Goal: Task Accomplishment & Management: Manage account settings

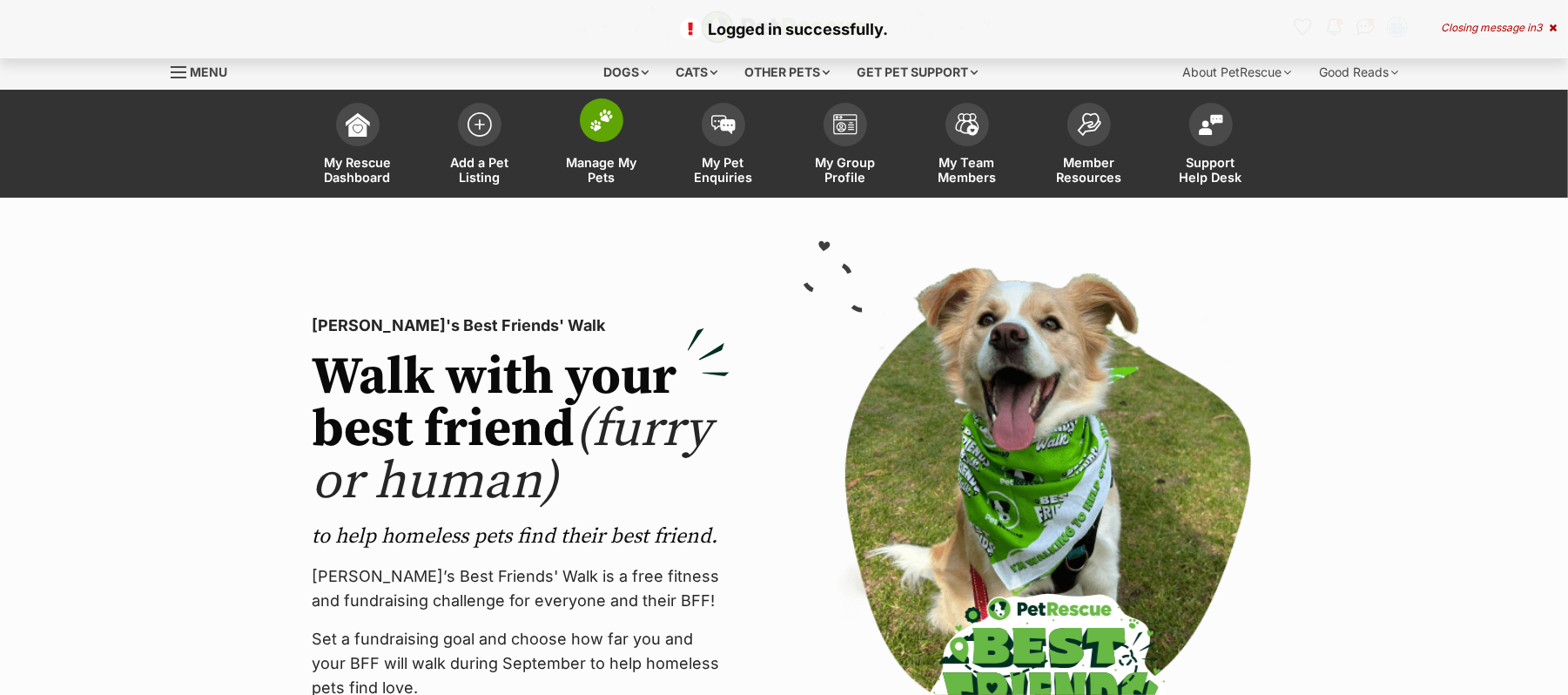
drag, startPoint x: 0, startPoint y: 0, endPoint x: 601, endPoint y: 132, distance: 615.3
click at [601, 131] on img at bounding box center [602, 120] width 25 height 23
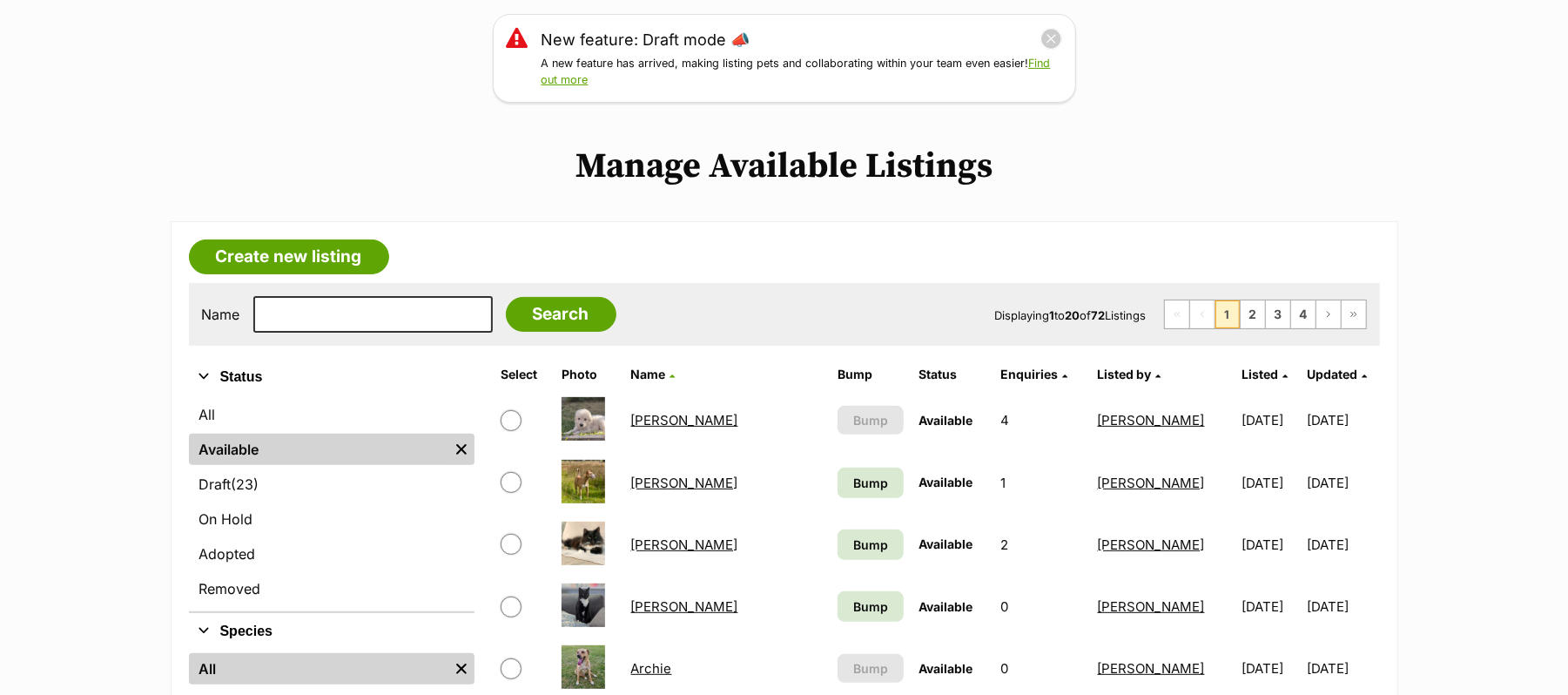
scroll to position [231, 0]
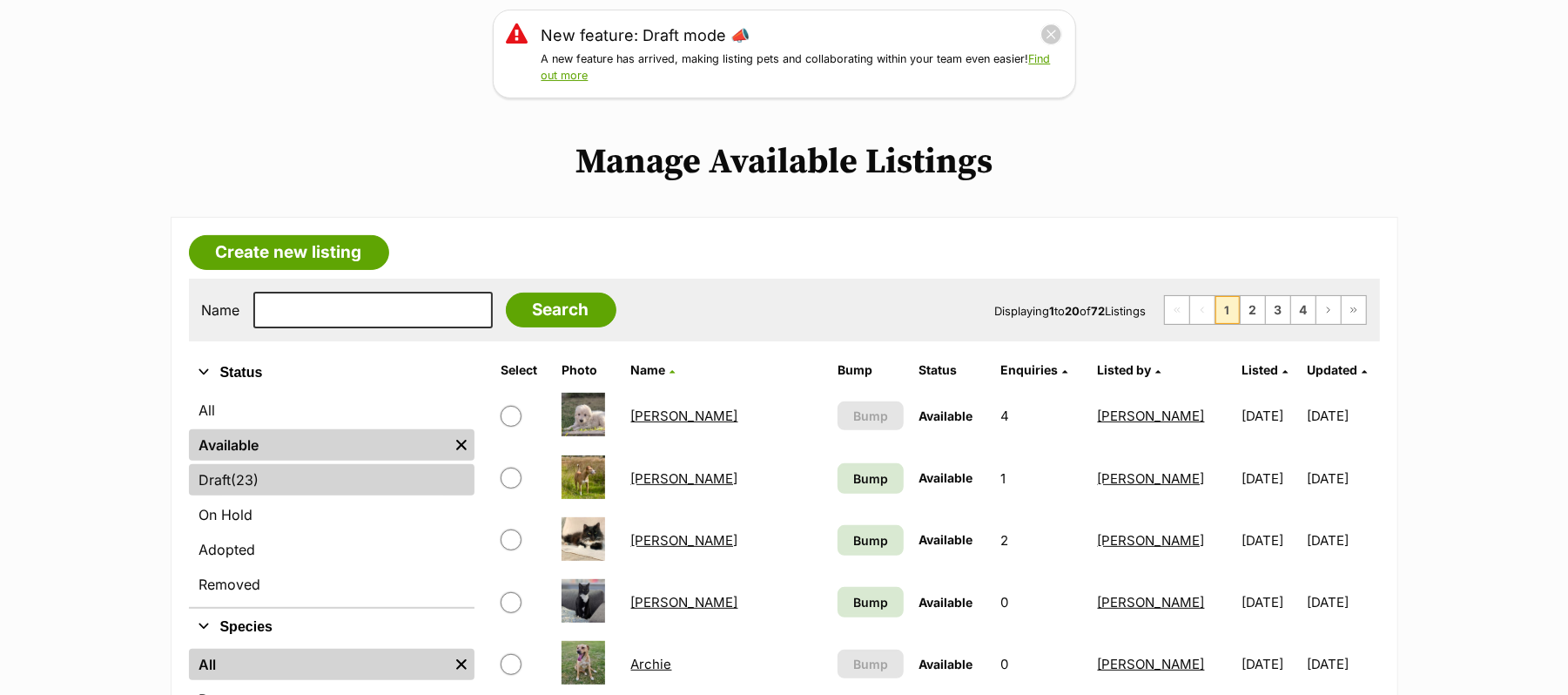
click at [231, 495] on link "Draft (23) Items" at bounding box center [332, 480] width 286 height 32
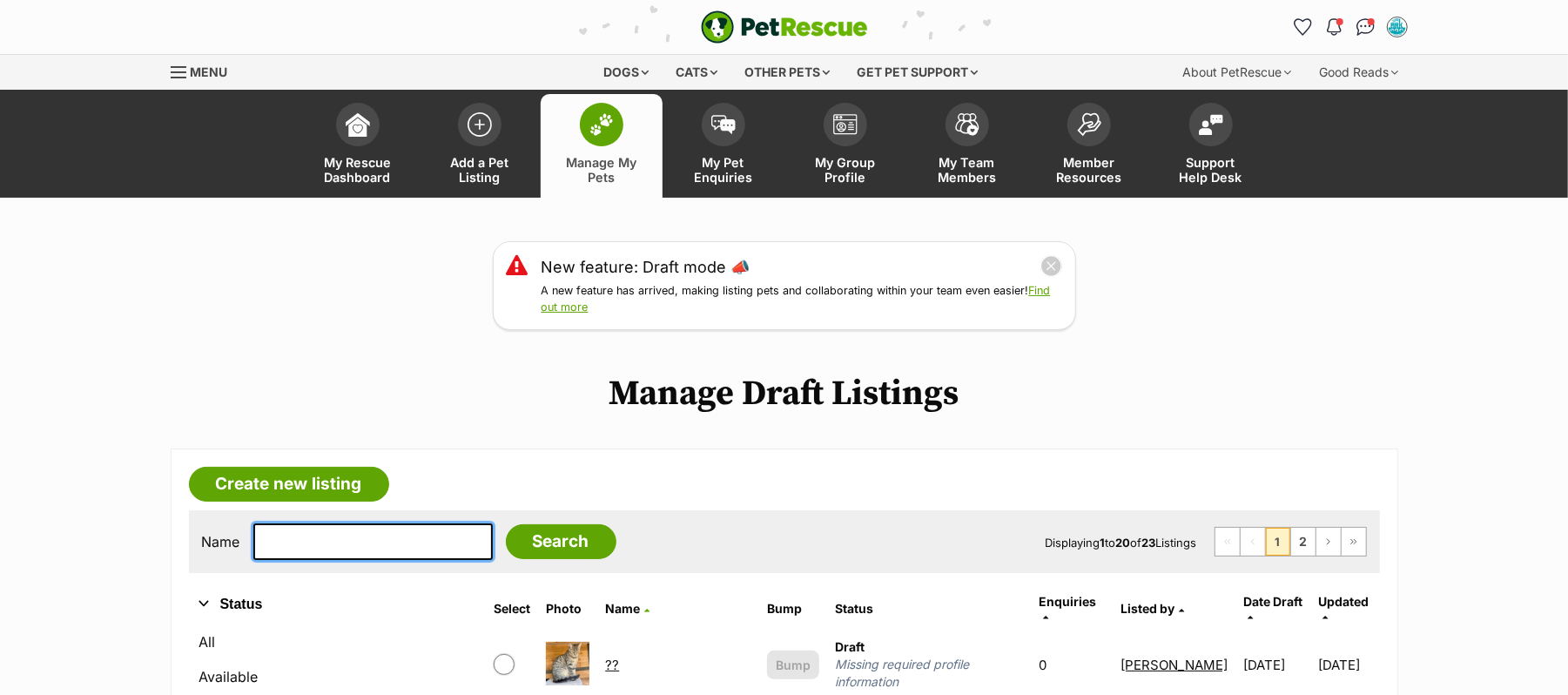
click at [314, 560] on input "text" at bounding box center [372, 542] width 239 height 37
type input "Dolly"
click at [505, 524] on input "Search" at bounding box center [561, 542] width 110 height 35
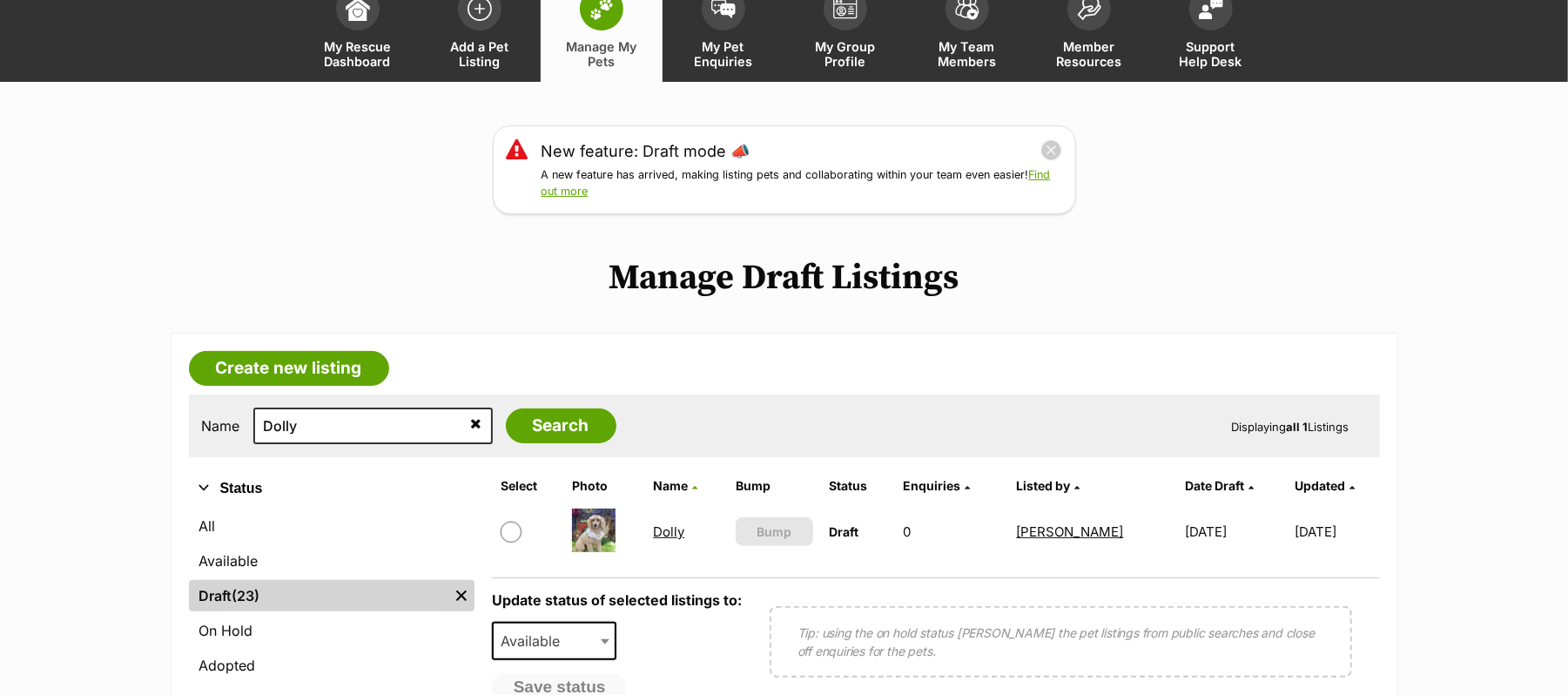
click at [666, 540] on link "Dolly" at bounding box center [668, 531] width 32 height 17
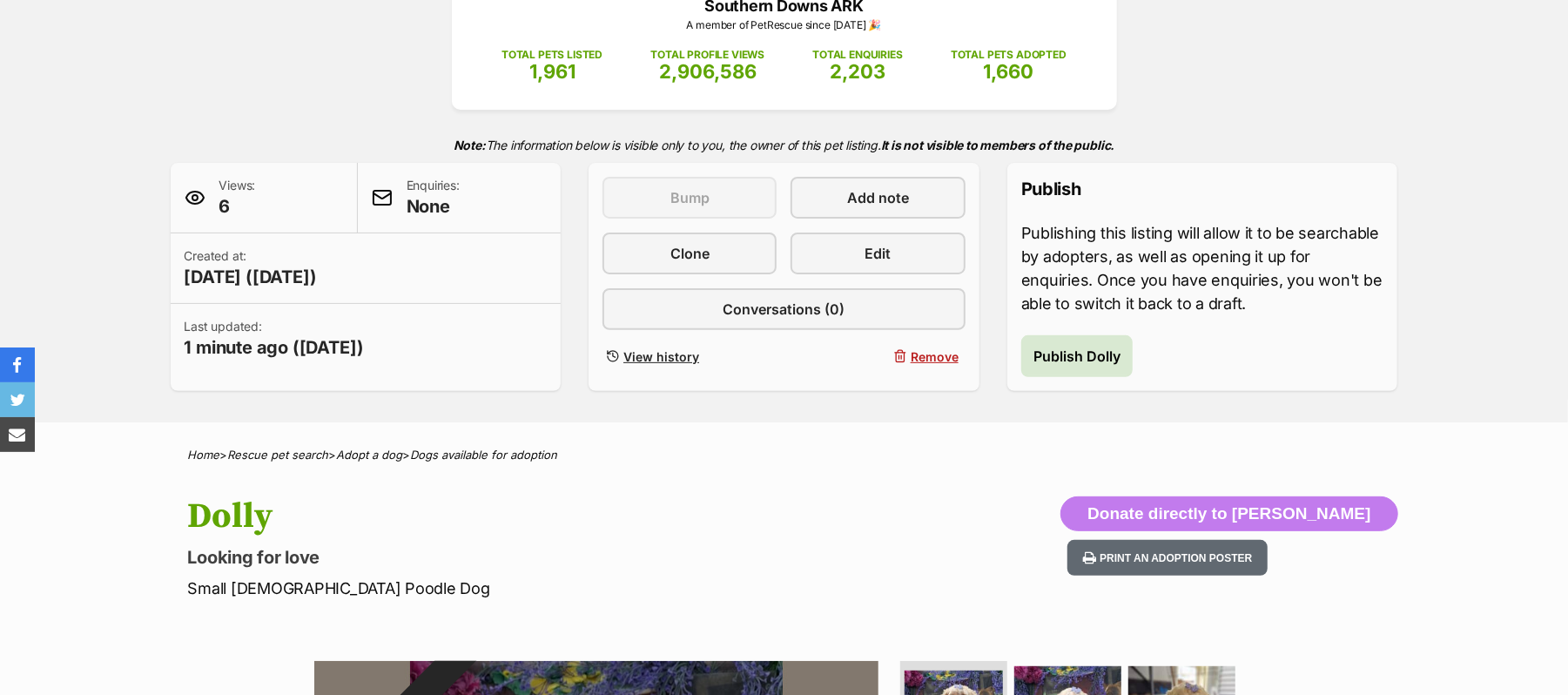
scroll to position [231, 0]
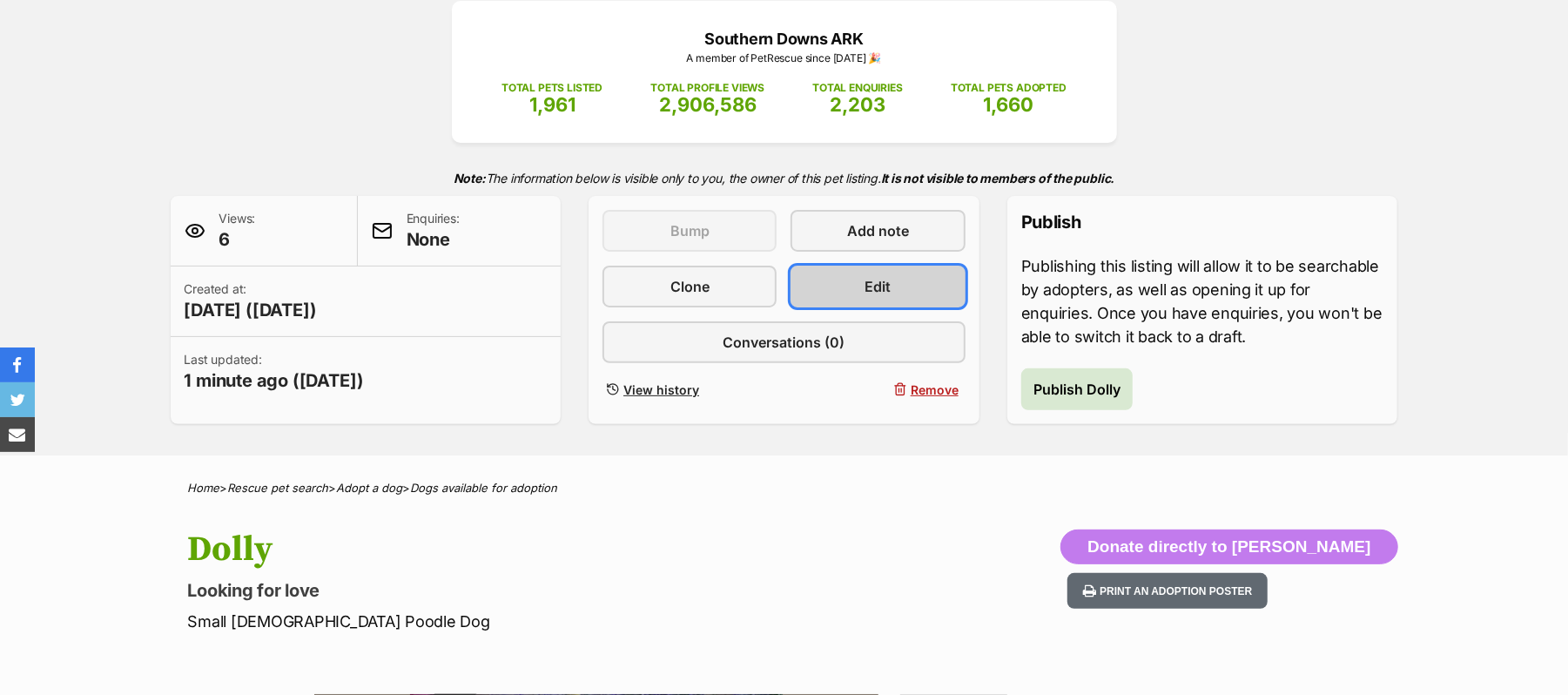
click at [865, 297] on span "Edit" at bounding box center [879, 287] width 26 height 21
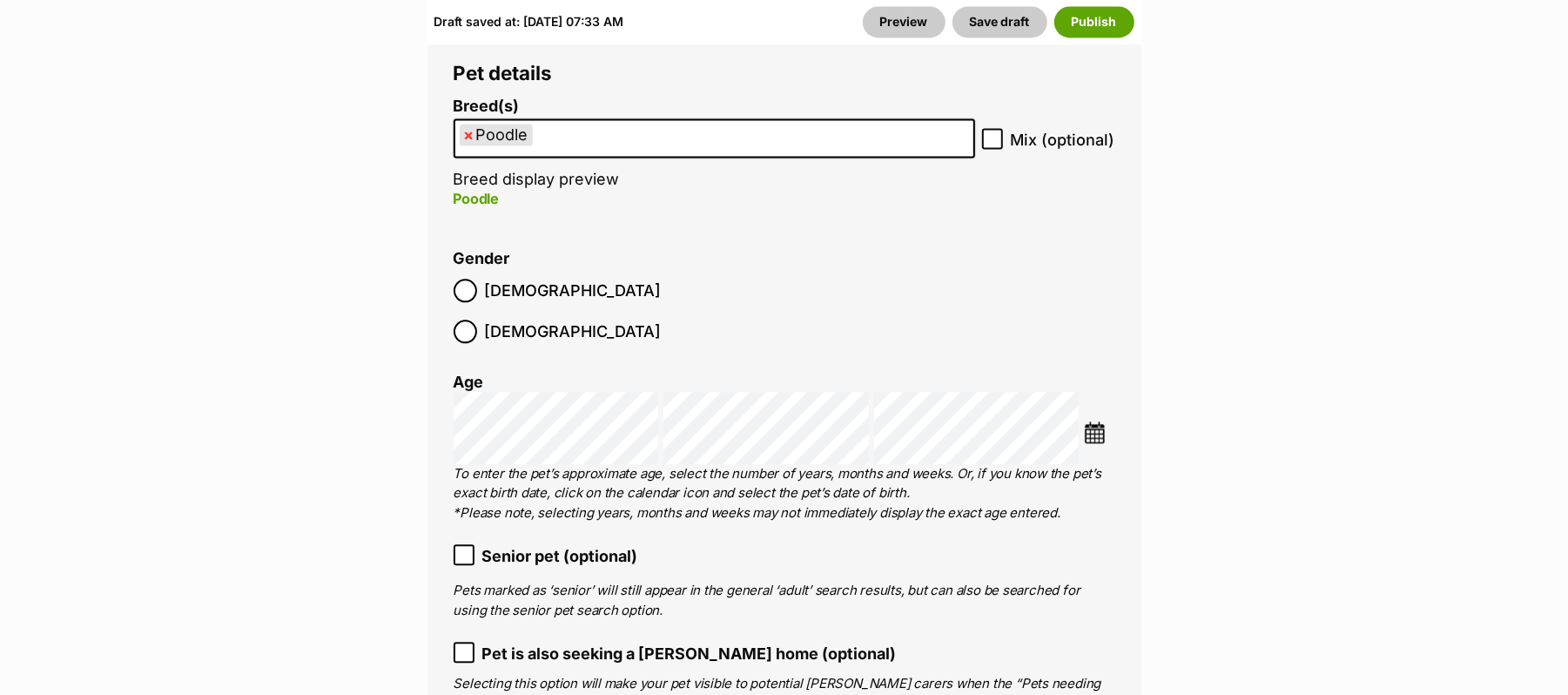
scroll to position [2787, 0]
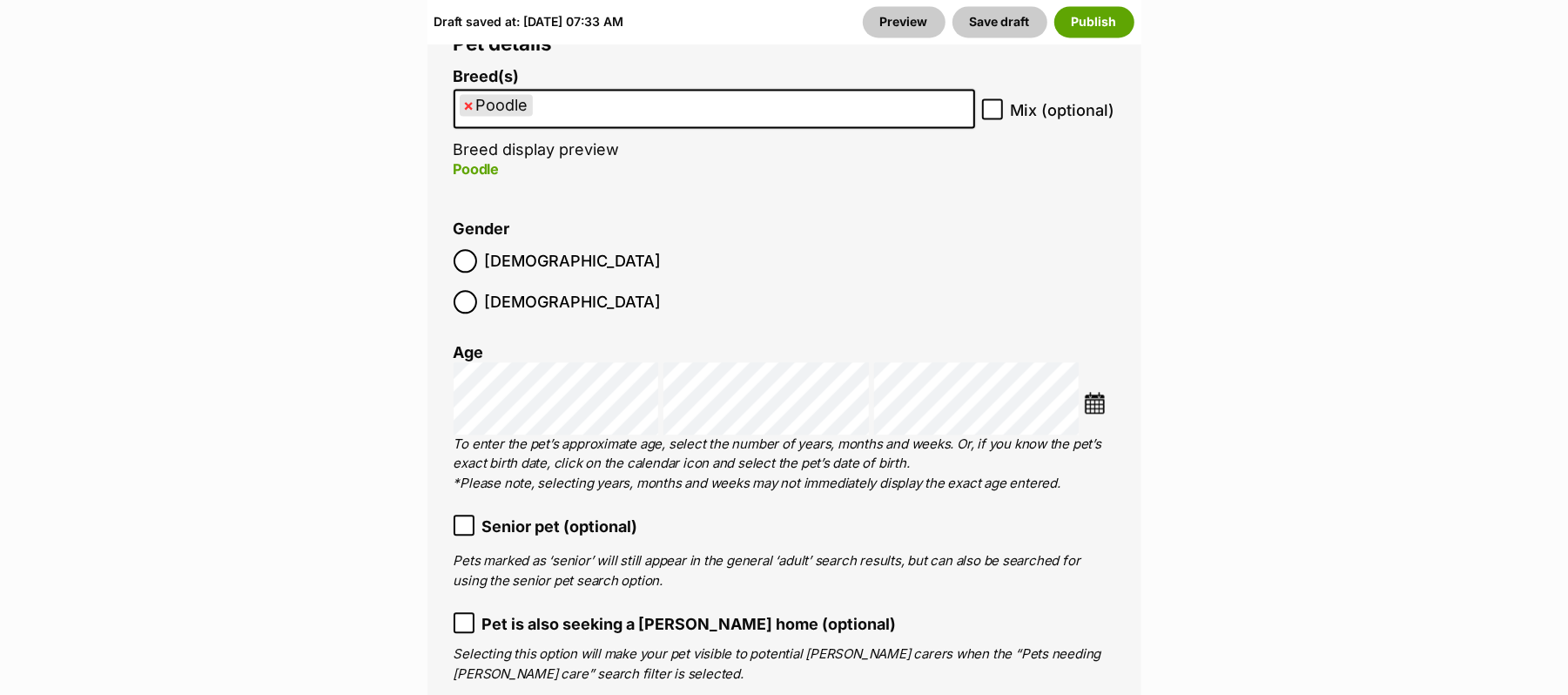
drag, startPoint x: 470, startPoint y: 489, endPoint x: 555, endPoint y: 495, distance: 85.2
click at [471, 116] on span "×" at bounding box center [470, 104] width 11 height 22
select select
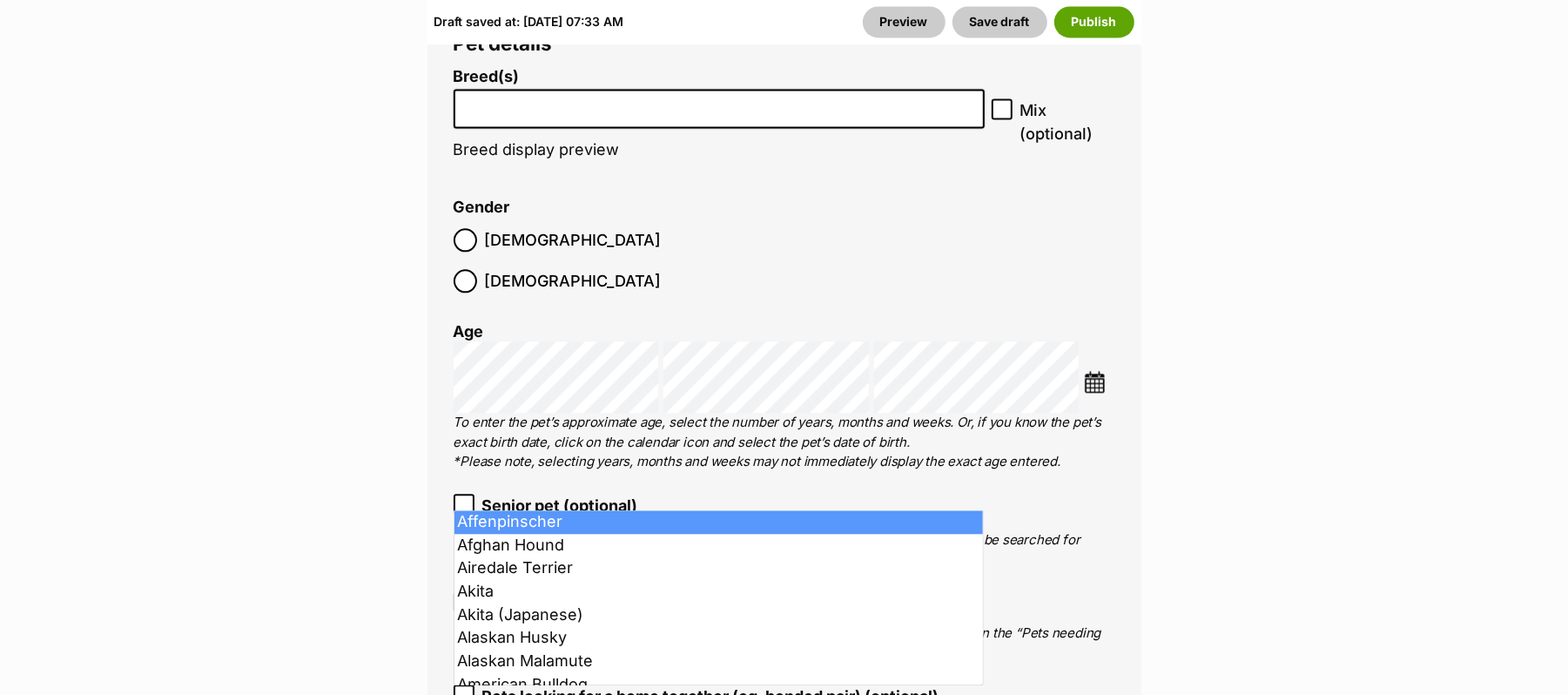
click at [559, 113] on input "search" at bounding box center [719, 103] width 519 height 18
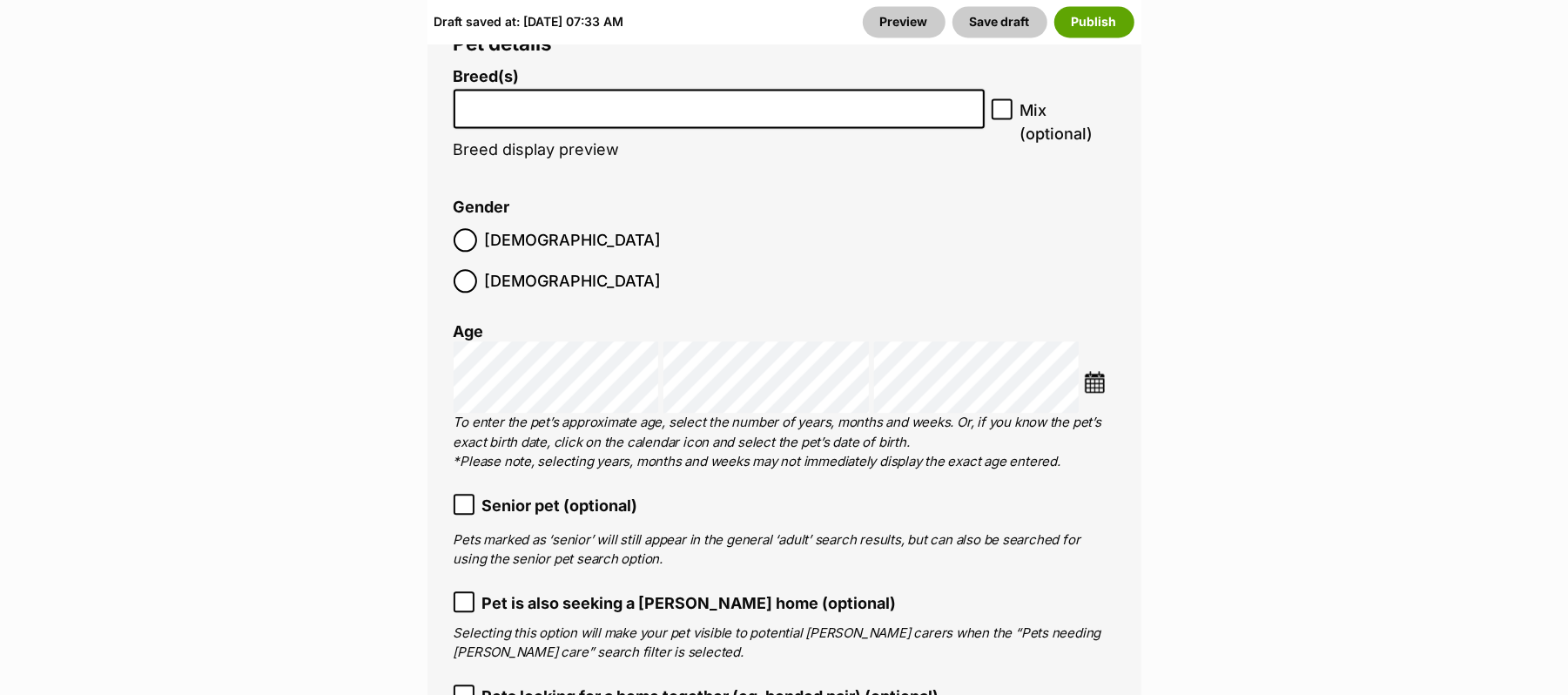
click at [558, 113] on input "search" at bounding box center [719, 103] width 519 height 18
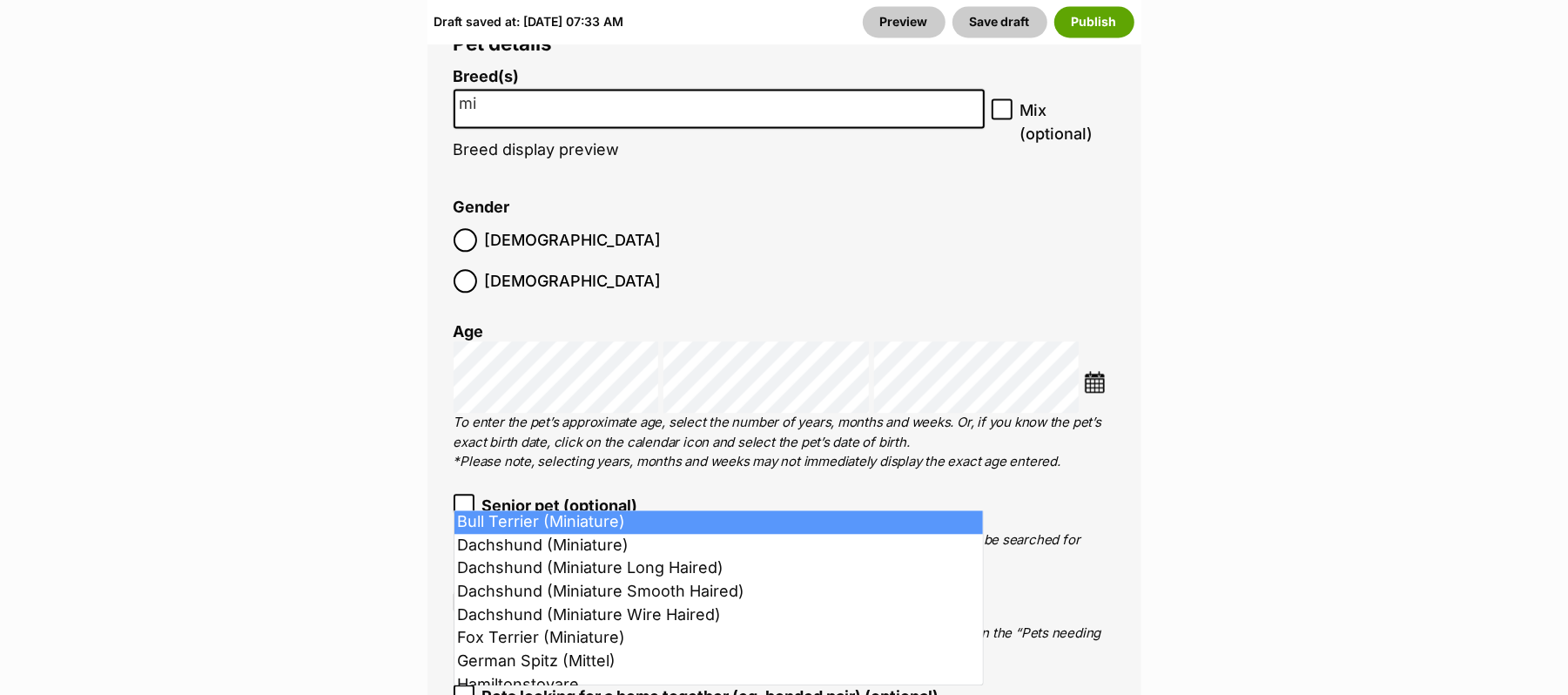
type input "m"
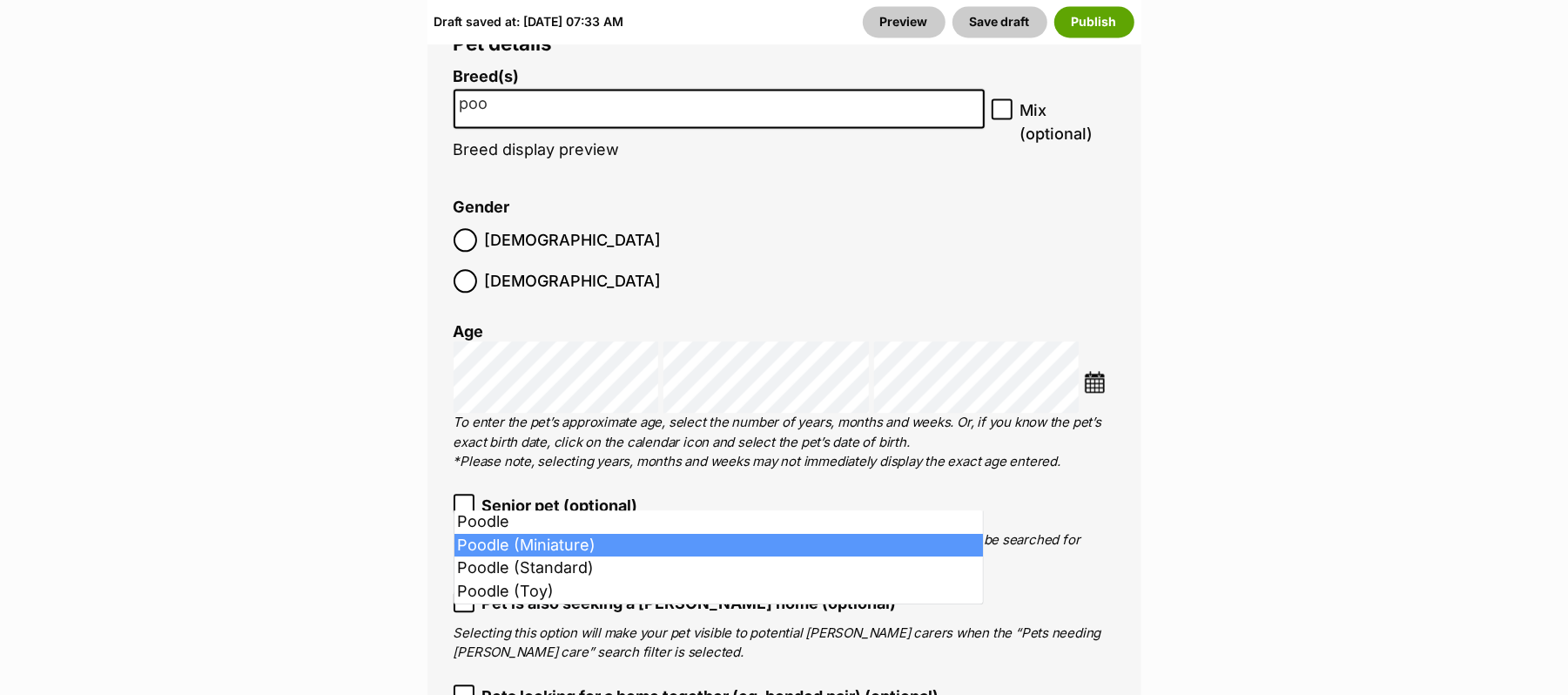
type input "poo"
select select "8891"
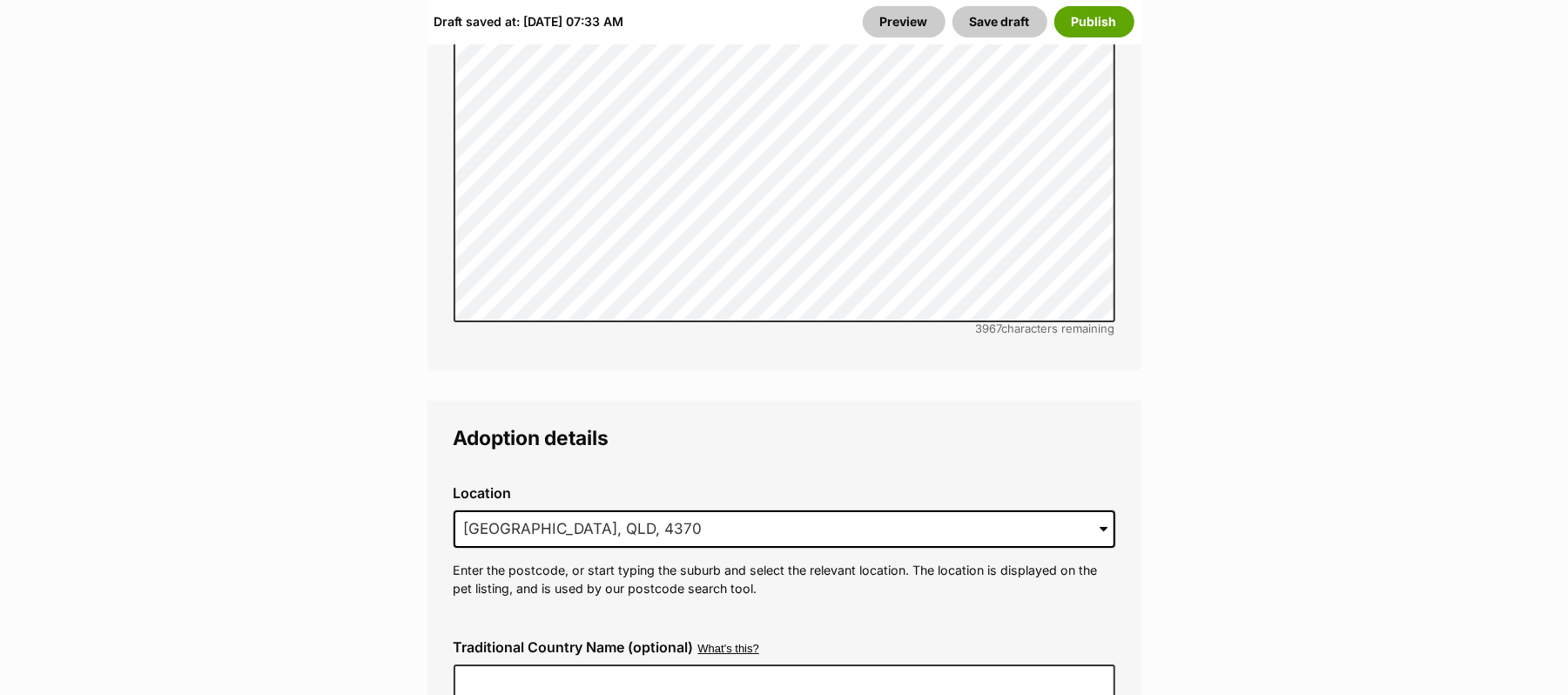
scroll to position [4412, 0]
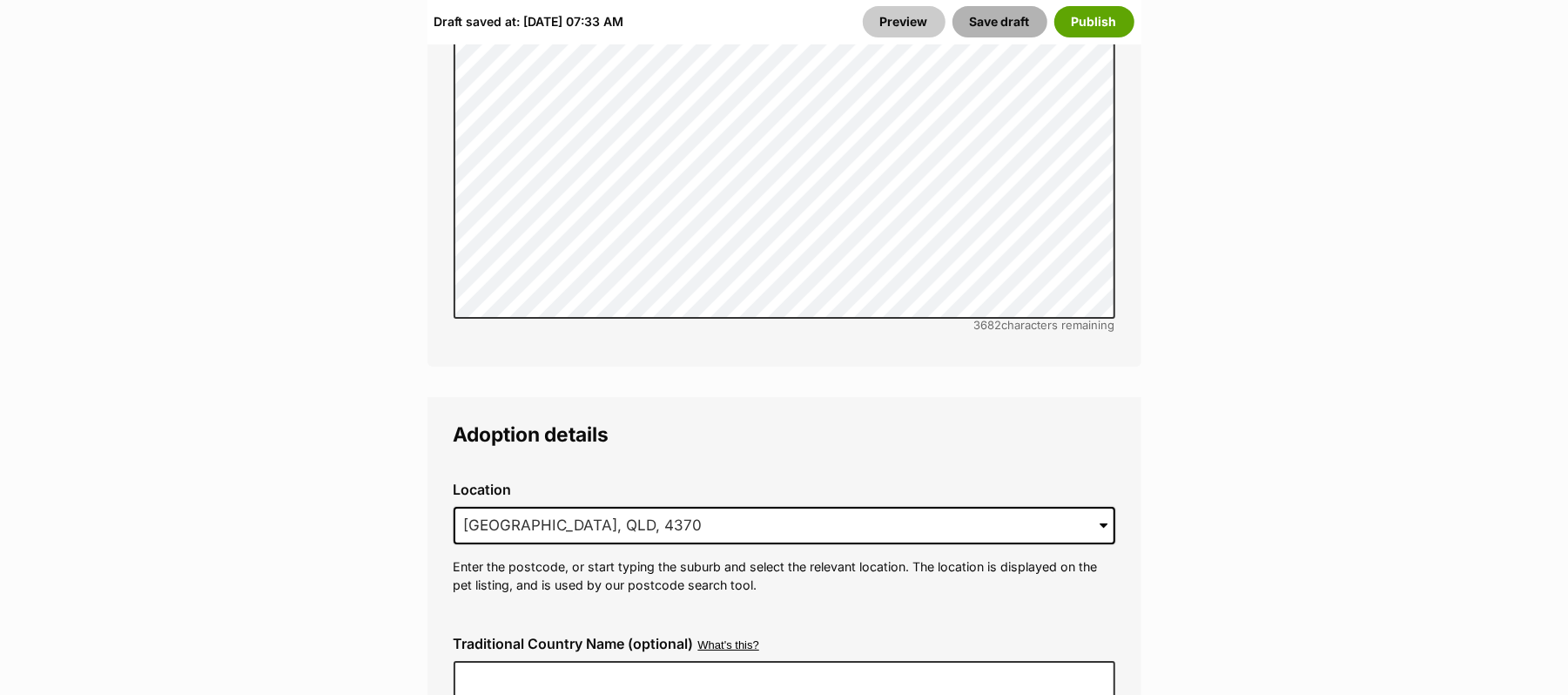
click at [971, 23] on button "Save draft" at bounding box center [999, 22] width 95 height 32
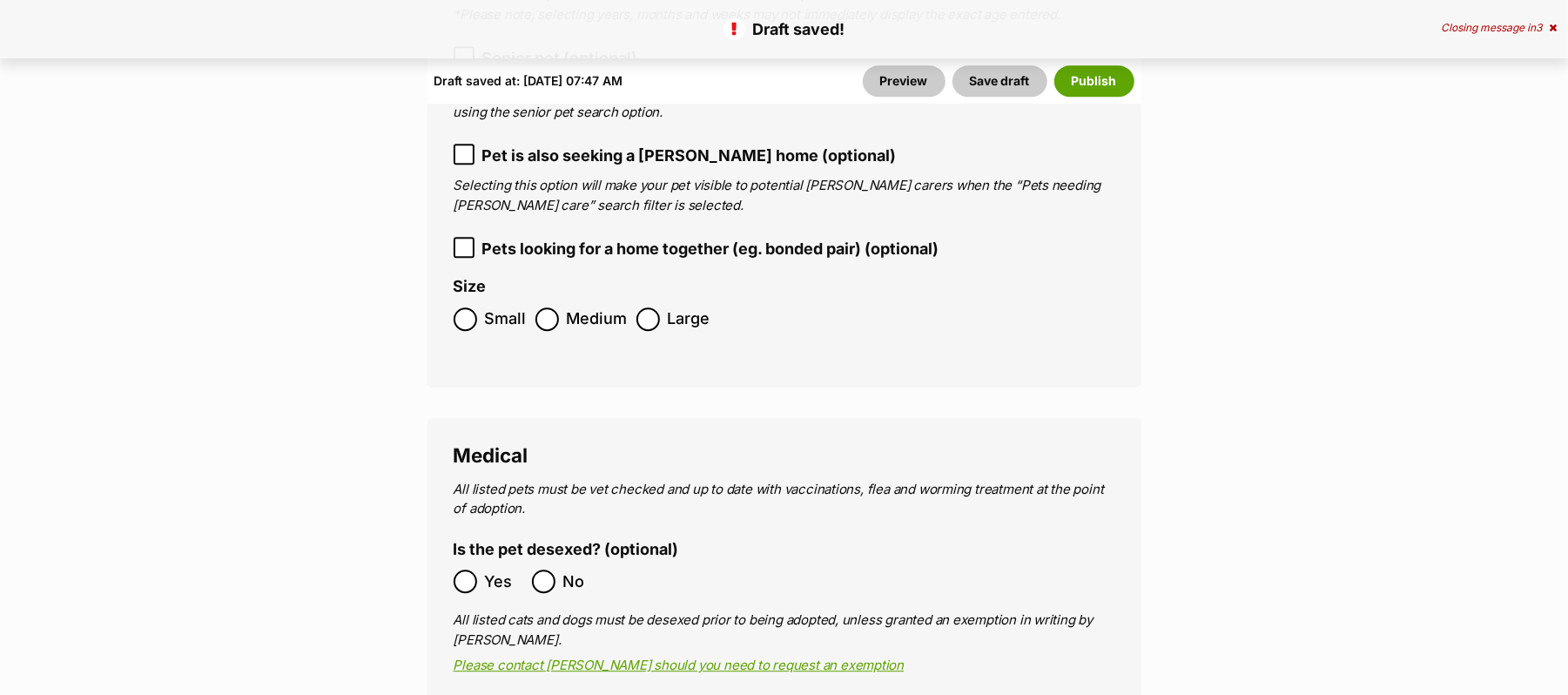
scroll to position [3367, 0]
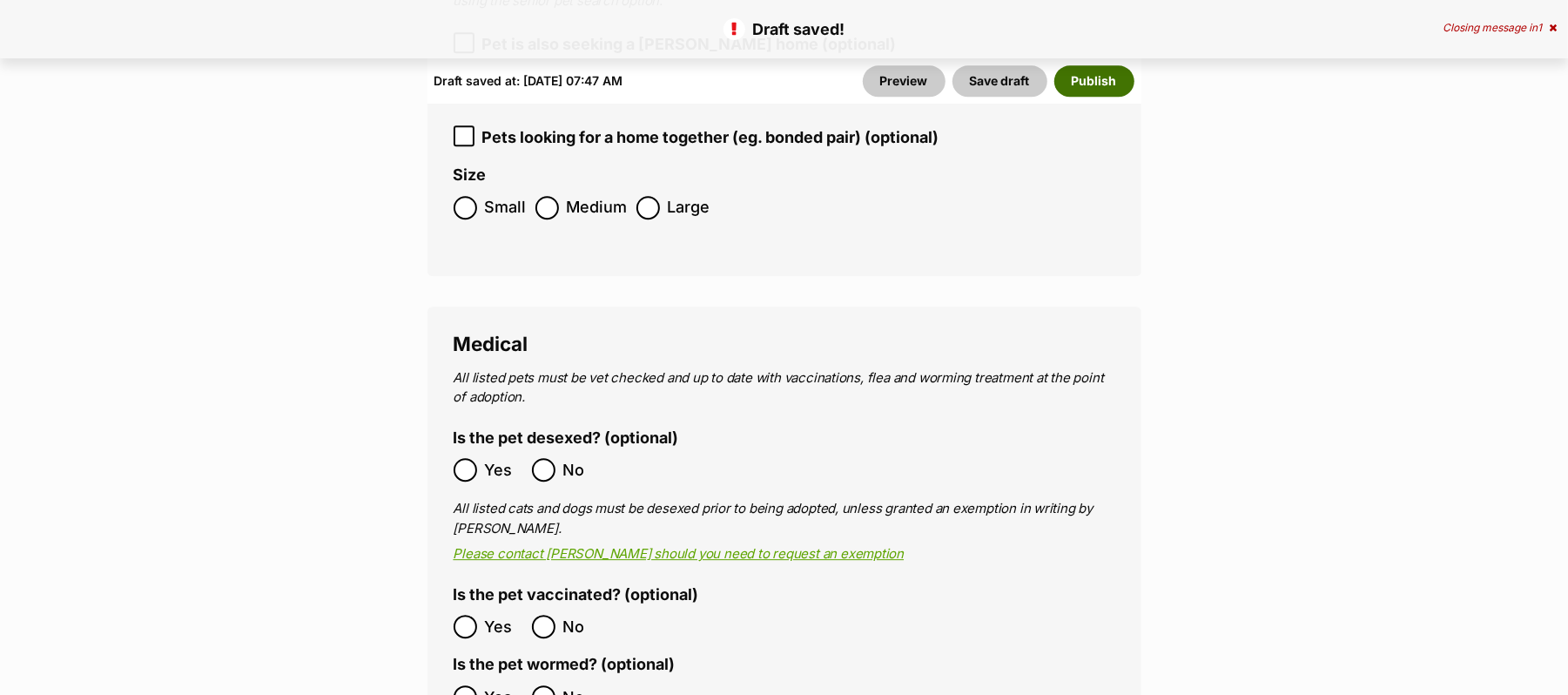
click at [1091, 80] on button "Publish" at bounding box center [1093, 82] width 80 height 32
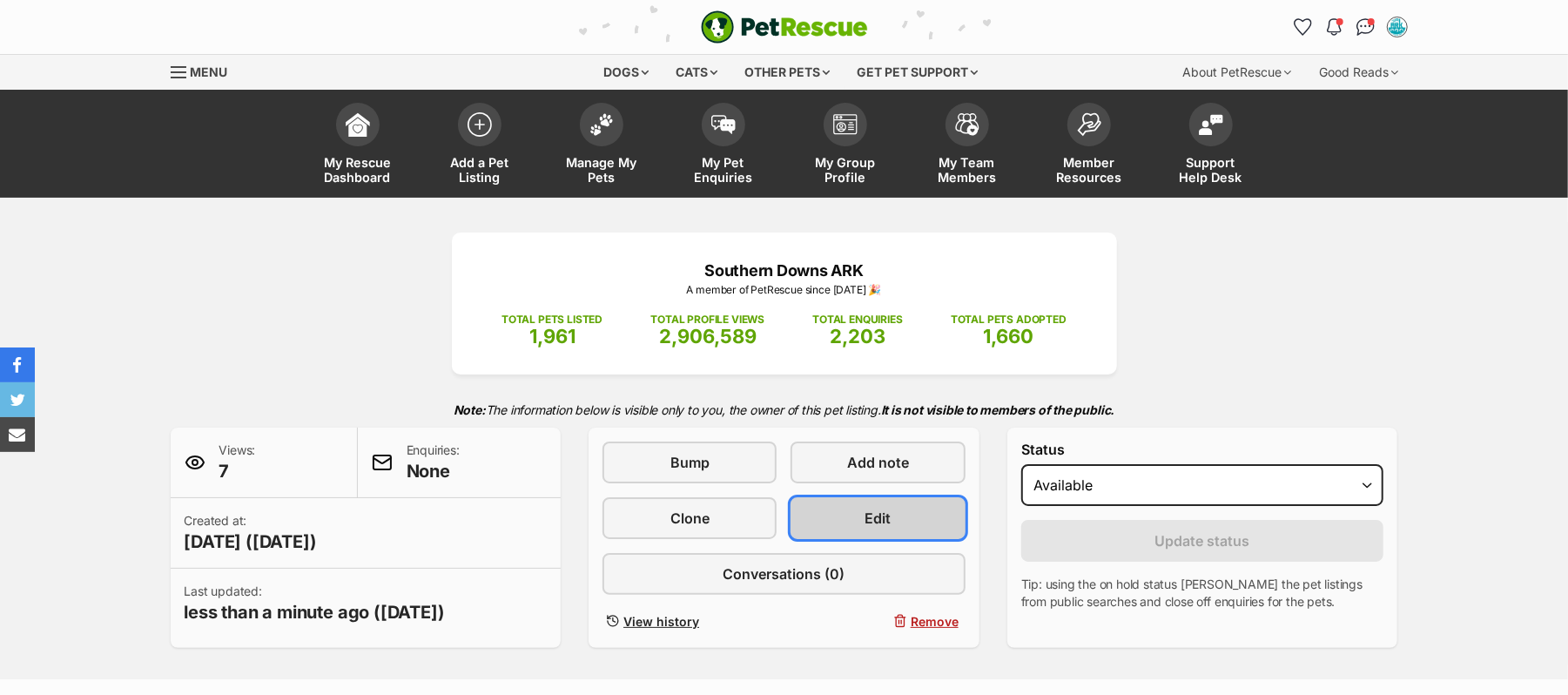
click at [823, 539] on link "Edit" at bounding box center [877, 518] width 174 height 42
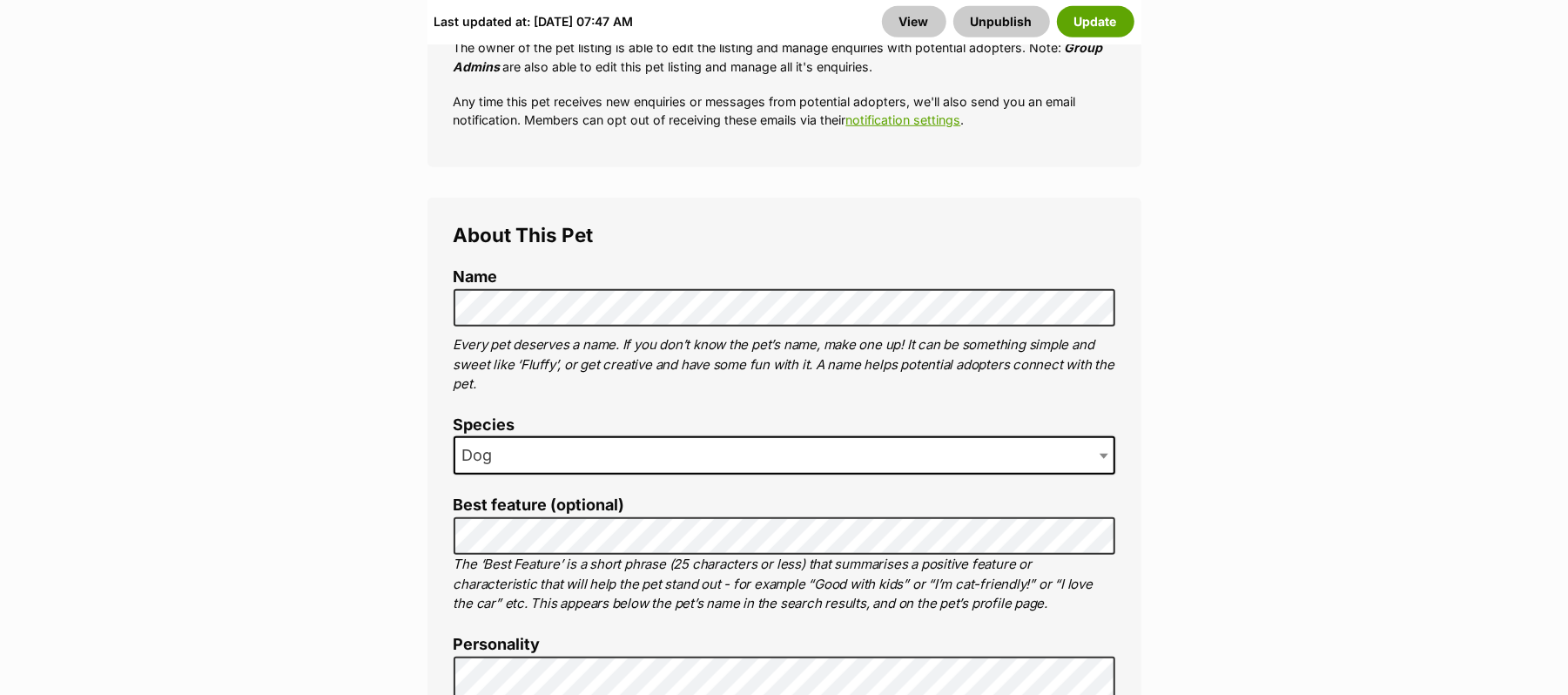
scroll to position [928, 0]
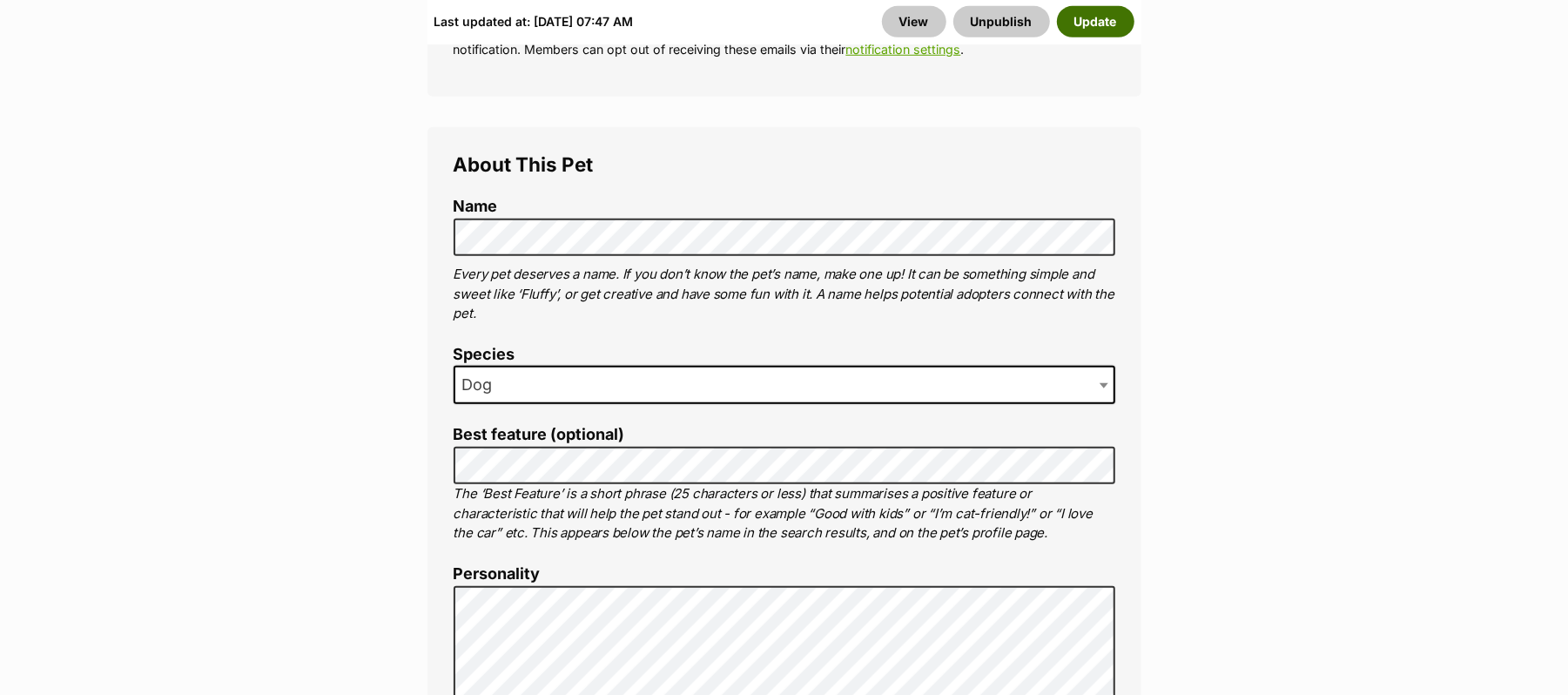
click at [1081, 25] on button "Update" at bounding box center [1095, 22] width 77 height 32
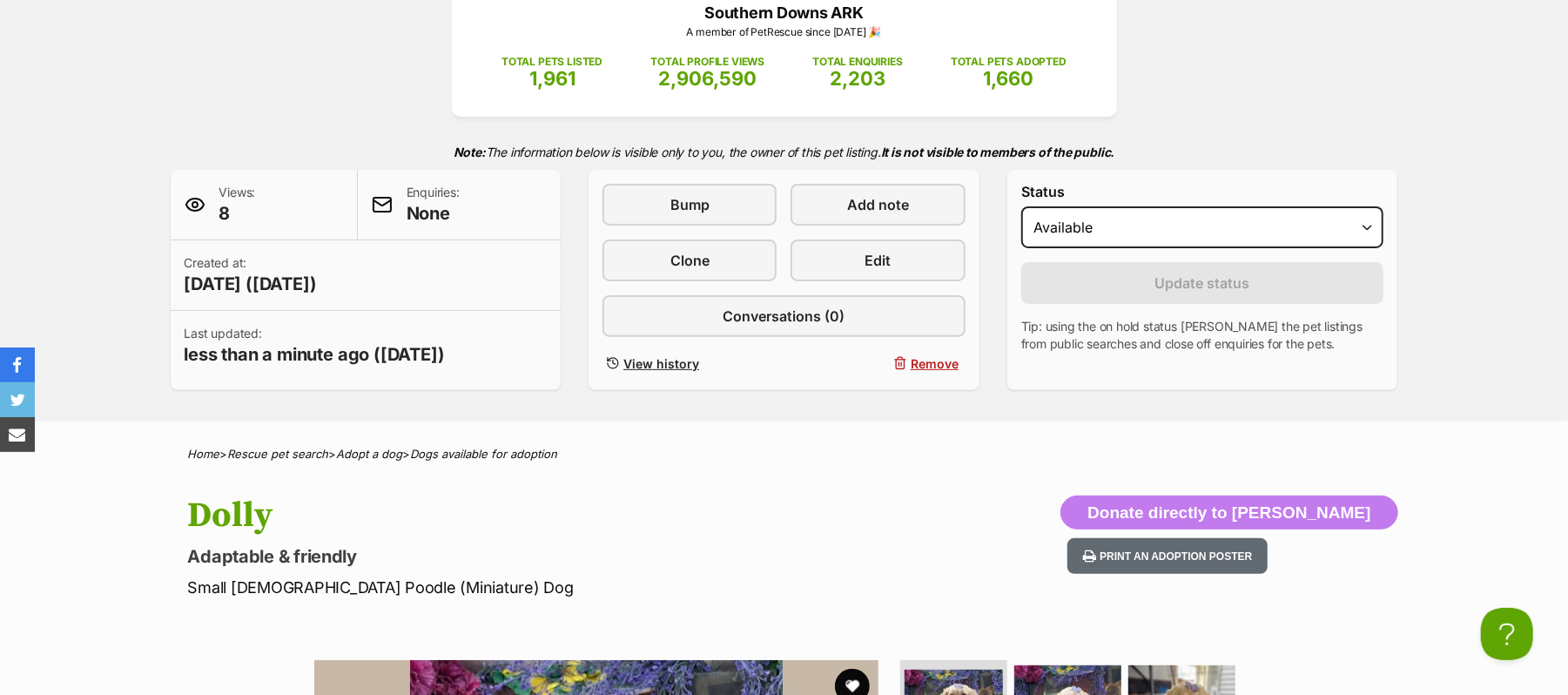
scroll to position [231, 0]
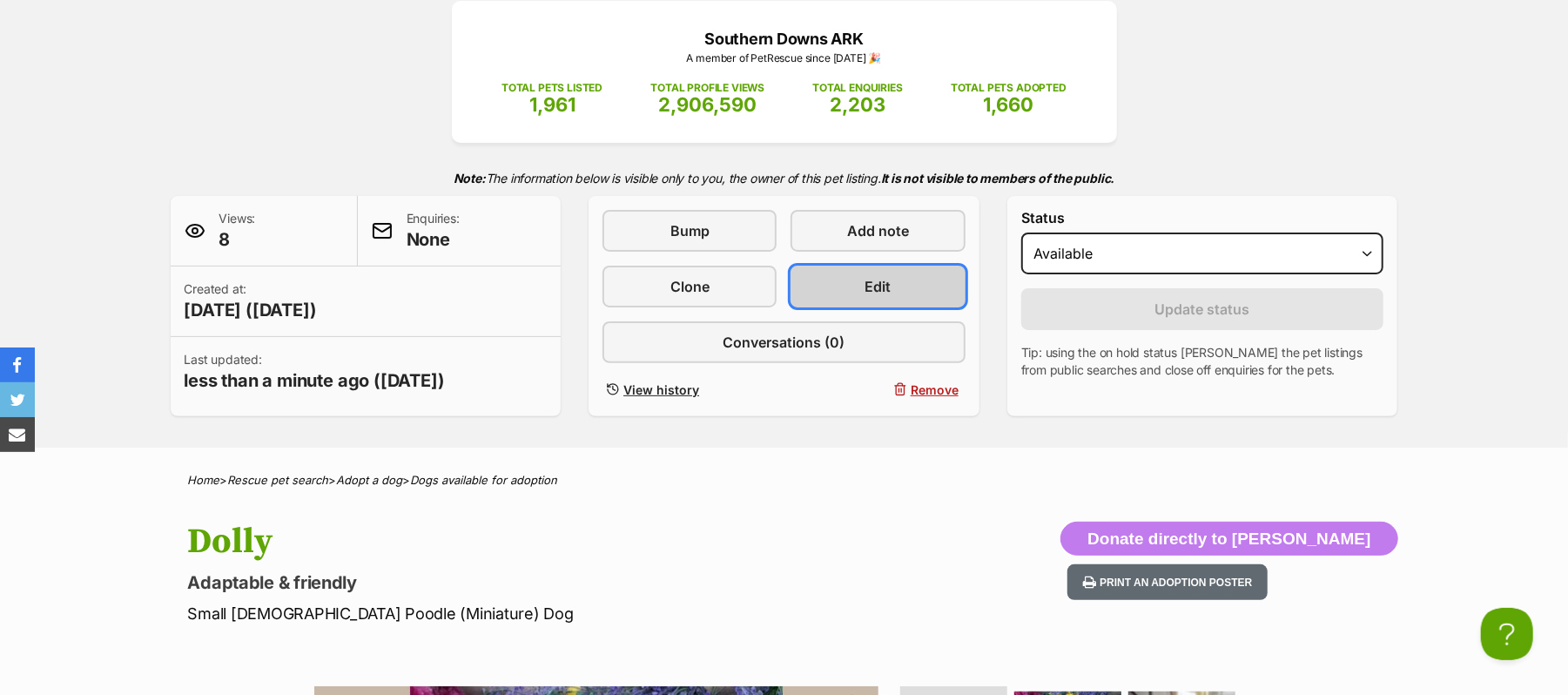
click at [878, 297] on span "Edit" at bounding box center [879, 287] width 26 height 21
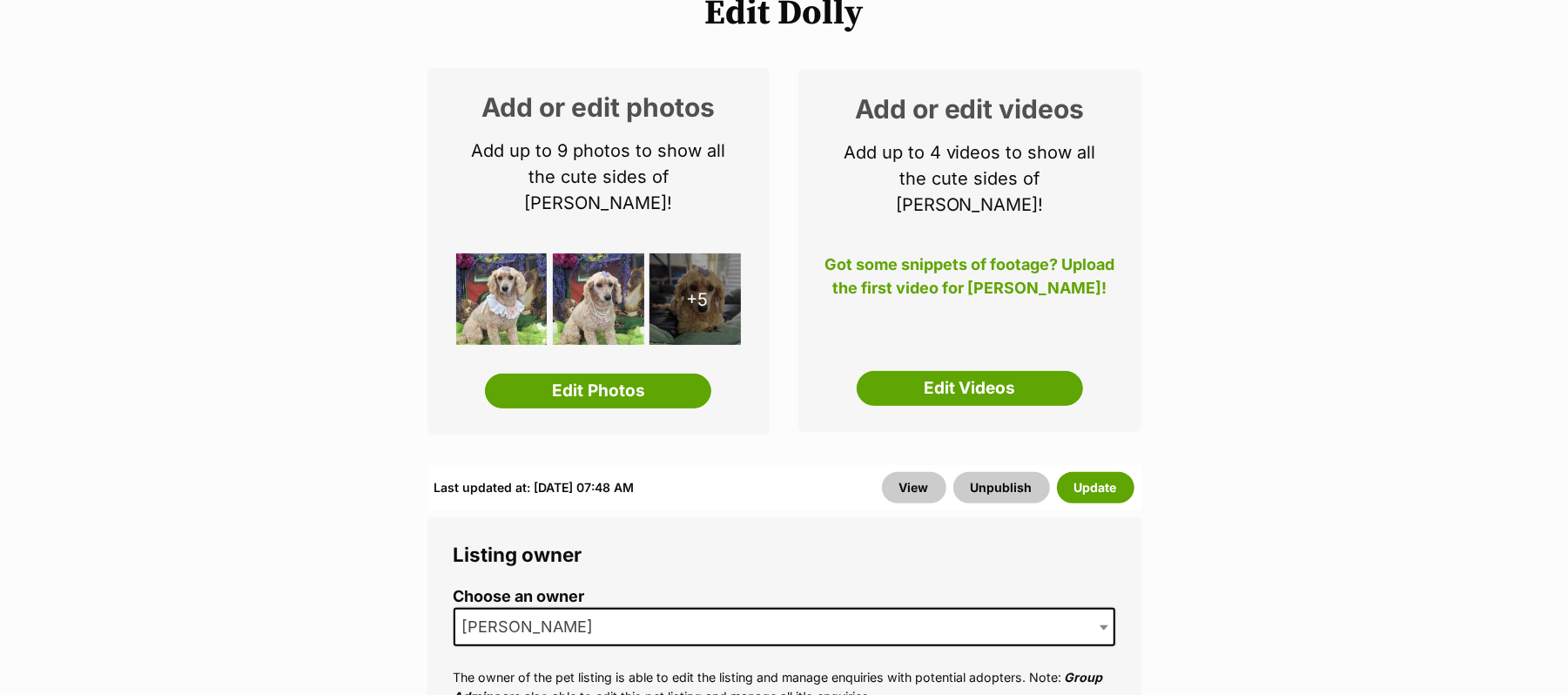
scroll to position [231, 0]
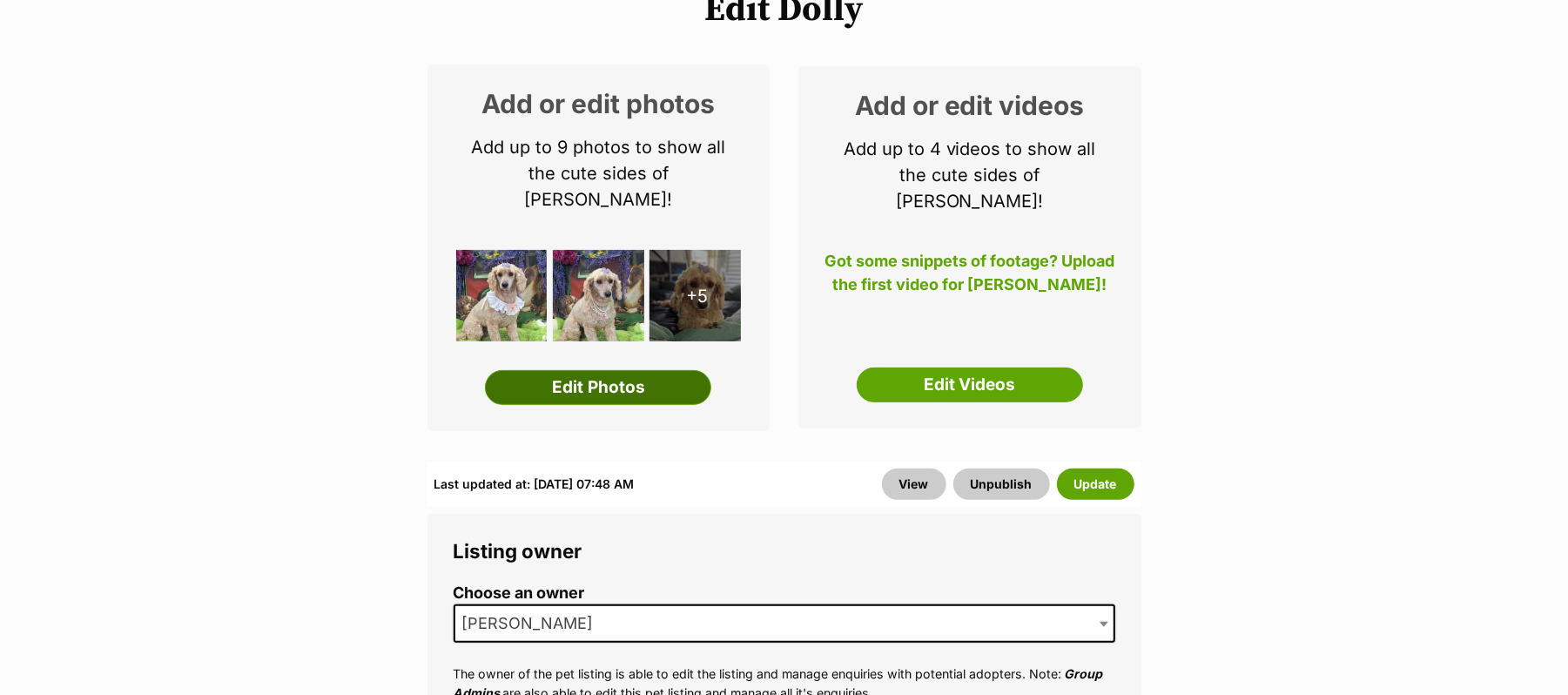
click at [615, 405] on link "Edit Photos" at bounding box center [598, 387] width 226 height 35
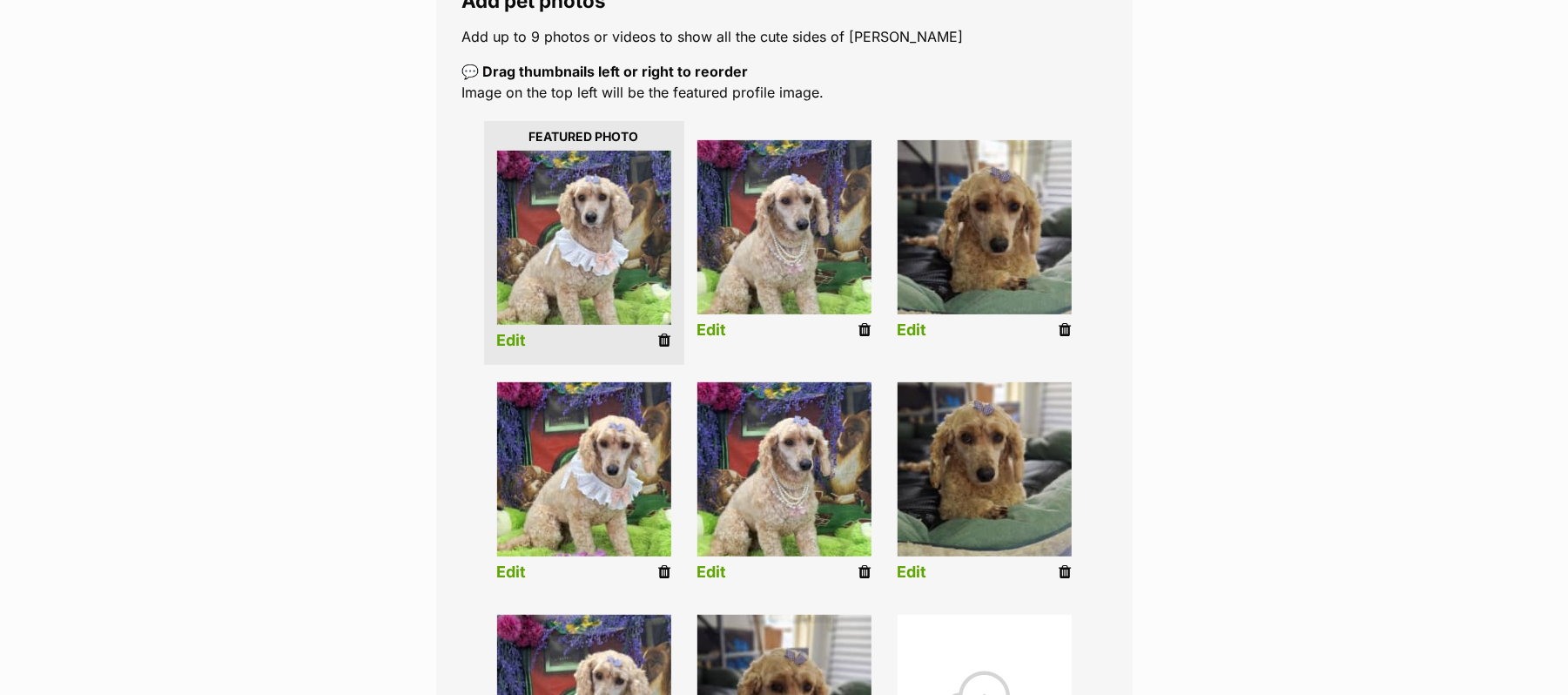
scroll to position [348, 0]
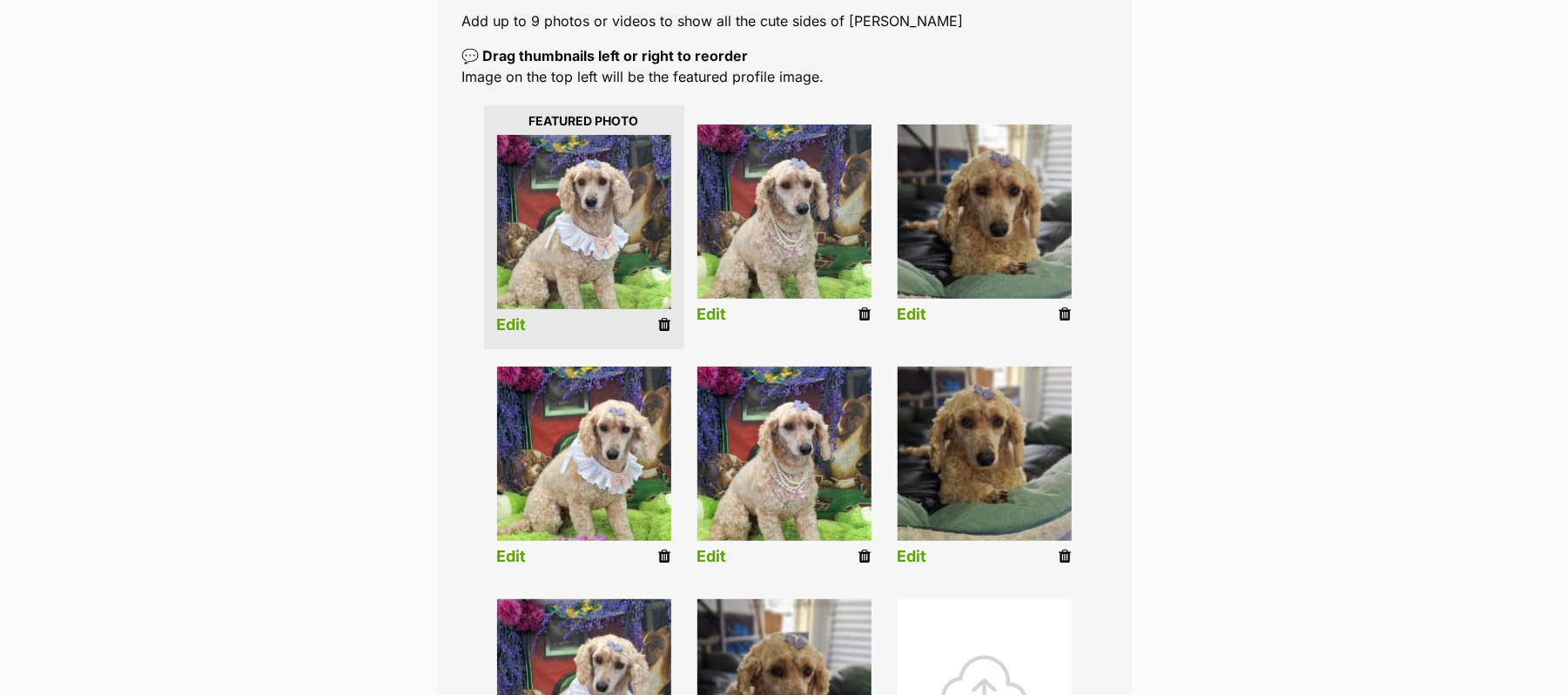
click at [510, 335] on link "Edit" at bounding box center [512, 325] width 30 height 18
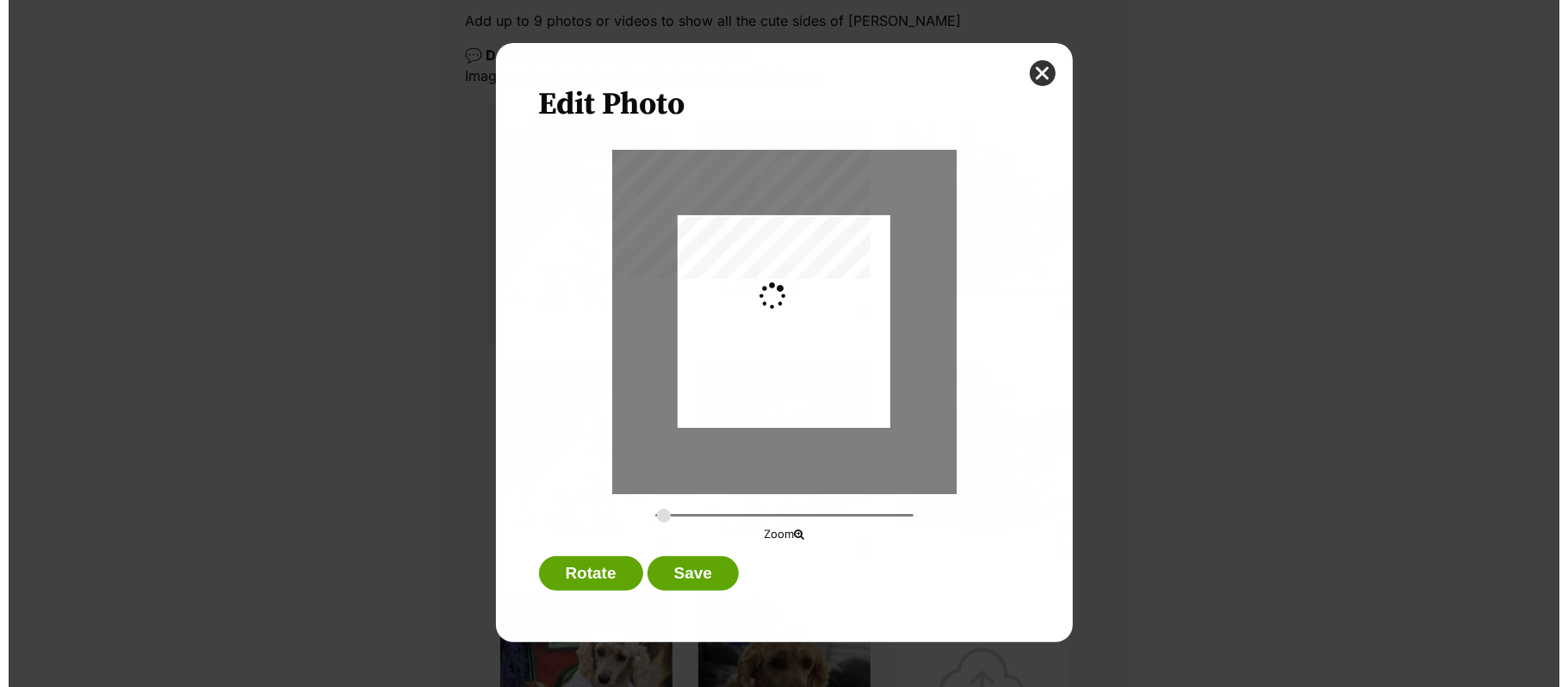
scroll to position [0, 0]
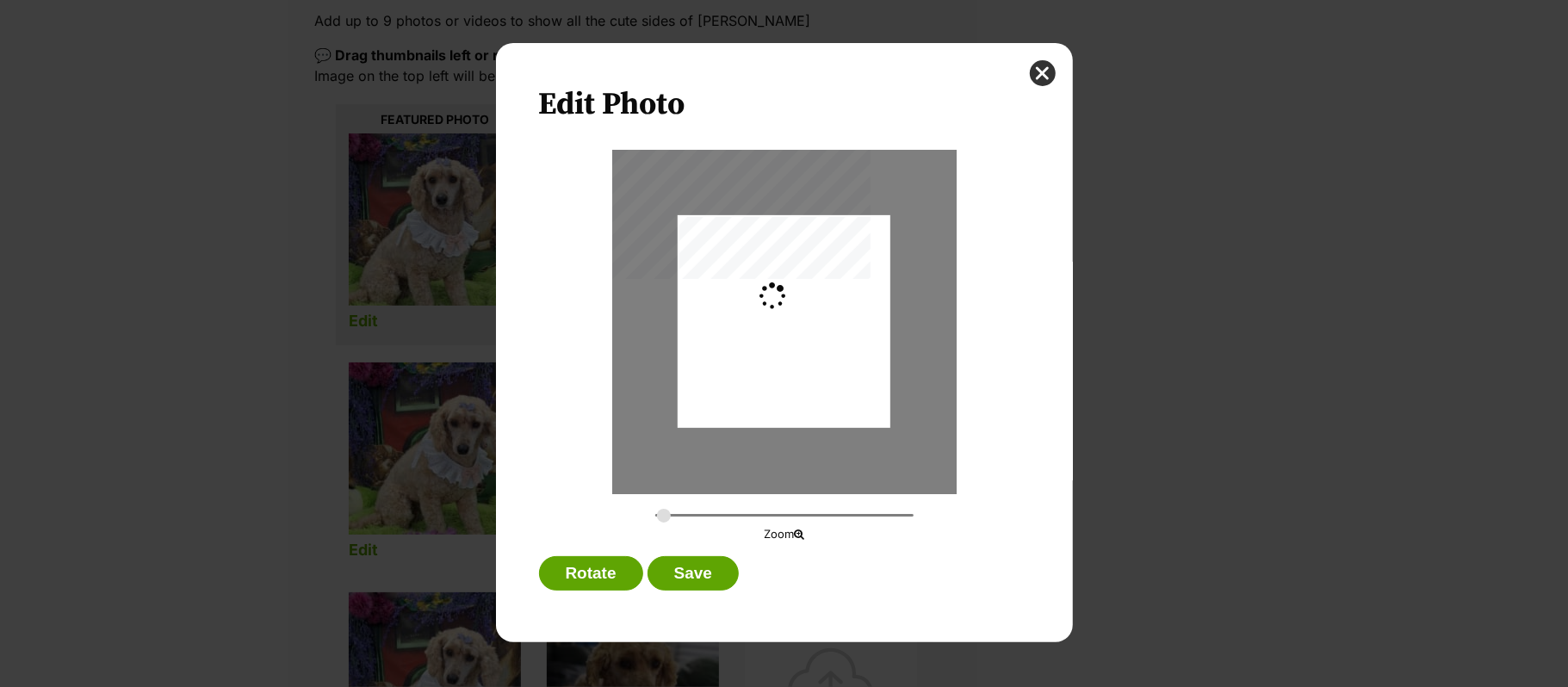
type input "0.2744"
drag, startPoint x: 797, startPoint y: 297, endPoint x: 793, endPoint y: 336, distance: 39.2
click at [793, 336] on div "Dialog Window - Close (Press escape to close)" at bounding box center [783, 361] width 212 height 322
click at [690, 569] on button "Save" at bounding box center [692, 574] width 91 height 35
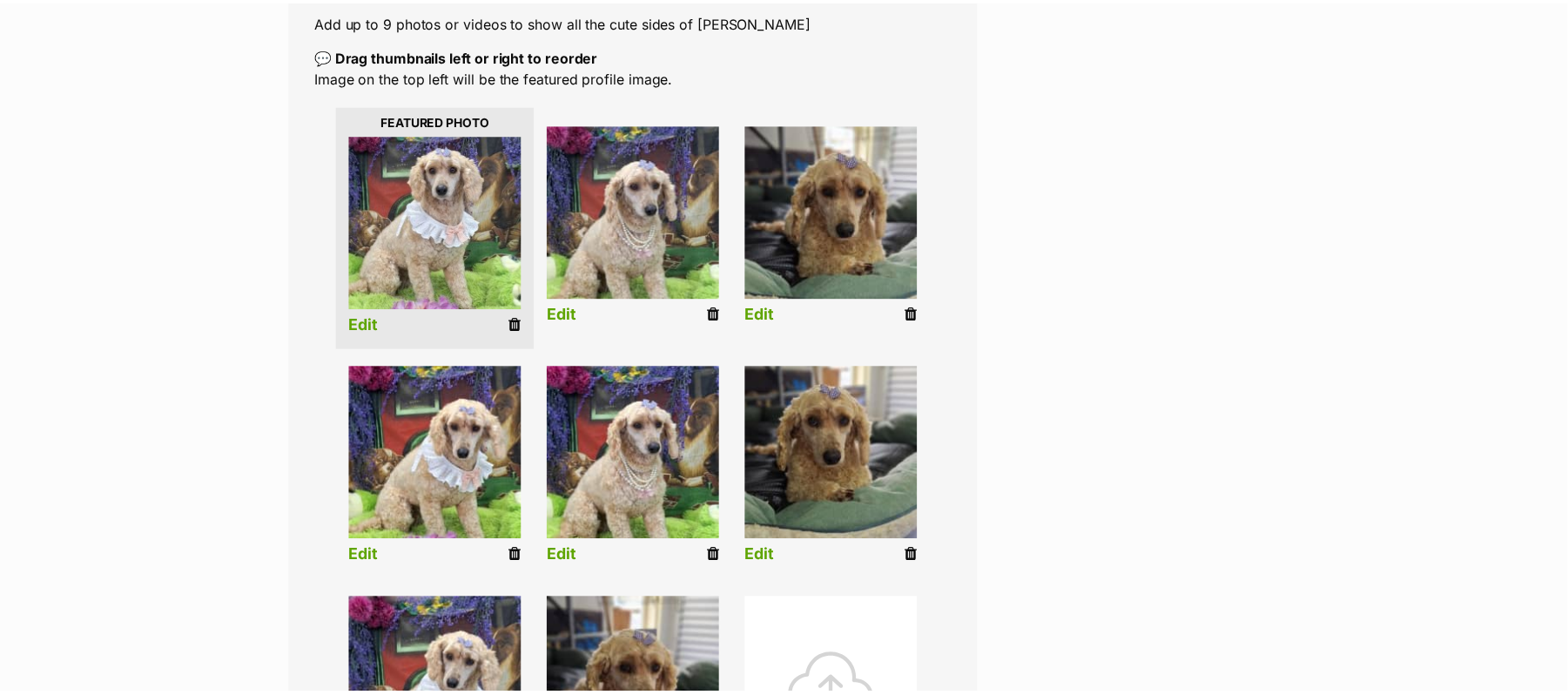
scroll to position [348, 0]
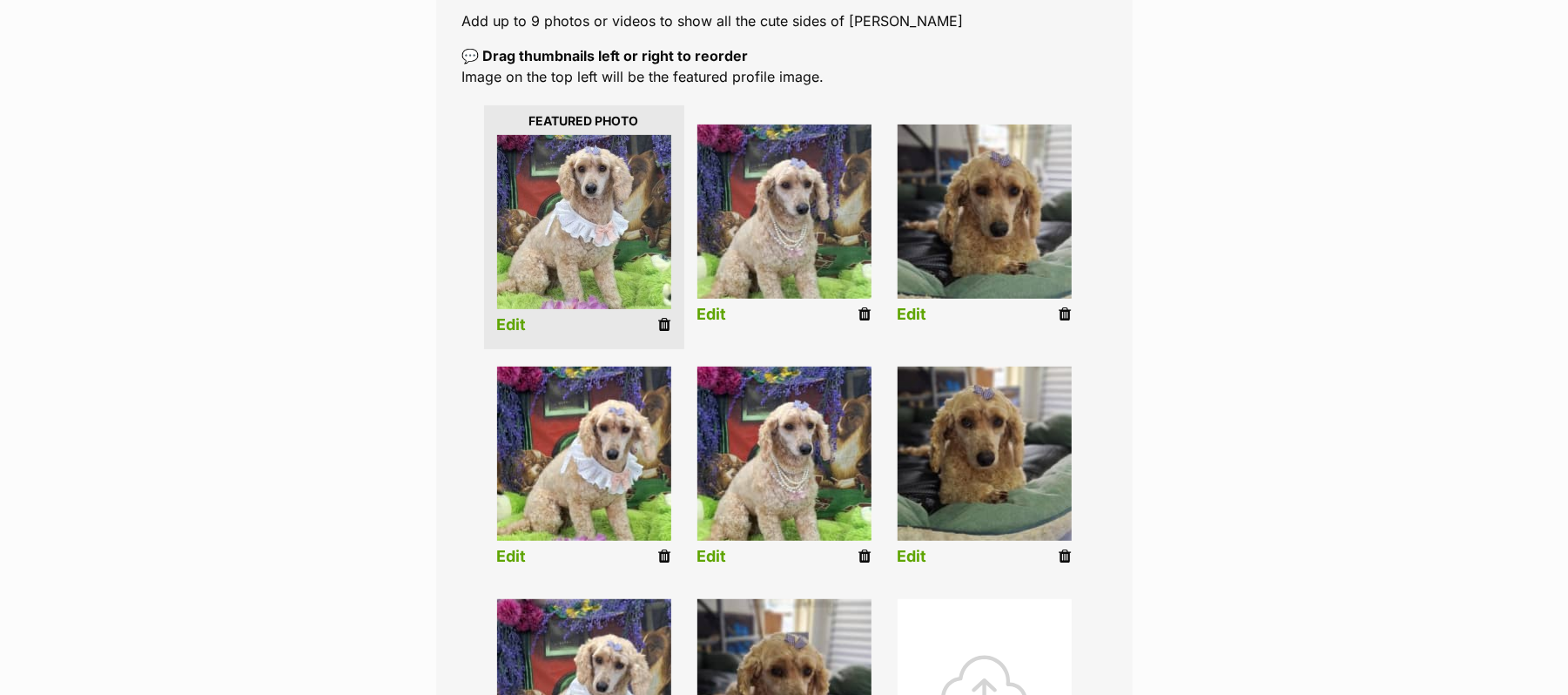
click at [712, 324] on link "Edit" at bounding box center [712, 315] width 30 height 18
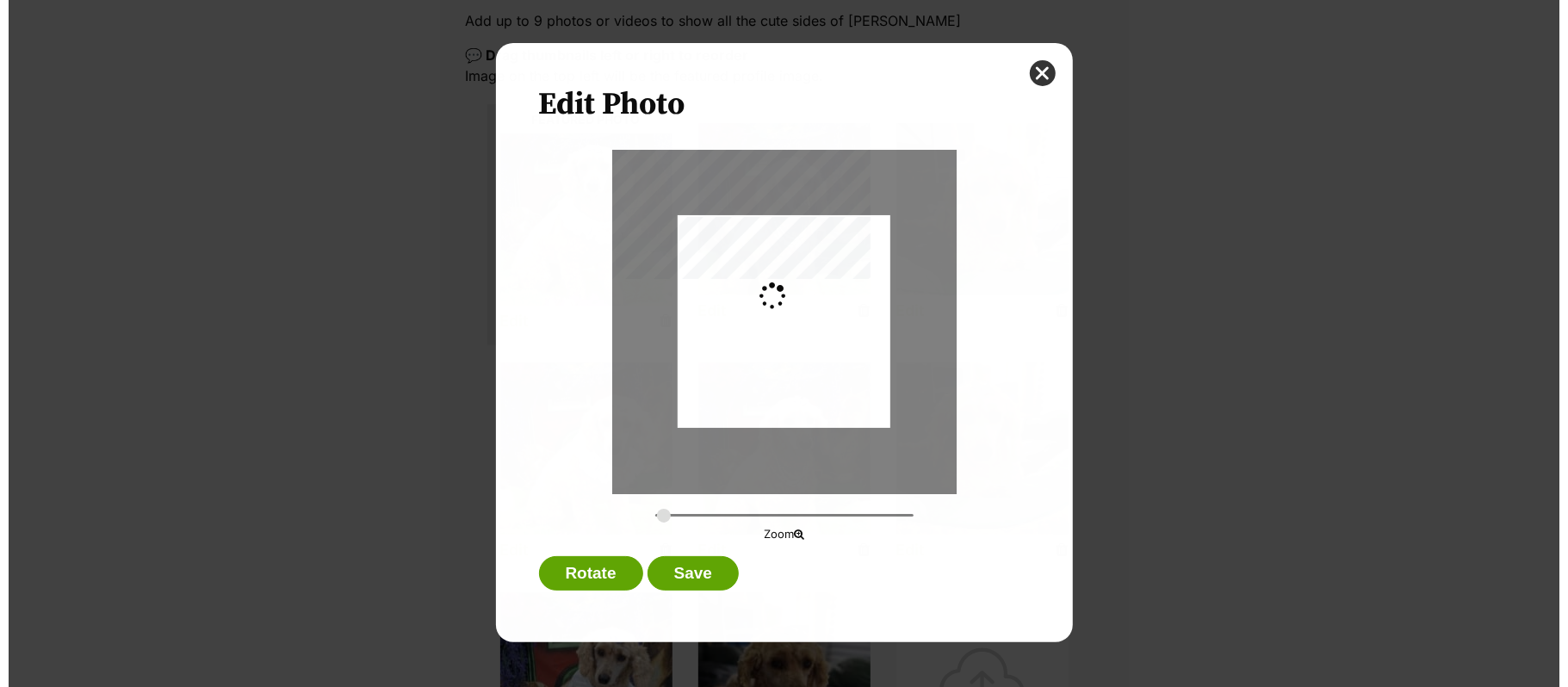
scroll to position [0, 0]
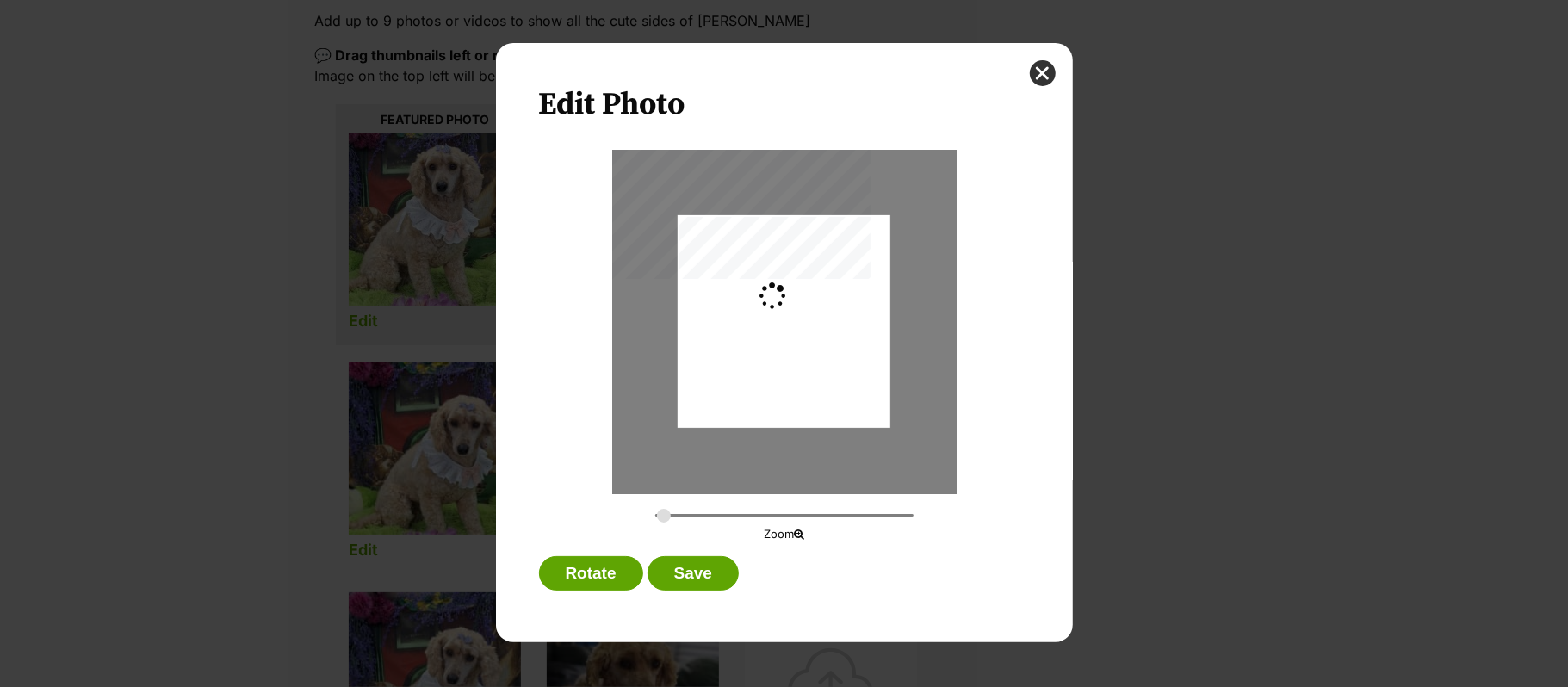
type input "0.2744"
drag, startPoint x: 839, startPoint y: 332, endPoint x: 839, endPoint y: 354, distance: 22.0
click at [839, 354] on div "Dialog Window - Close (Press escape to close)" at bounding box center [783, 345] width 212 height 328
click at [709, 575] on button "Save" at bounding box center [692, 574] width 91 height 35
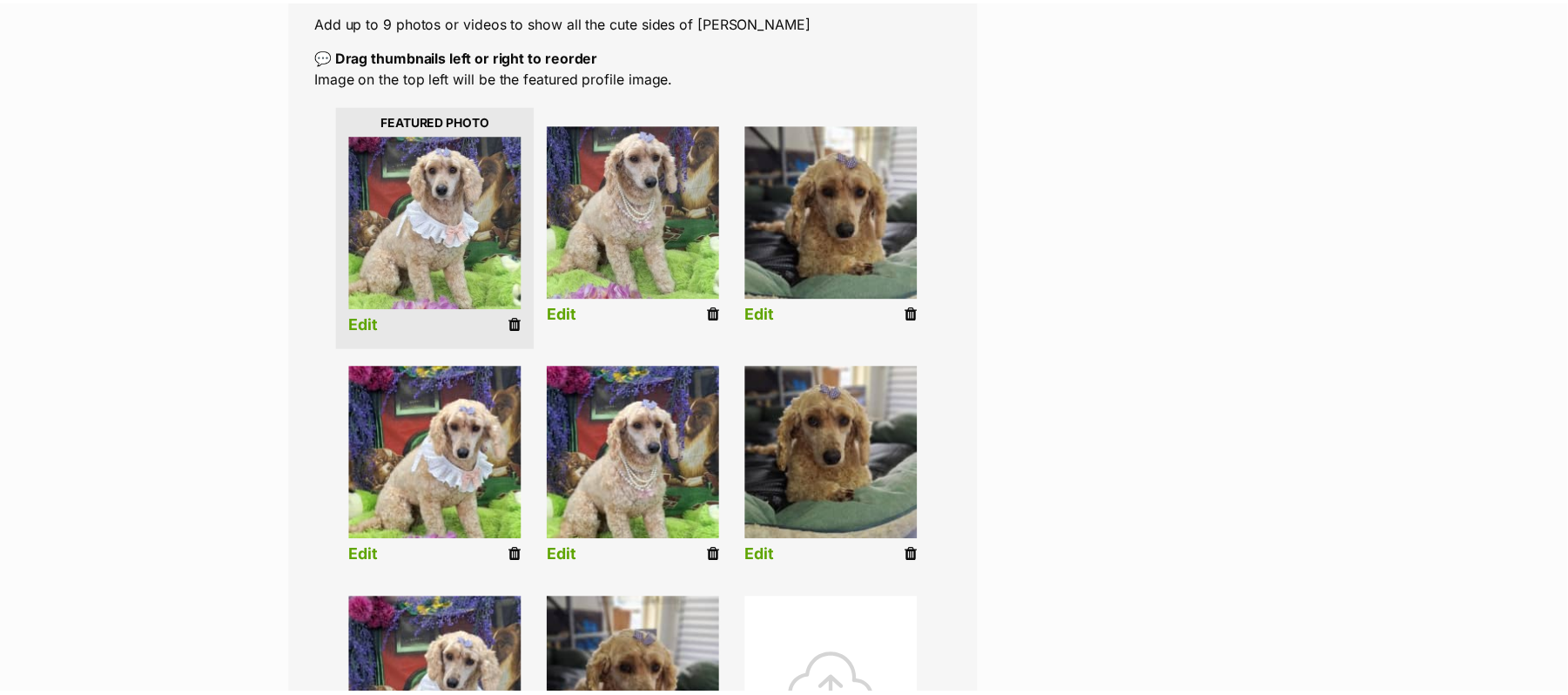
scroll to position [348, 0]
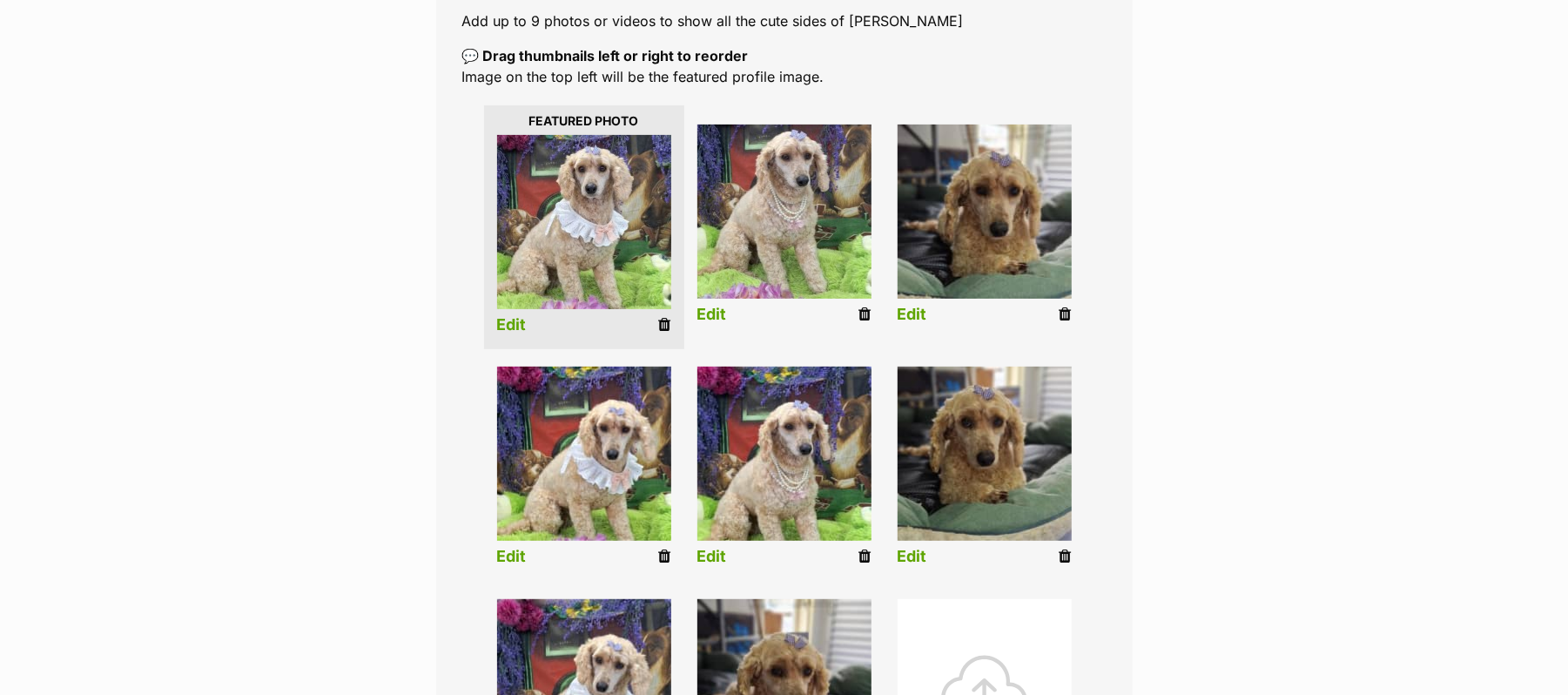
click at [909, 324] on link "Edit" at bounding box center [913, 315] width 30 height 18
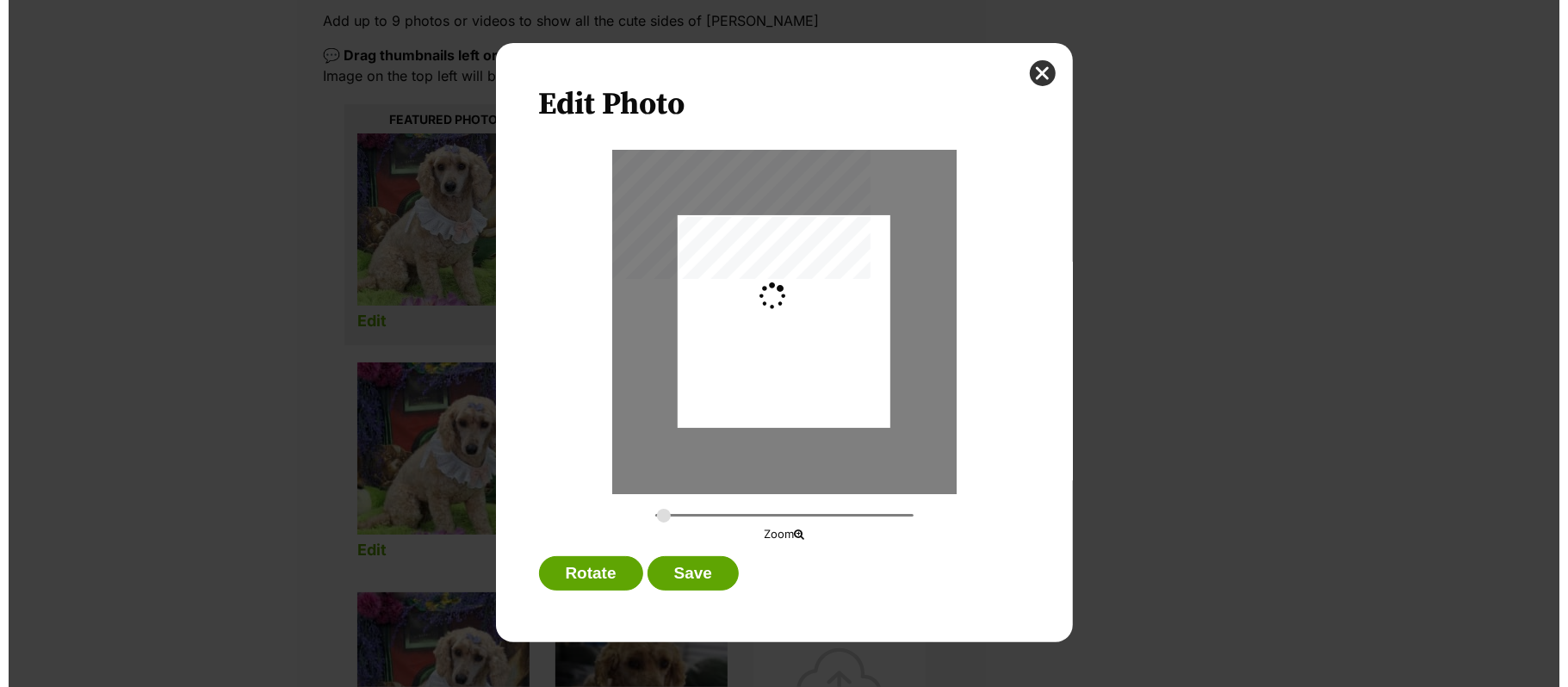
scroll to position [0, 0]
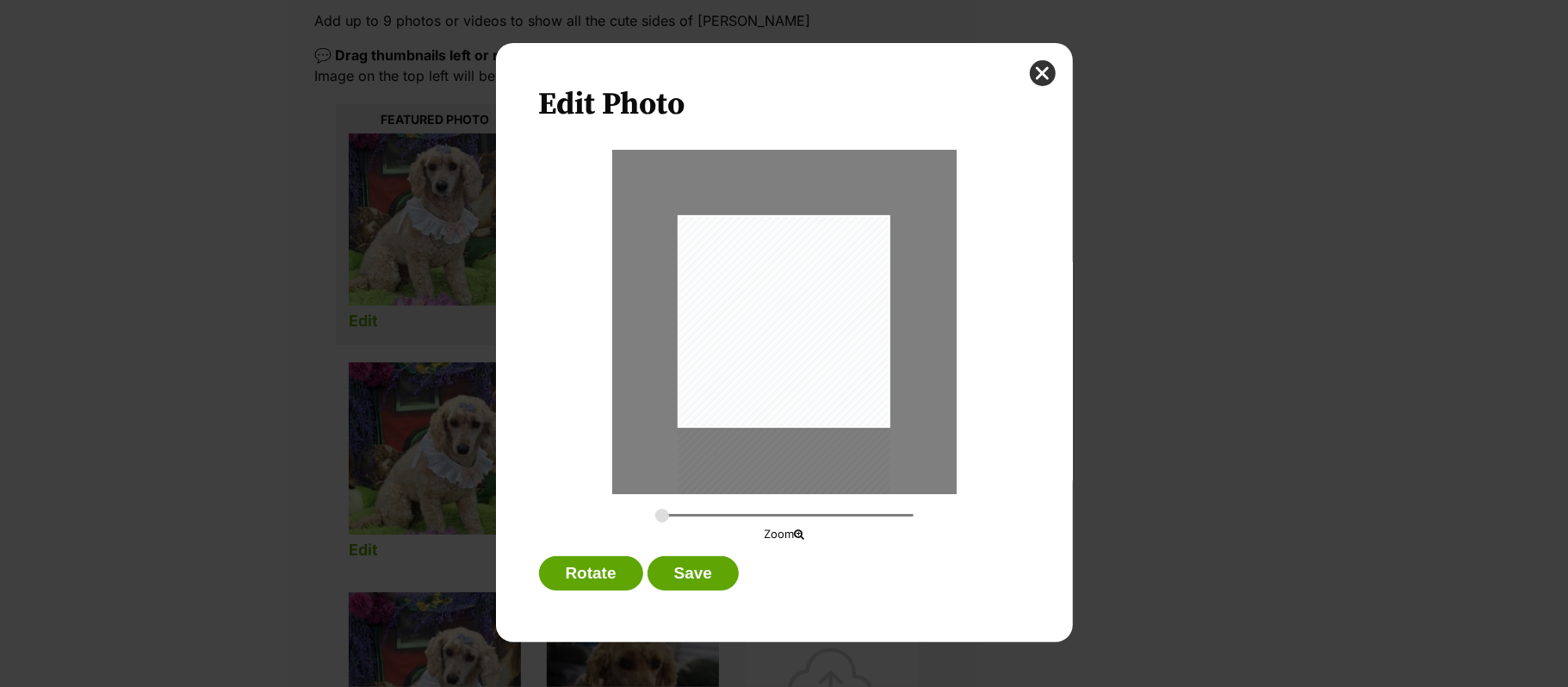
drag, startPoint x: 820, startPoint y: 301, endPoint x: 800, endPoint y: 394, distance: 95.1
click at [800, 394] on div "Dialog Window - Close (Press escape to close)" at bounding box center [783, 413] width 212 height 399
type input "0.311"
click at [831, 372] on div "Dialog Window - Close (Press escape to close)" at bounding box center [774, 420] width 241 height 453
click at [701, 575] on button "Save" at bounding box center [692, 574] width 91 height 35
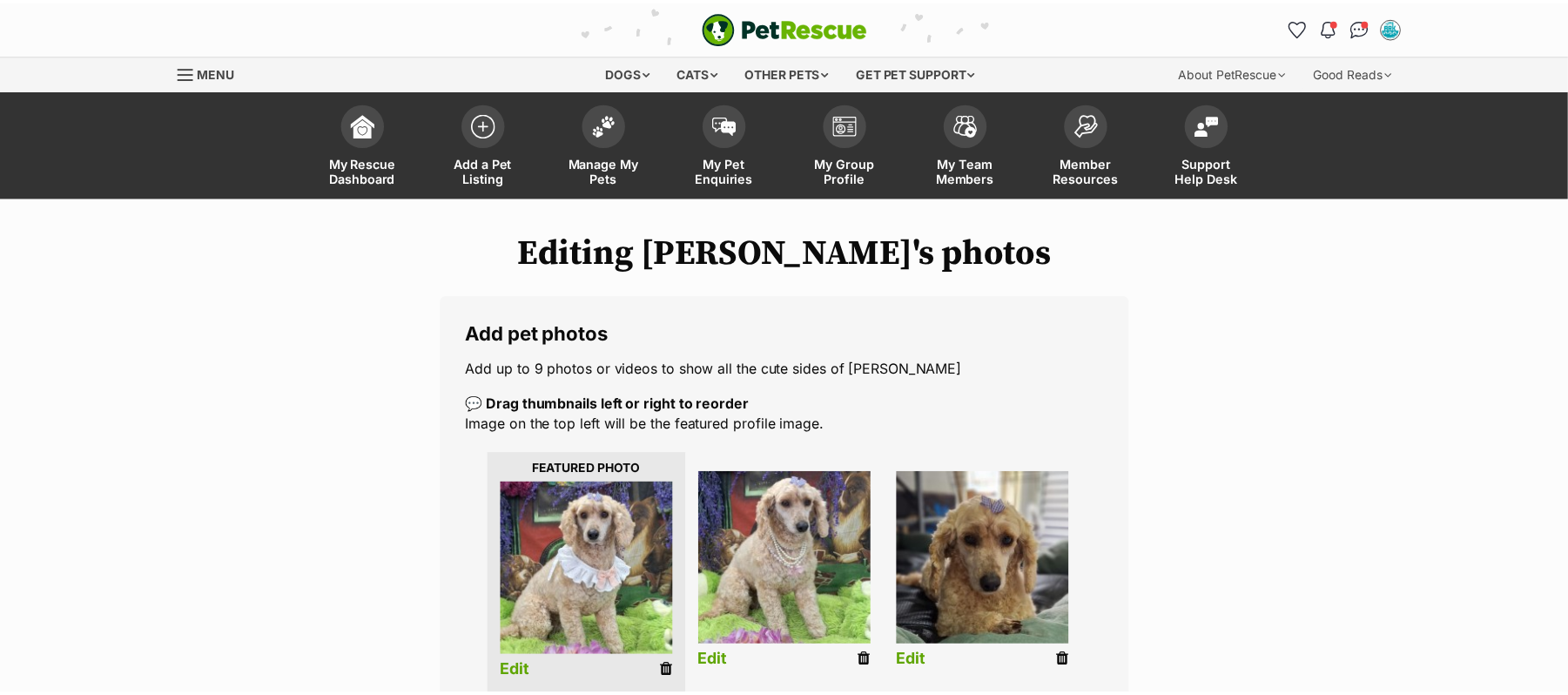
scroll to position [348, 0]
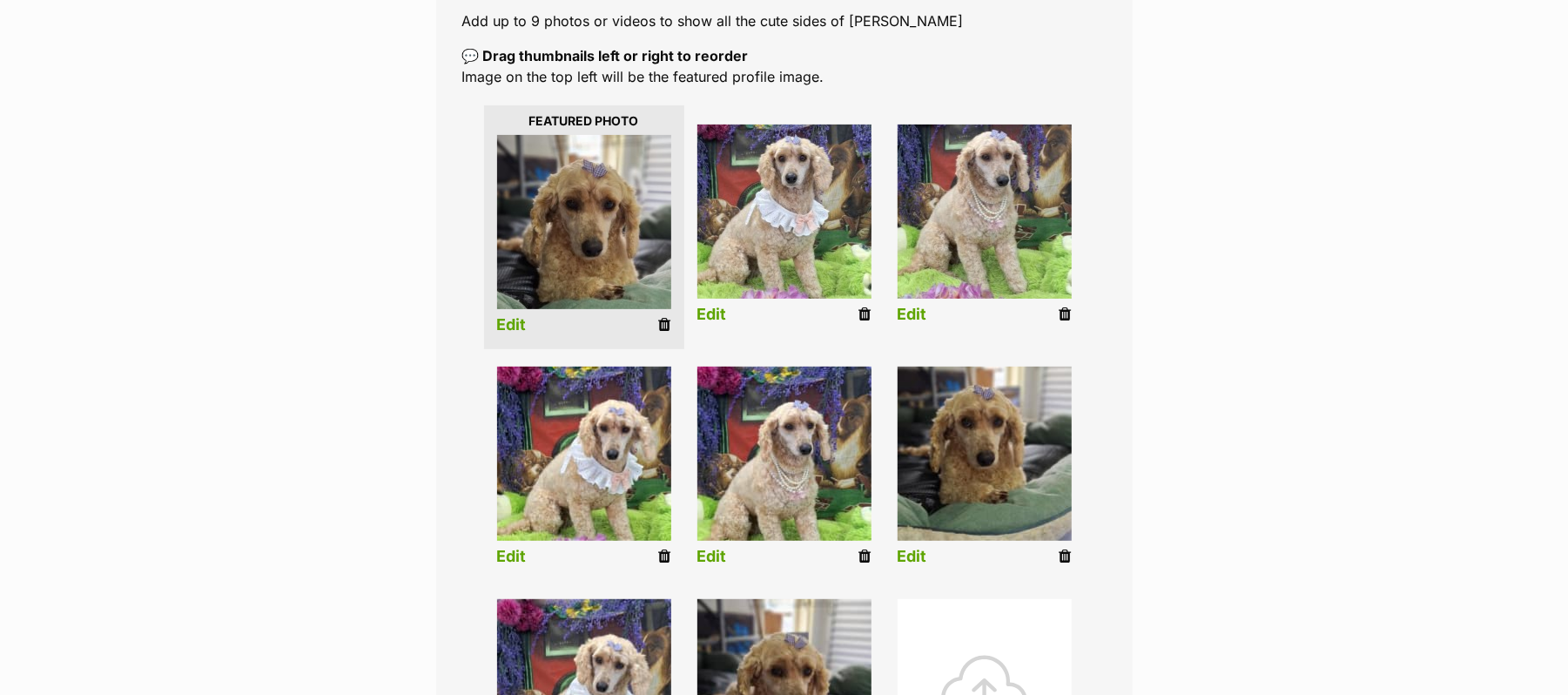
click at [509, 566] on link "Edit" at bounding box center [512, 557] width 30 height 18
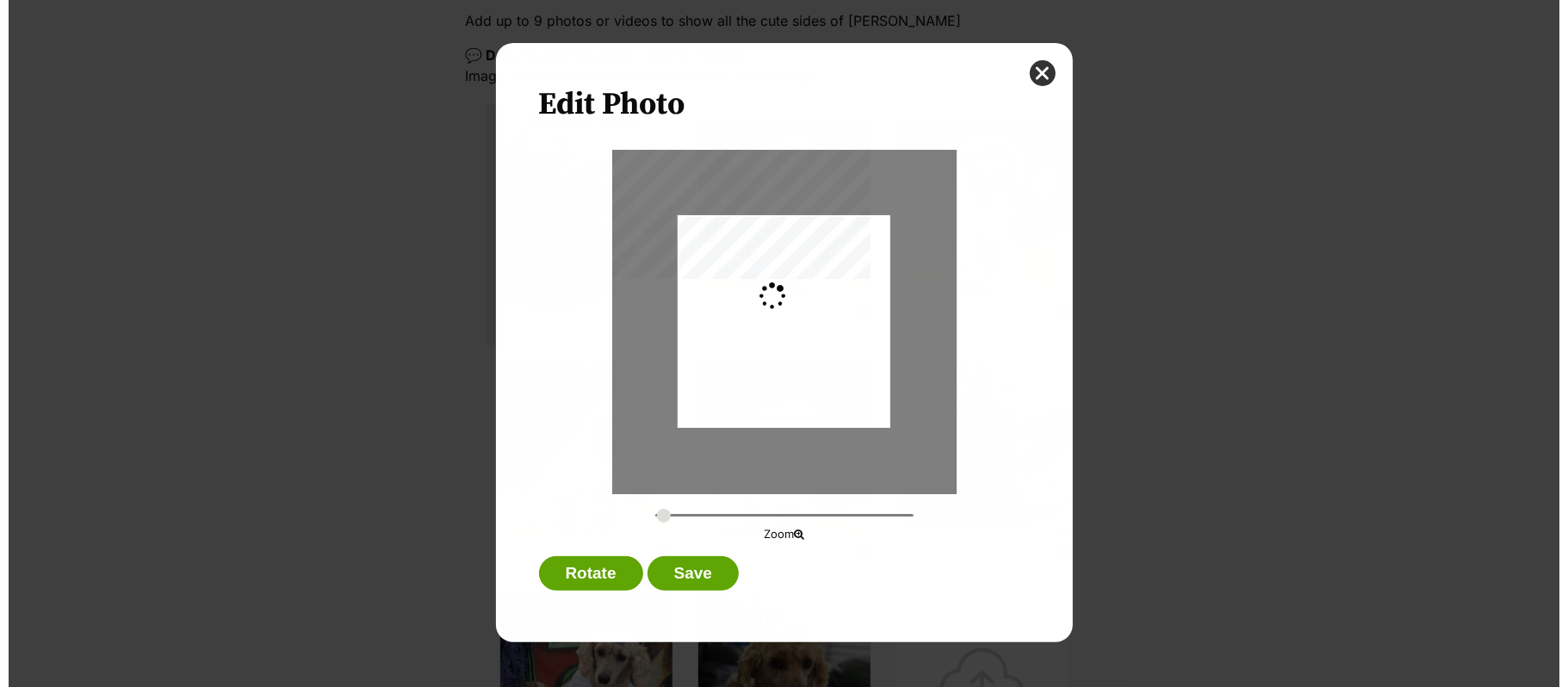
scroll to position [0, 0]
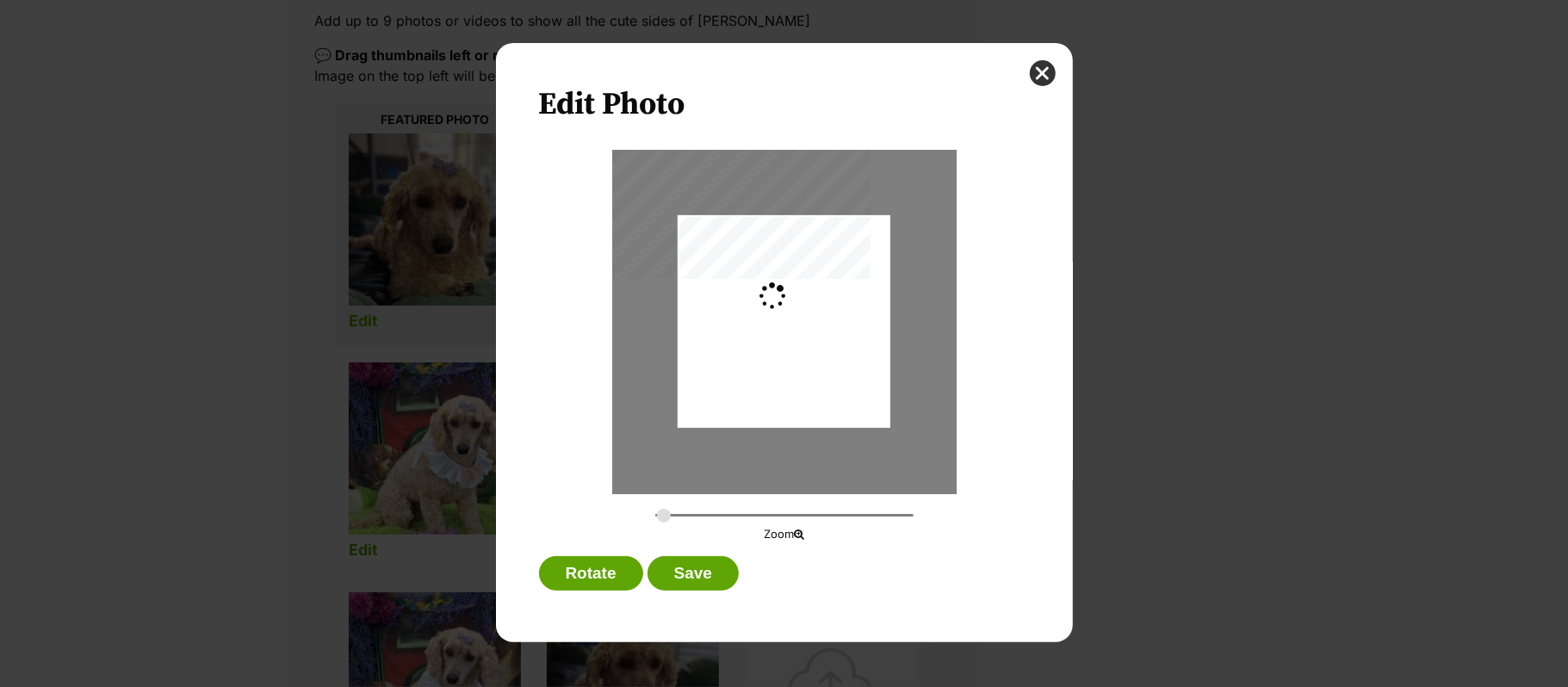
type input "0.2744"
drag, startPoint x: 814, startPoint y: 311, endPoint x: 817, endPoint y: 349, distance: 38.1
click at [817, 349] on div "Dialog Window - Close (Press escape to close)" at bounding box center [783, 365] width 212 height 322
drag, startPoint x: 703, startPoint y: 574, endPoint x: 882, endPoint y: 600, distance: 180.9
click at [703, 574] on button "Save" at bounding box center [692, 574] width 91 height 35
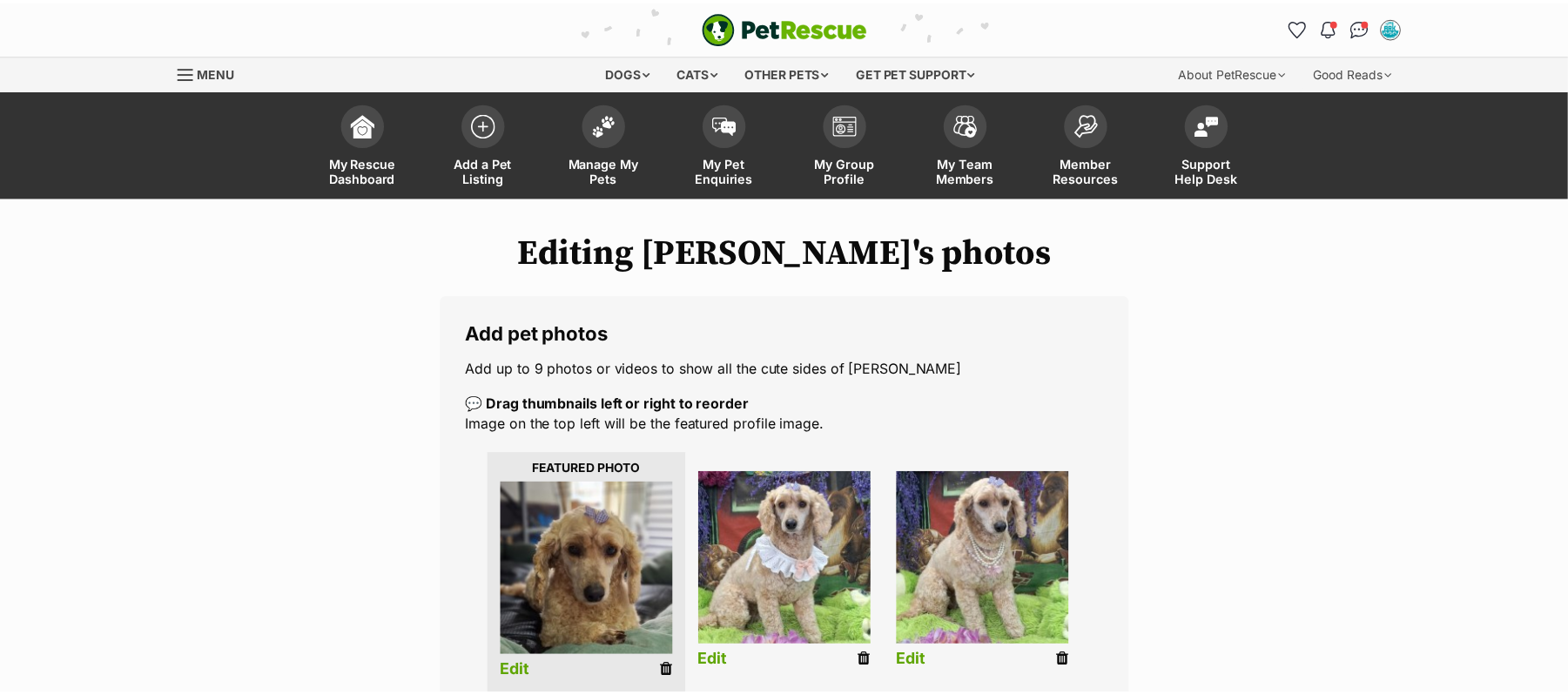
scroll to position [348, 0]
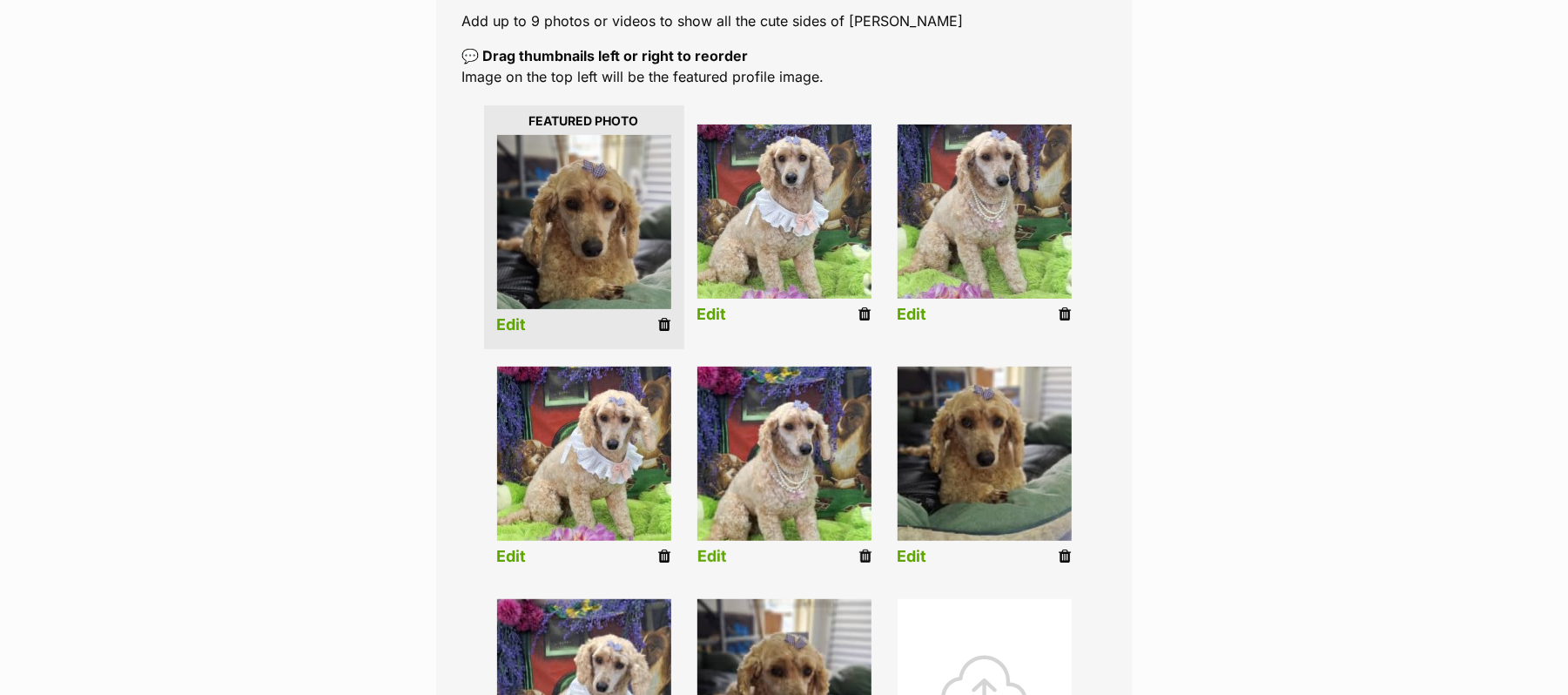
click at [710, 566] on link "Edit" at bounding box center [712, 557] width 30 height 18
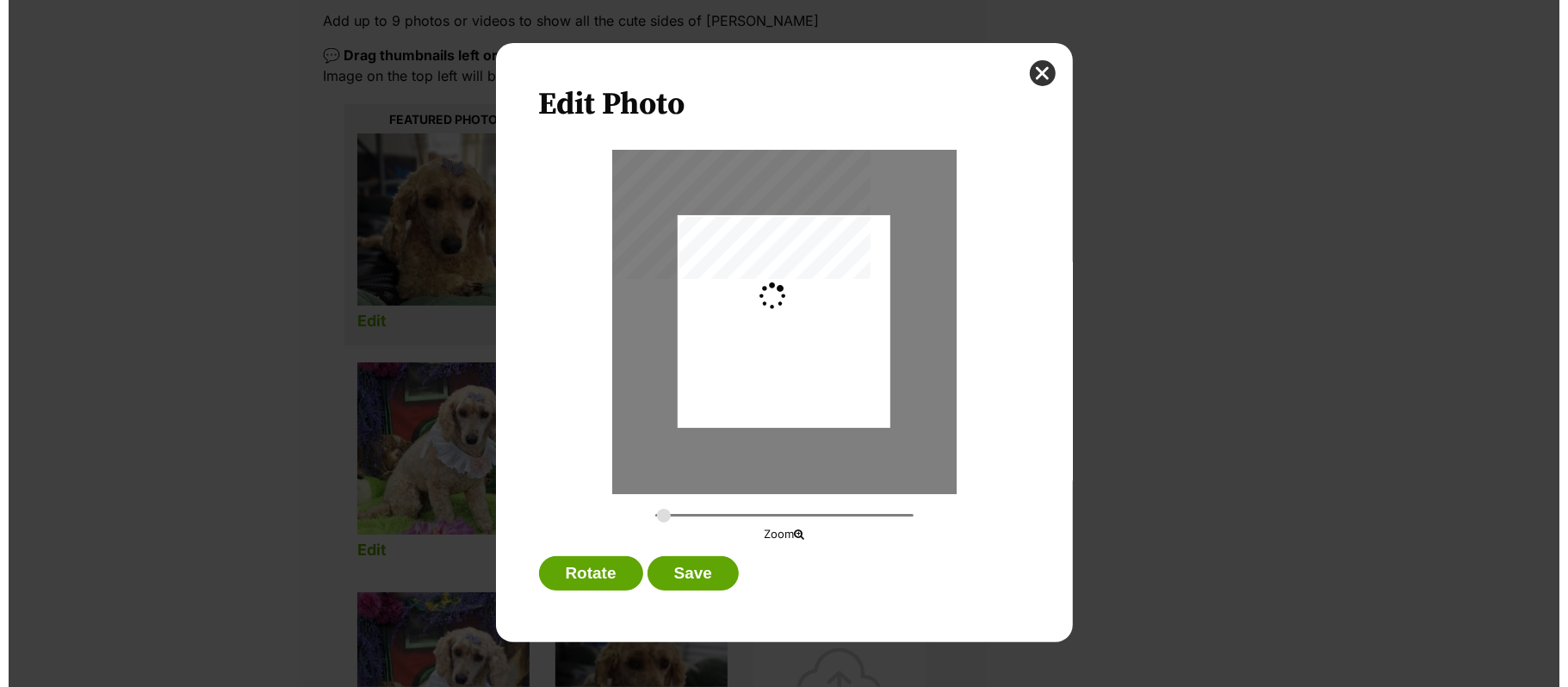
scroll to position [0, 0]
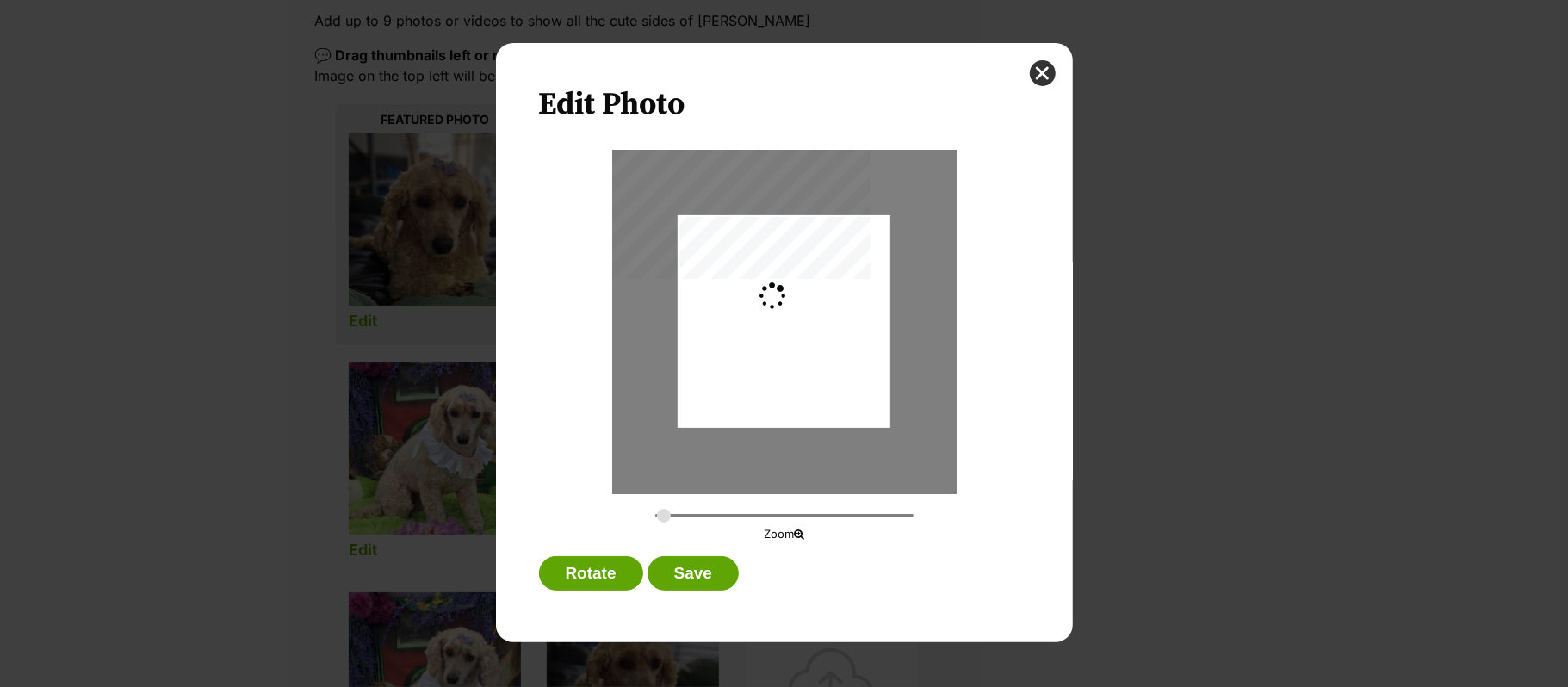
type input "0.2744"
drag, startPoint x: 793, startPoint y: 341, endPoint x: 800, endPoint y: 366, distance: 26.0
click at [800, 366] on div "Dialog Window - Close (Press escape to close)" at bounding box center [783, 347] width 212 height 333
click at [679, 570] on button "Save" at bounding box center [692, 574] width 91 height 35
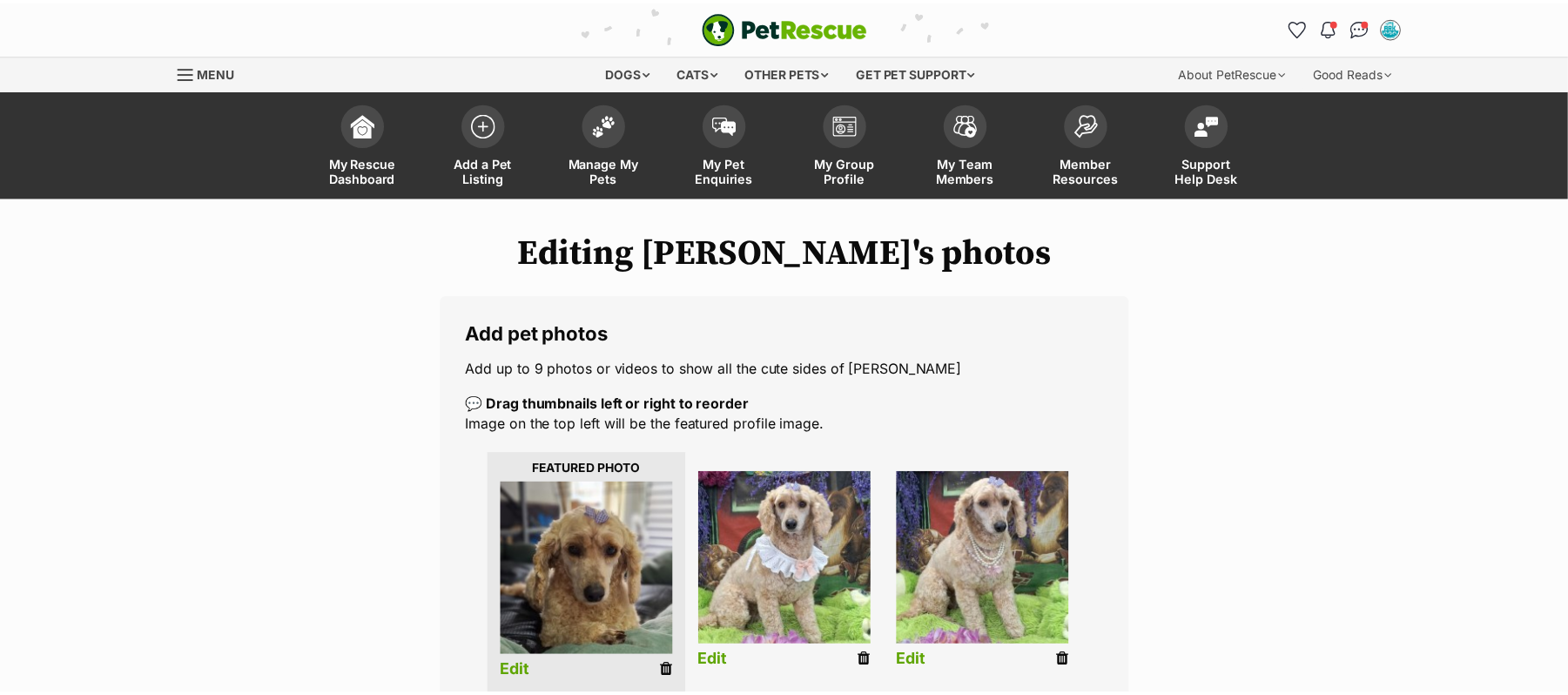
scroll to position [348, 0]
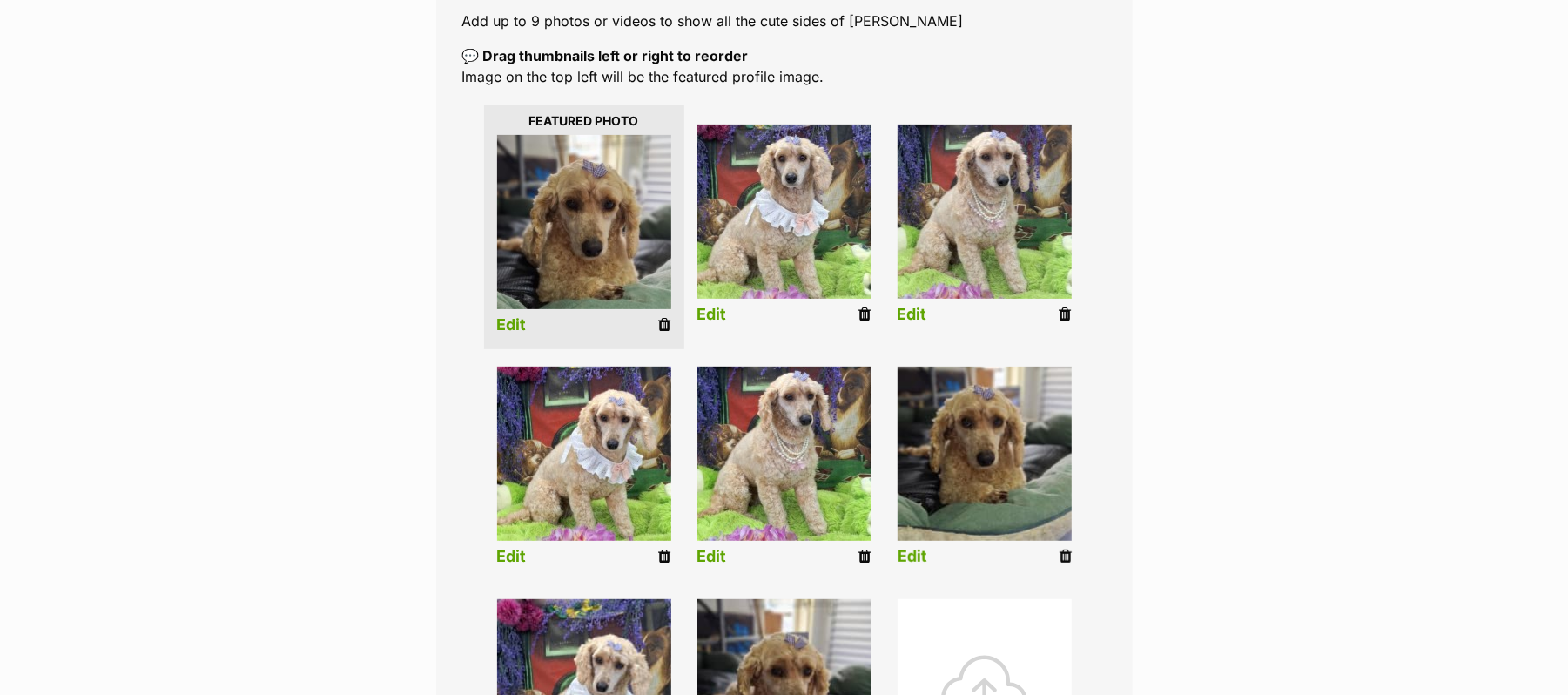
click at [913, 566] on link "Edit" at bounding box center [913, 557] width 30 height 18
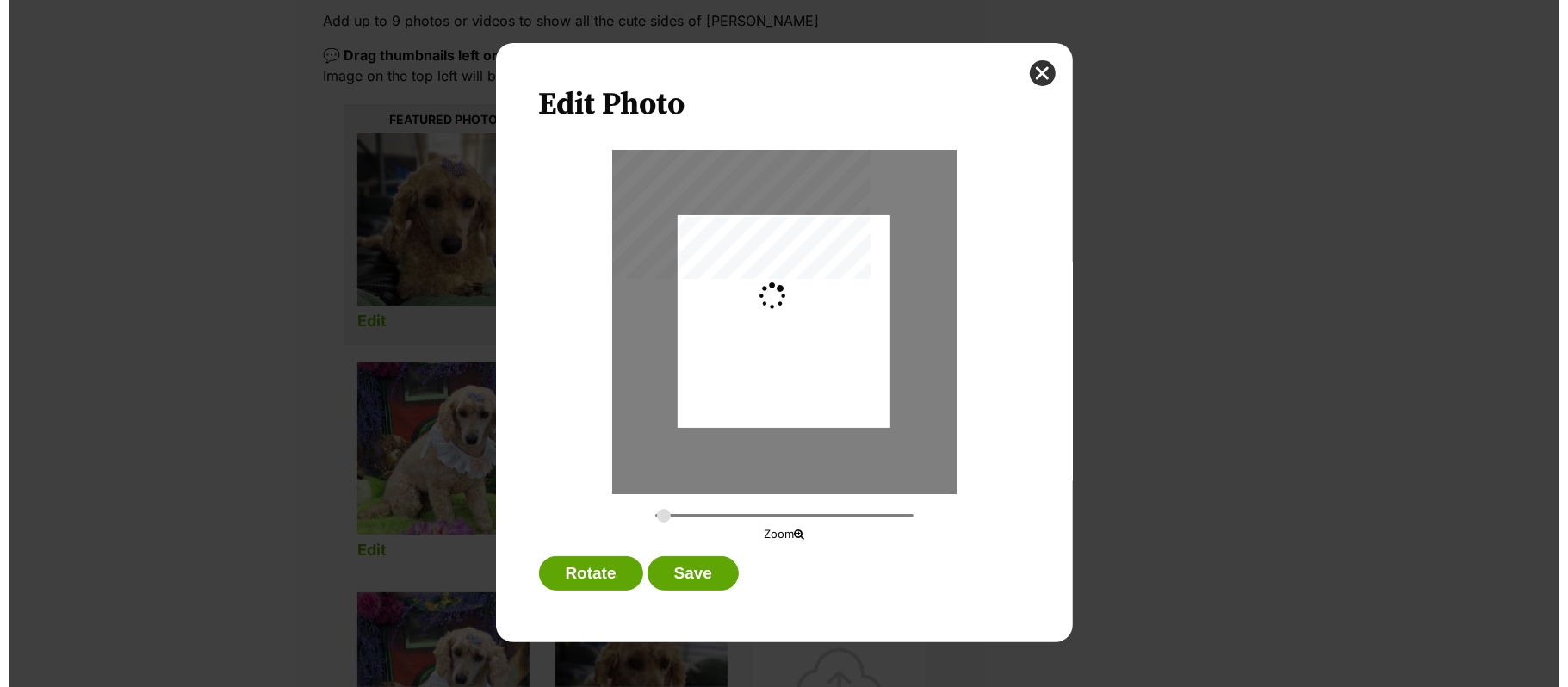
scroll to position [0, 0]
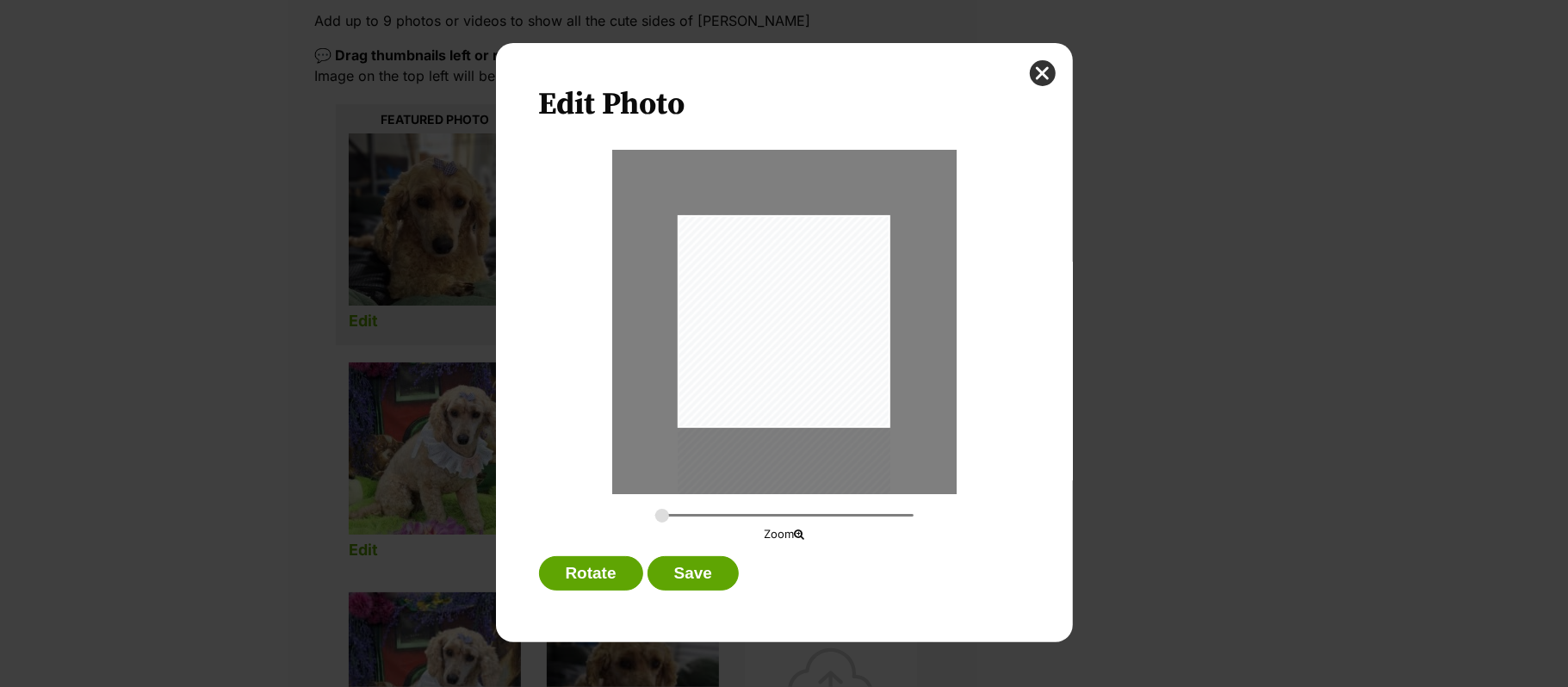
drag, startPoint x: 796, startPoint y: 259, endPoint x: 793, endPoint y: 348, distance: 89.1
click at [793, 348] on div "Dialog Window - Close (Press escape to close)" at bounding box center [783, 396] width 212 height 364
type input "0.311"
drag, startPoint x: 764, startPoint y: 319, endPoint x: 769, endPoint y: 332, distance: 13.9
click at [769, 332] on div "Dialog Window - Close (Press escape to close)" at bounding box center [789, 419] width 241 height 412
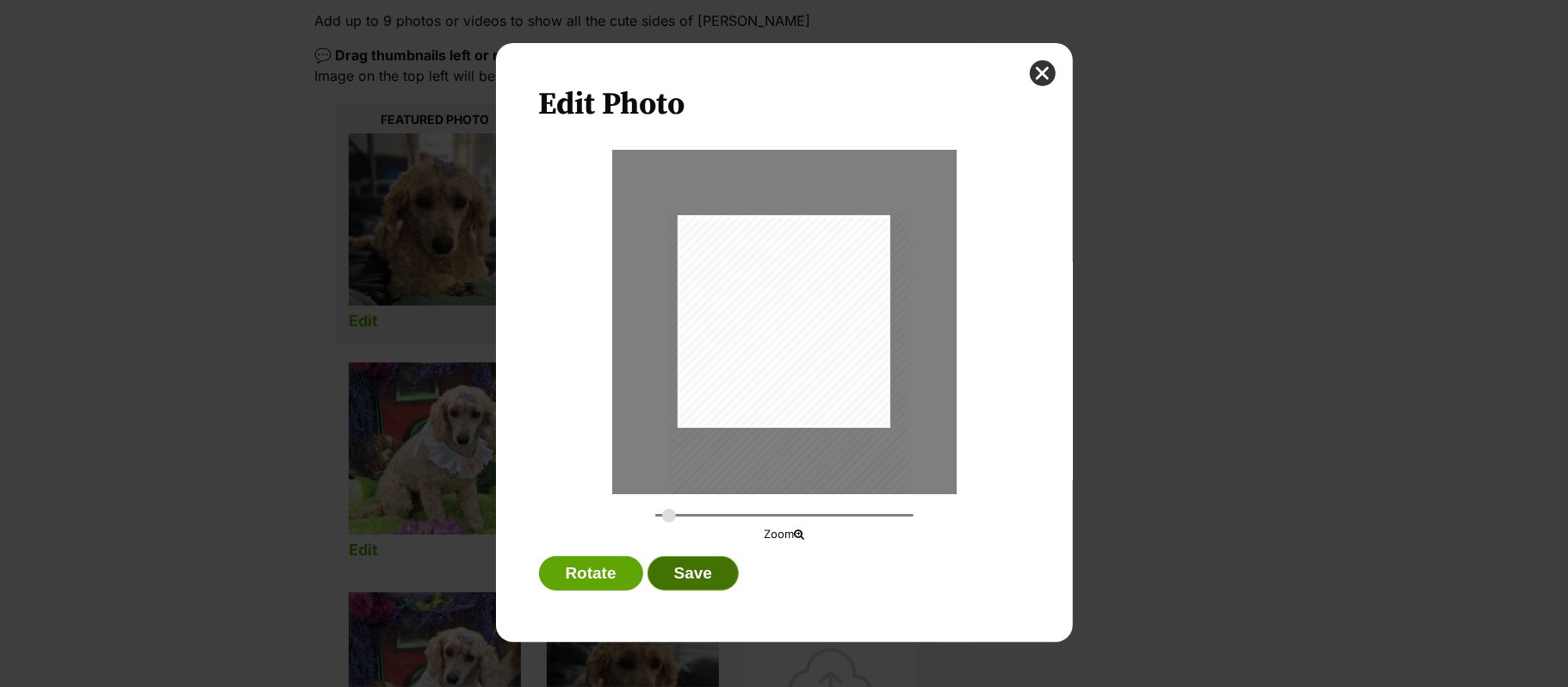
click at [671, 567] on button "Save" at bounding box center [692, 574] width 91 height 35
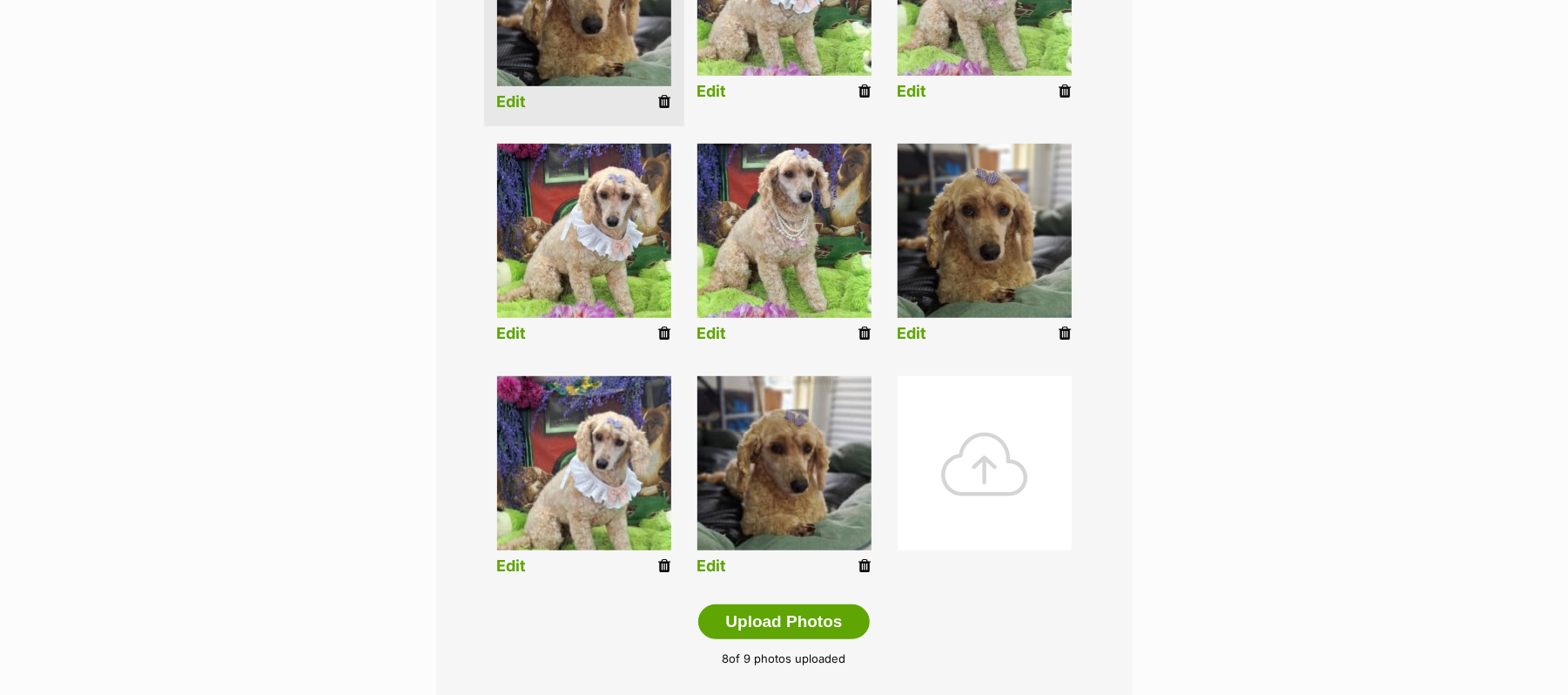
scroll to position [580, 0]
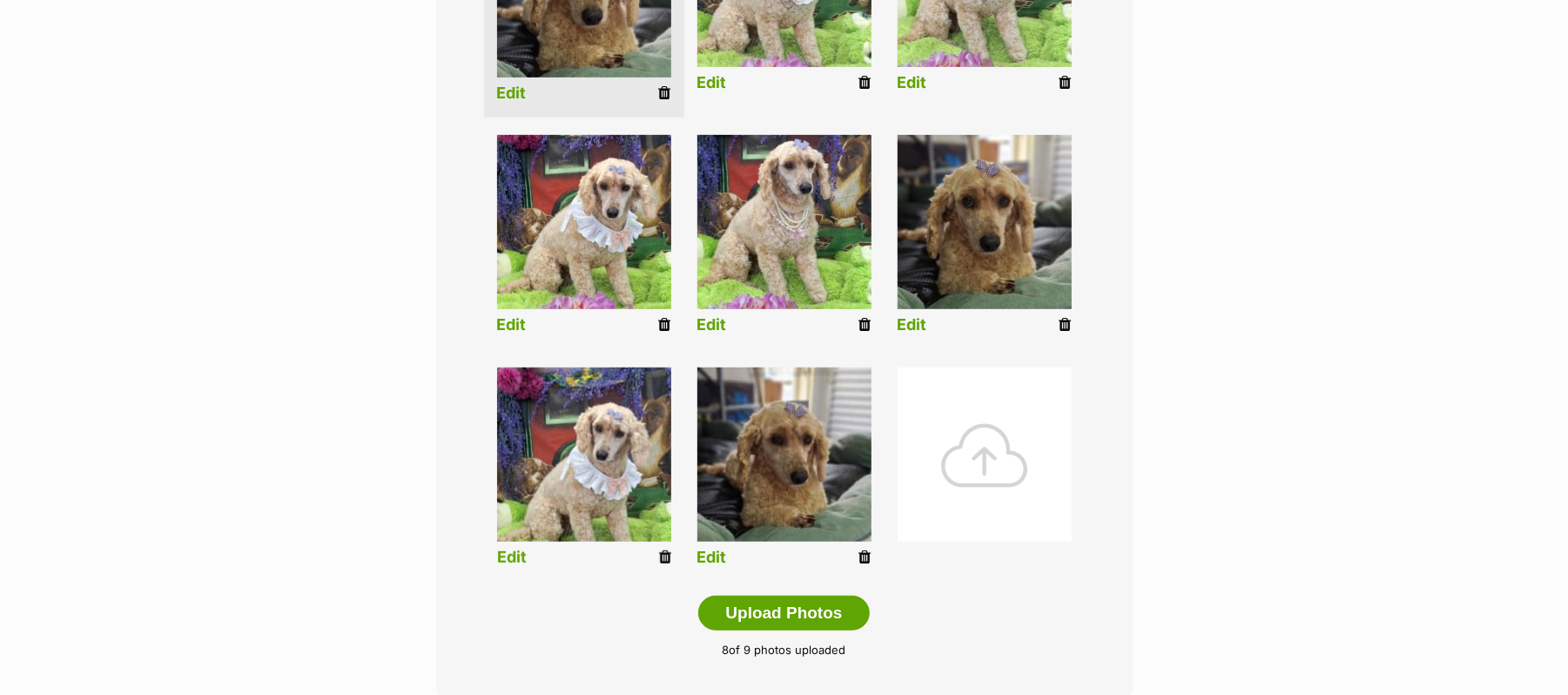
click at [510, 567] on link "Edit" at bounding box center [512, 557] width 30 height 18
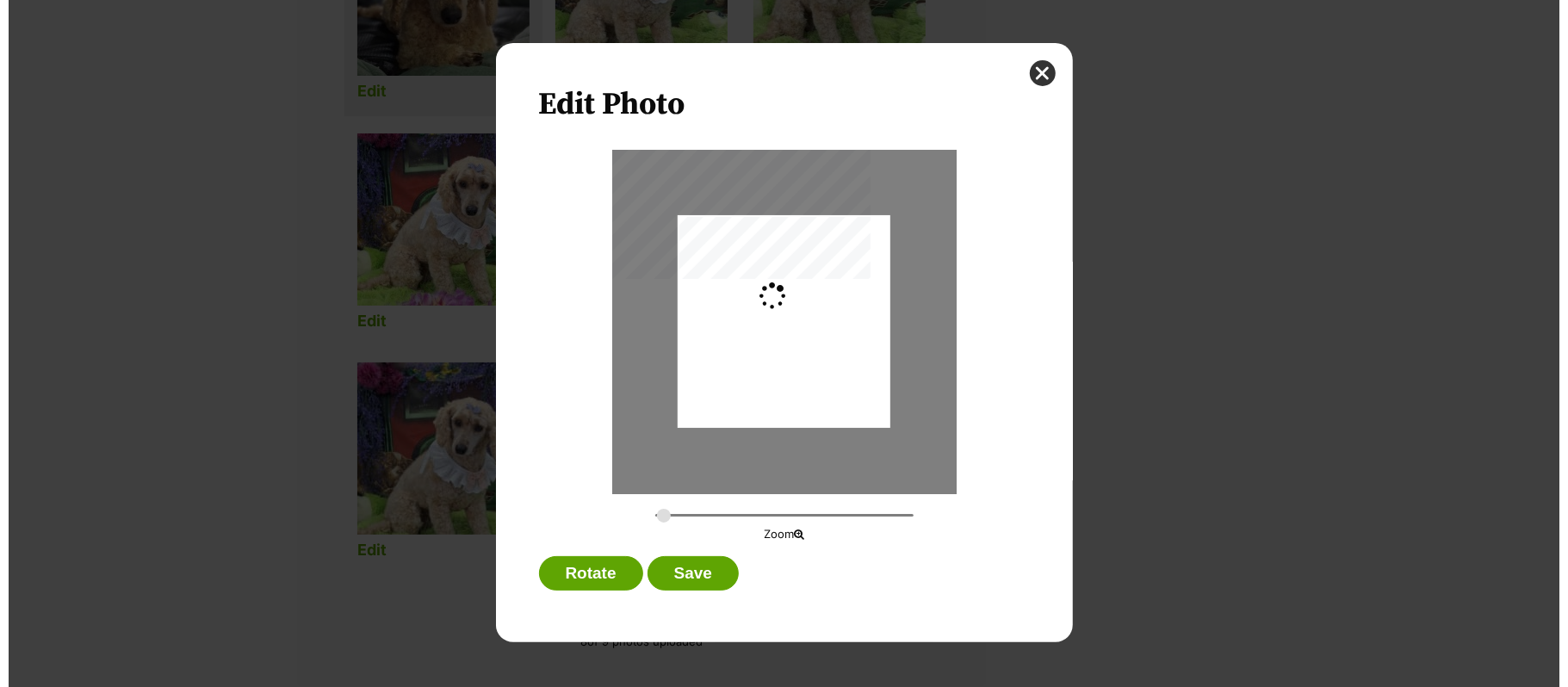
scroll to position [0, 0]
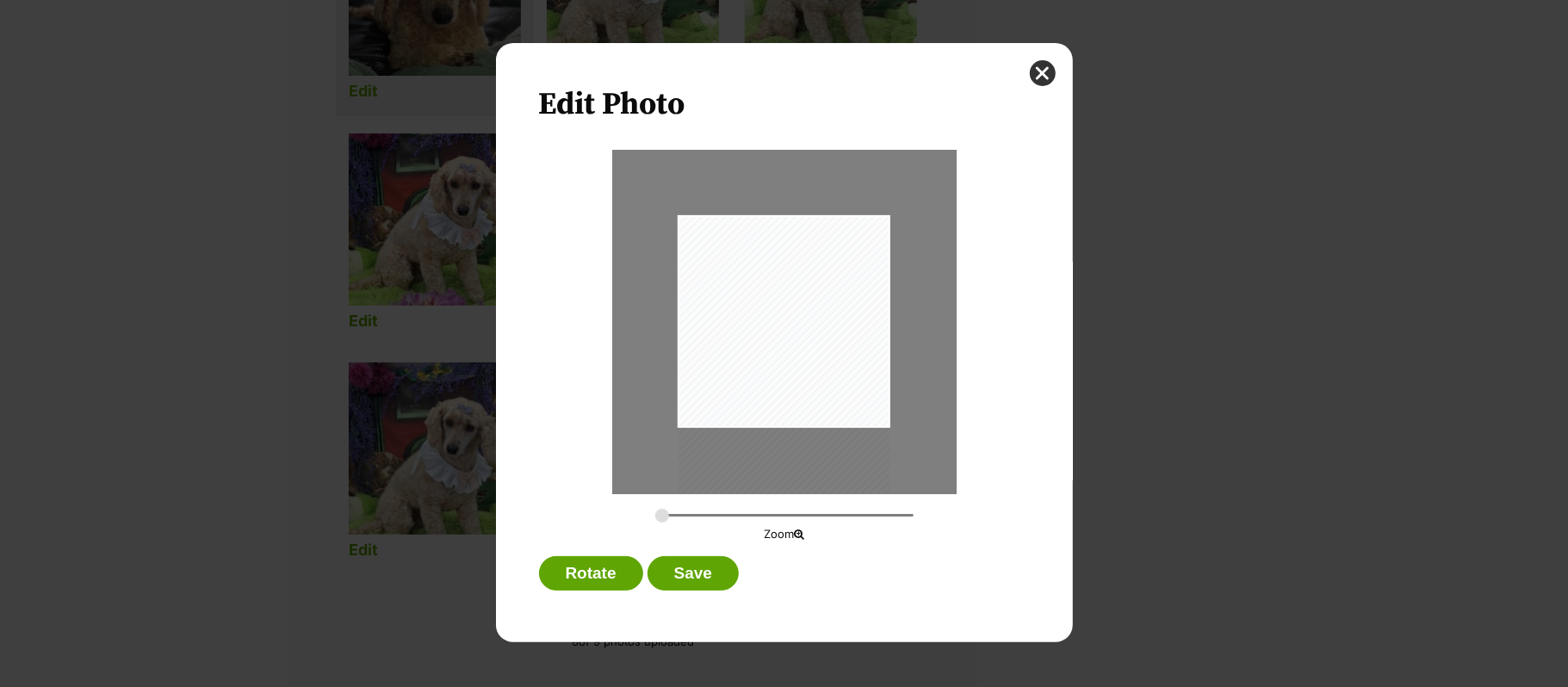
drag, startPoint x: 821, startPoint y: 301, endPoint x: 795, endPoint y: 369, distance: 72.8
click at [795, 369] on div "Dialog Window - Close (Press escape to close)" at bounding box center [783, 377] width 212 height 325
type input "0.3995"
drag, startPoint x: 841, startPoint y: 334, endPoint x: 772, endPoint y: 345, distance: 69.9
click at [772, 345] on div "Dialog Window - Close (Press escape to close)" at bounding box center [745, 412] width 310 height 472
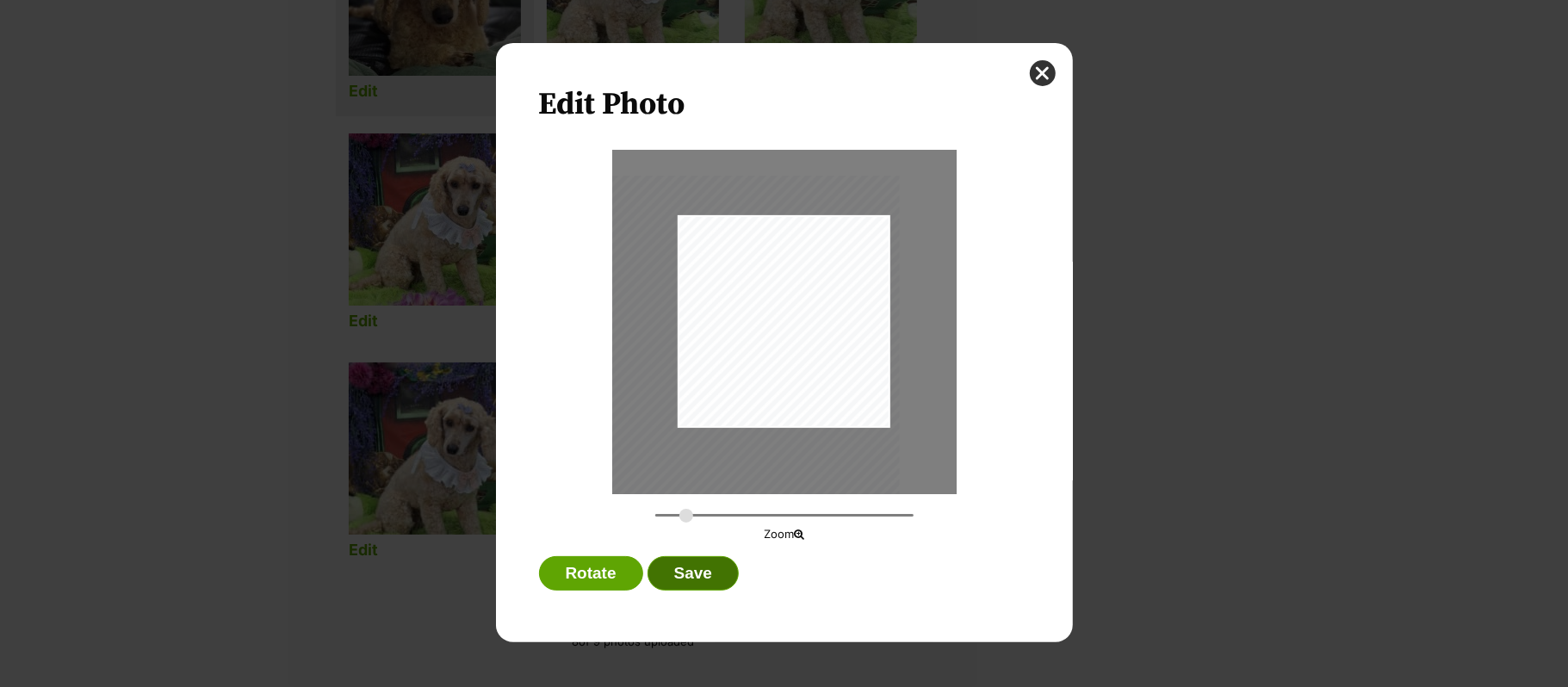
click at [706, 572] on button "Save" at bounding box center [692, 574] width 91 height 35
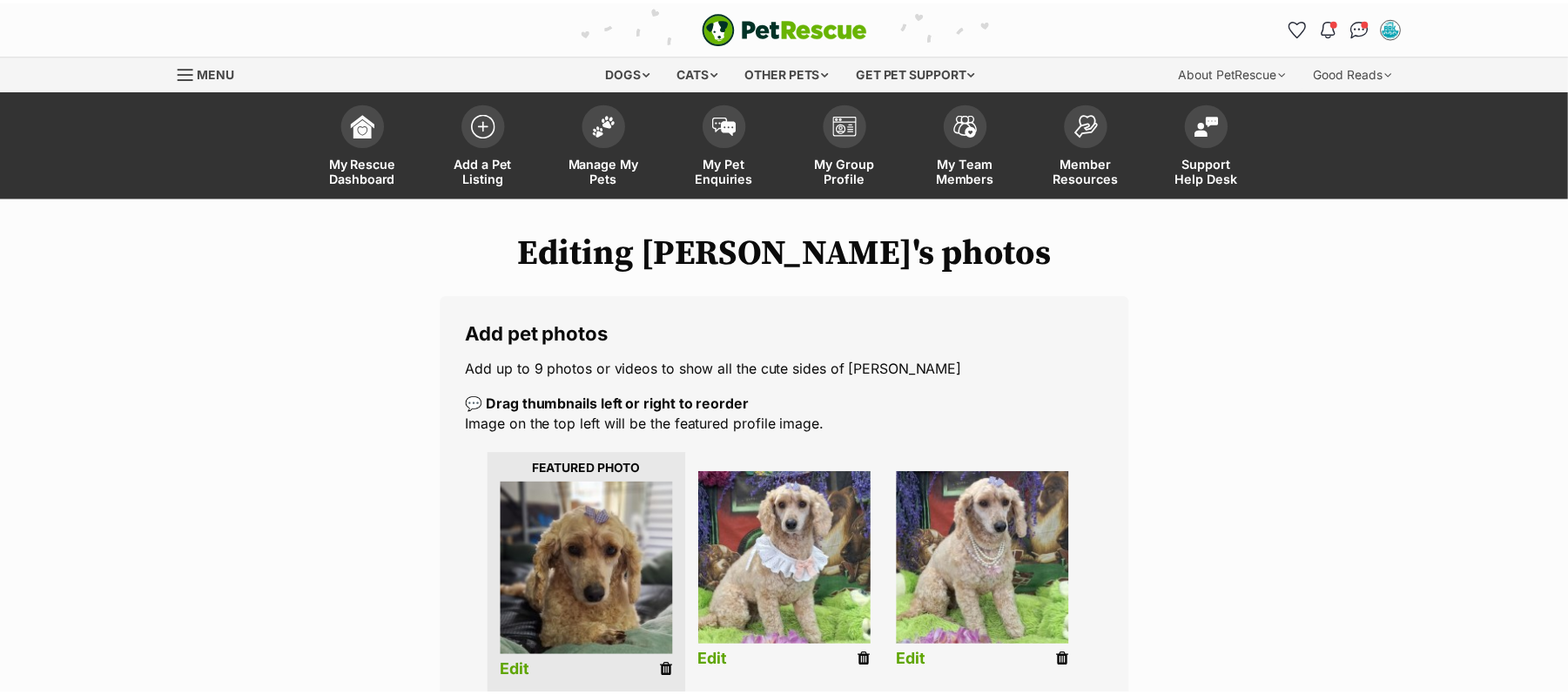
scroll to position [580, 0]
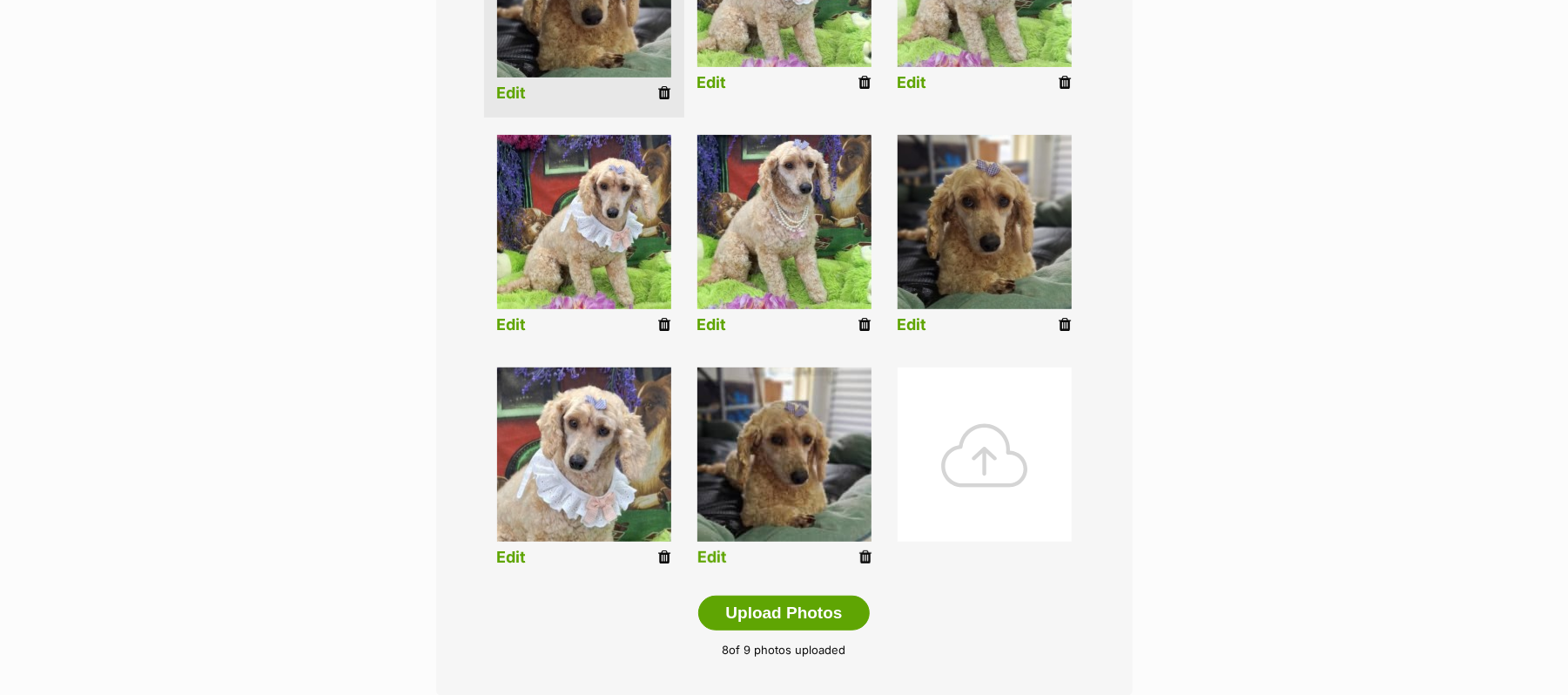
click at [709, 567] on link "Edit" at bounding box center [712, 557] width 30 height 18
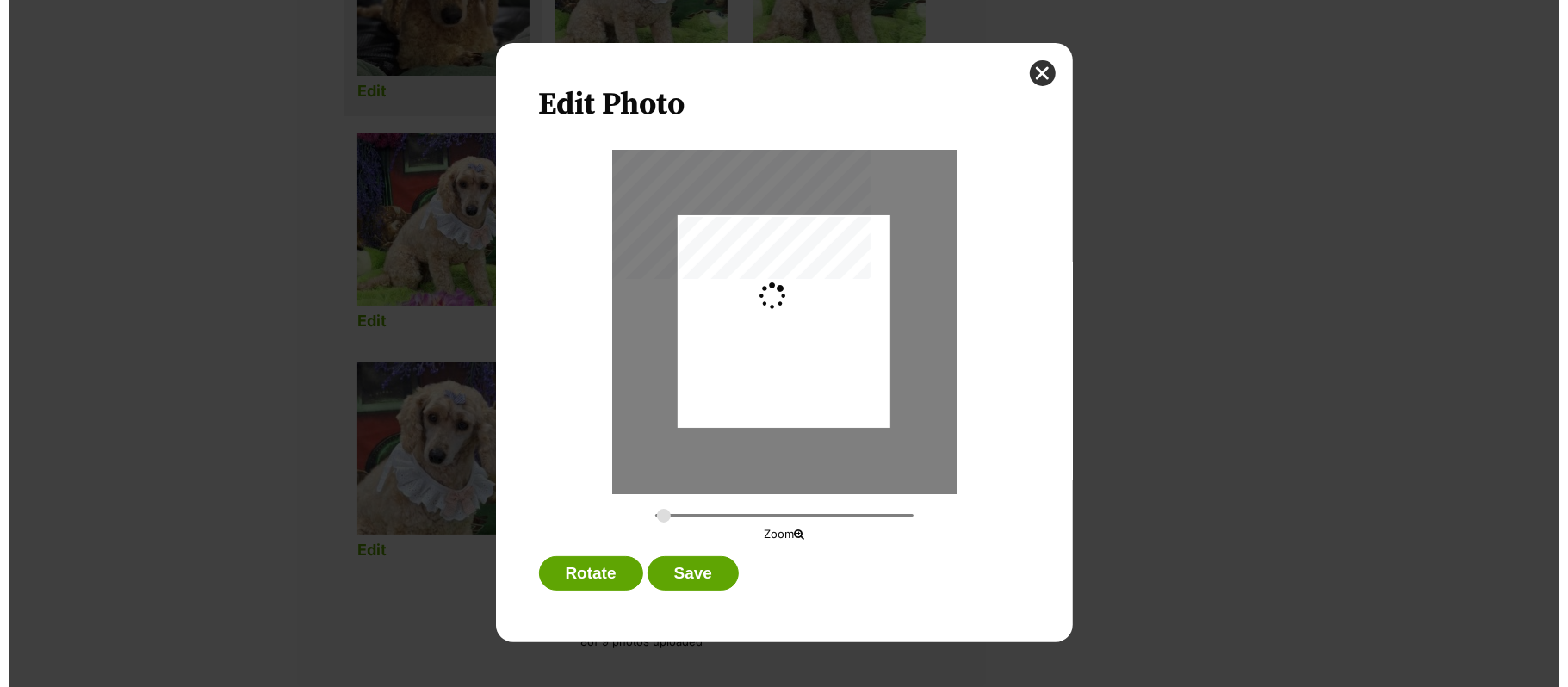
scroll to position [0, 0]
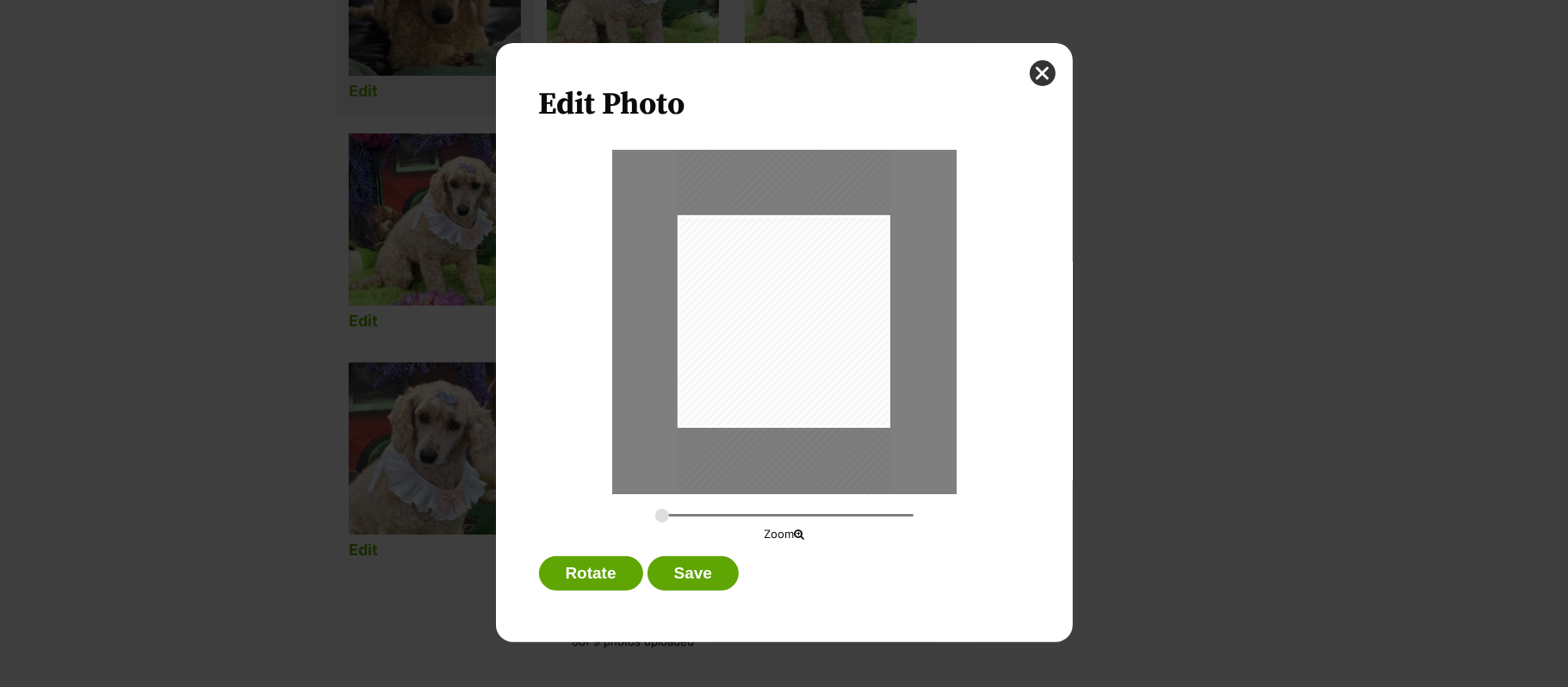
drag, startPoint x: 800, startPoint y: 294, endPoint x: 807, endPoint y: 345, distance: 51.5
click at [807, 345] on div "Dialog Window - Close (Press escape to close)" at bounding box center [783, 373] width 212 height 462
type input "0.311"
click at [800, 344] on div "Dialog Window - Close (Press escape to close)" at bounding box center [792, 379] width 241 height 522
click at [696, 572] on button "Save" at bounding box center [692, 574] width 91 height 35
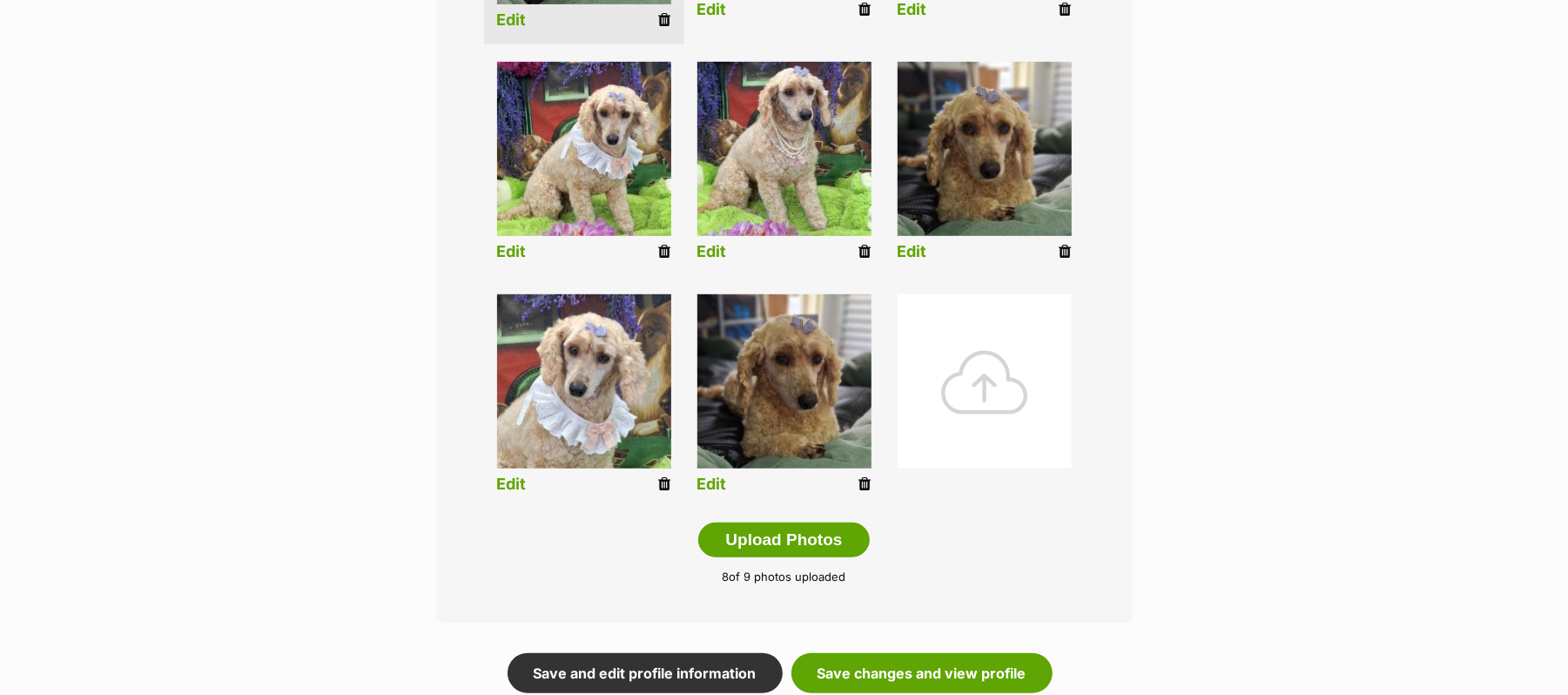
scroll to position [1045, 0]
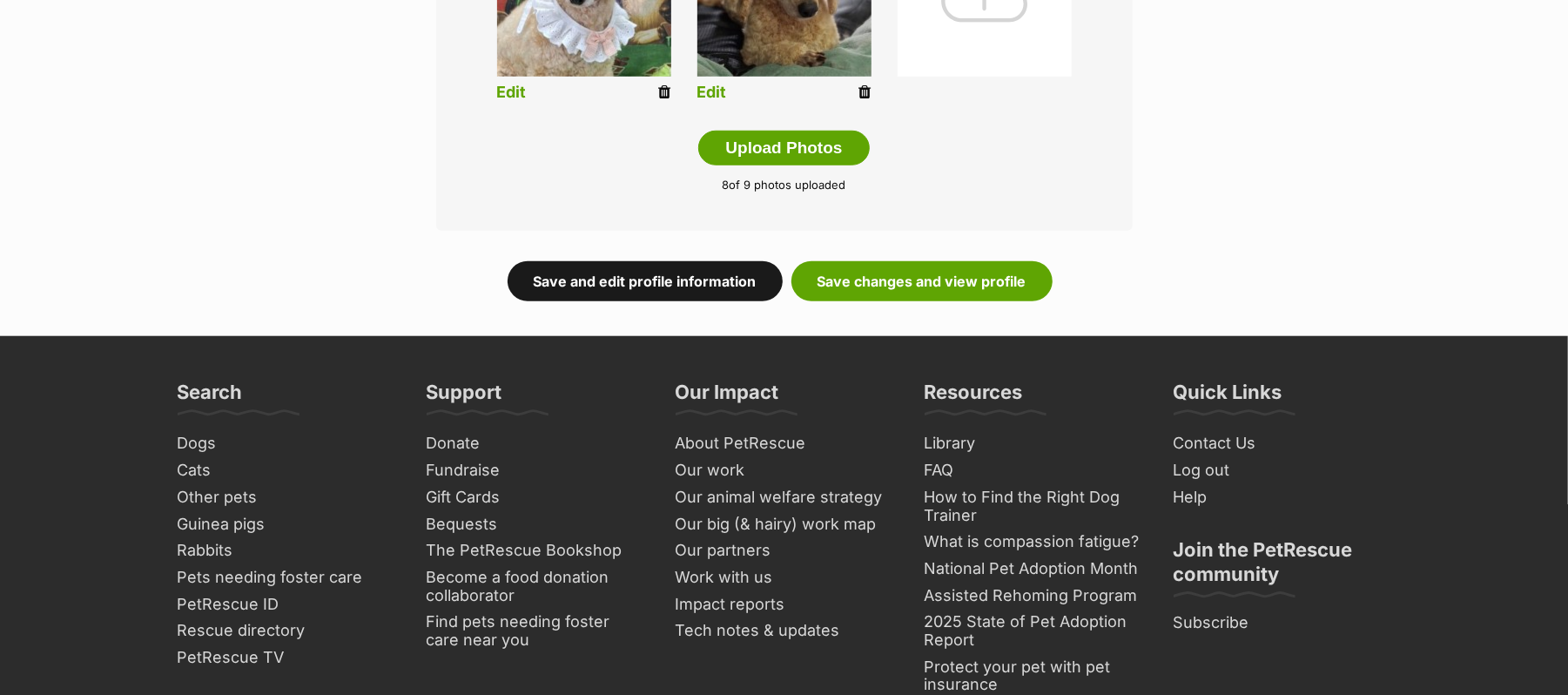
click at [622, 301] on link "Save and edit profile information" at bounding box center [645, 281] width 275 height 40
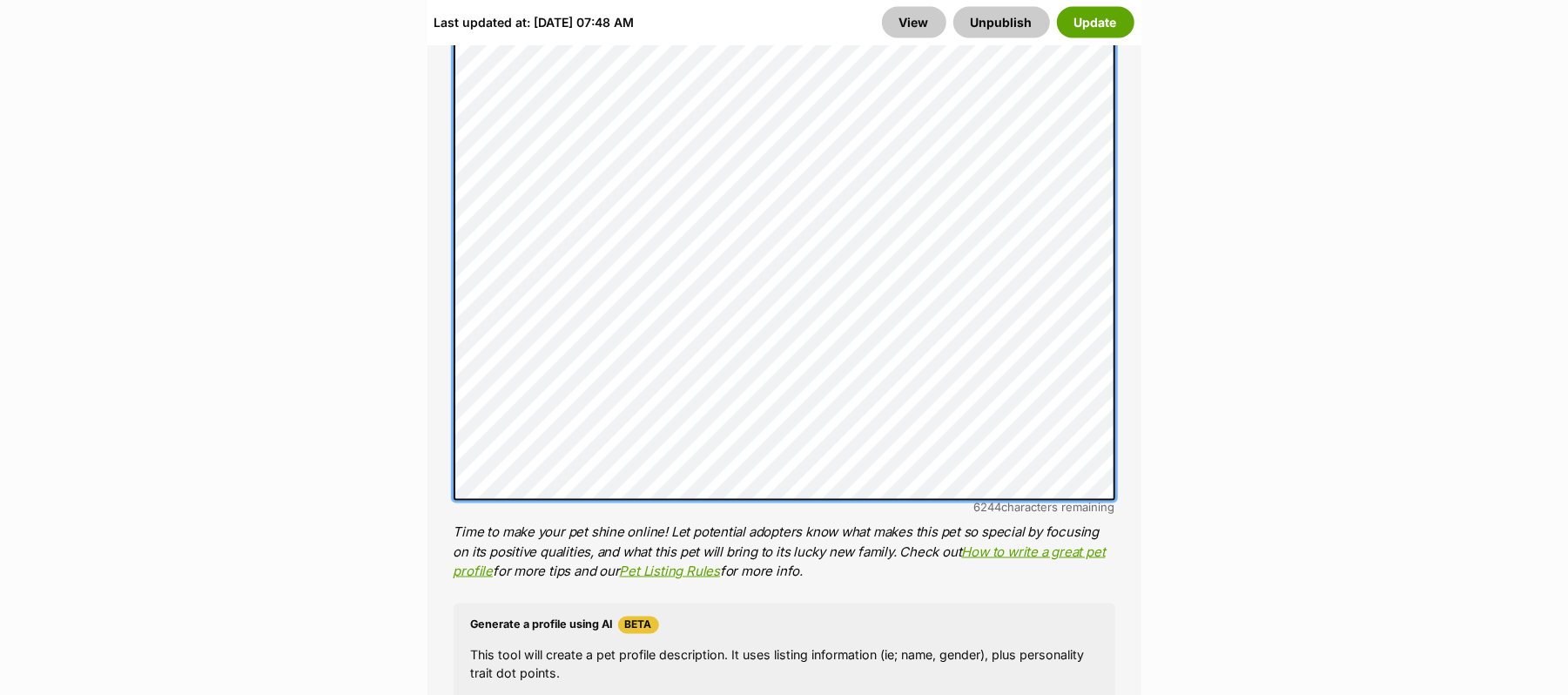
scroll to position [1812, 0]
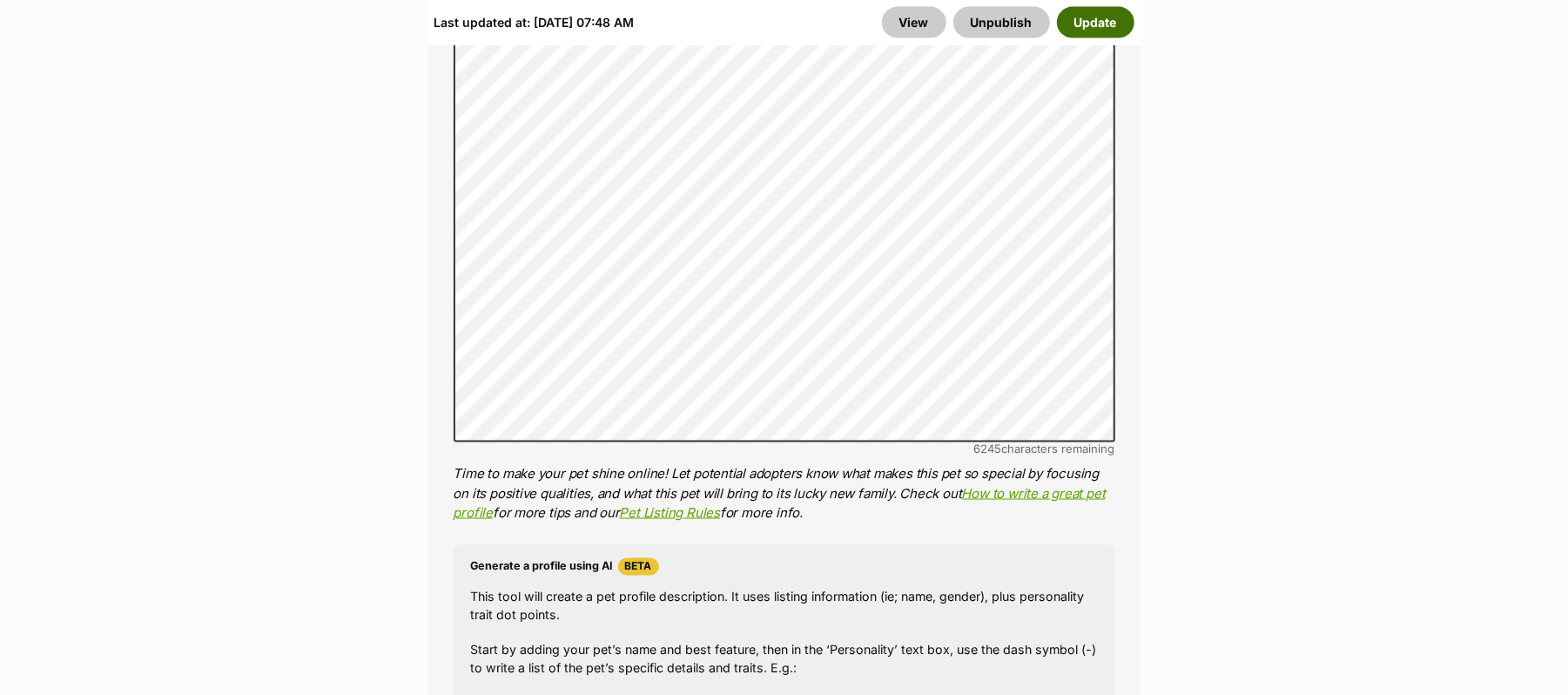
click at [1069, 29] on button "Update" at bounding box center [1095, 22] width 77 height 32
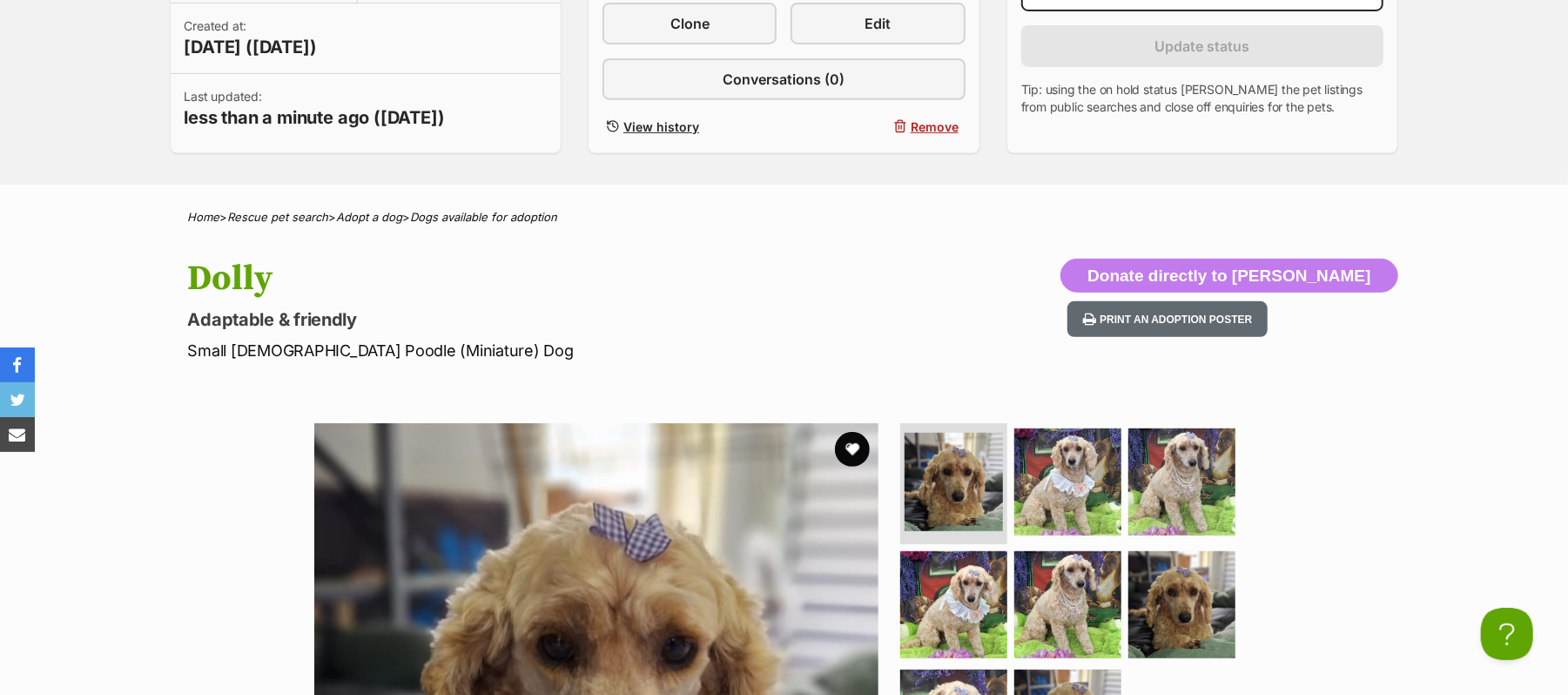
scroll to position [465, 0]
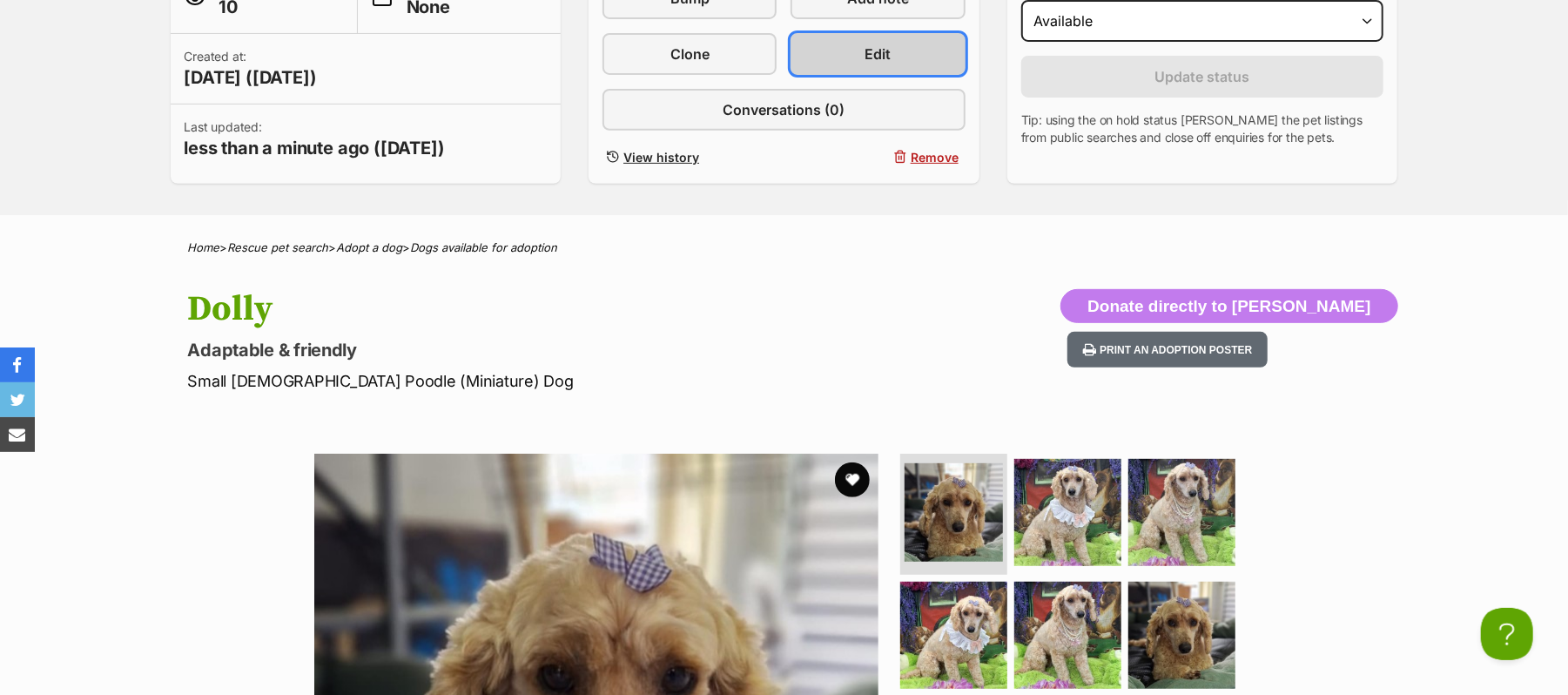
click at [865, 65] on span "Edit" at bounding box center [879, 54] width 26 height 21
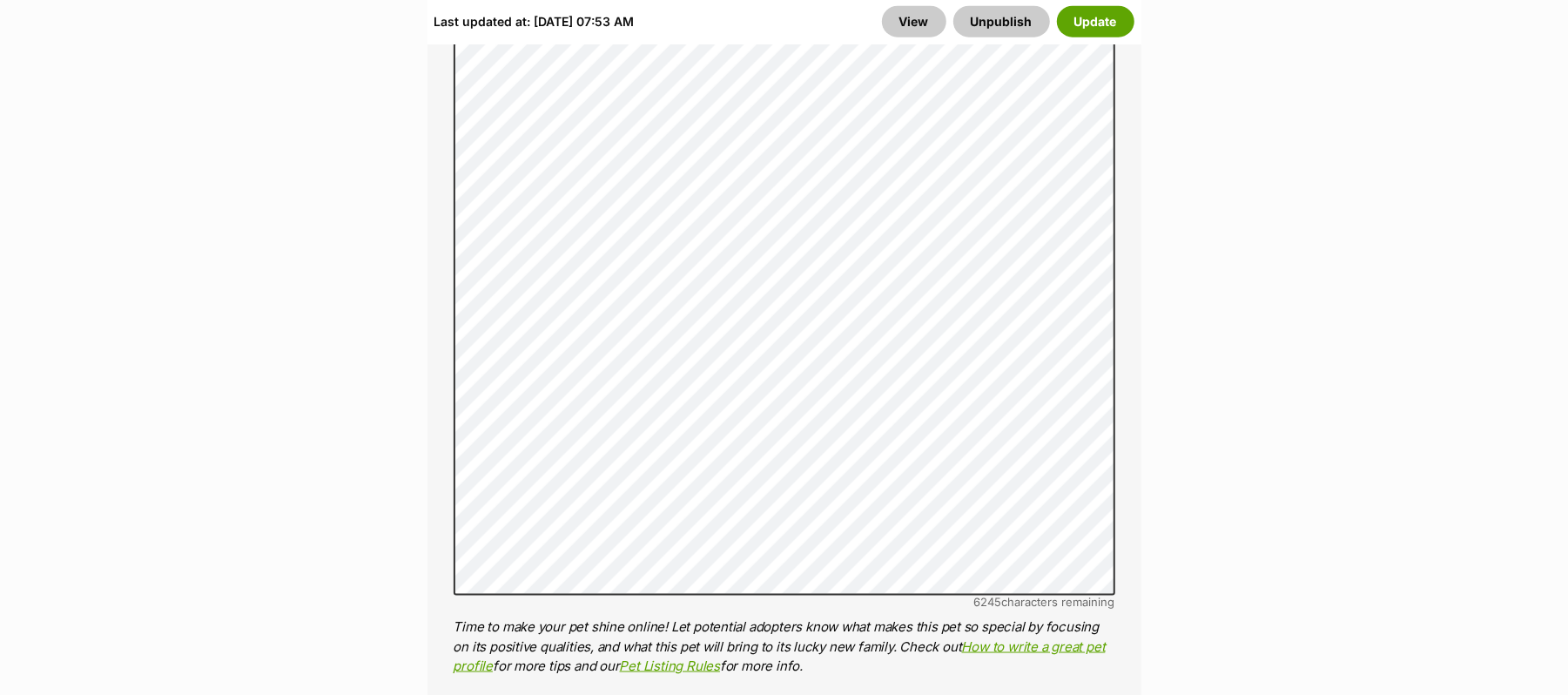
scroll to position [1741, 0]
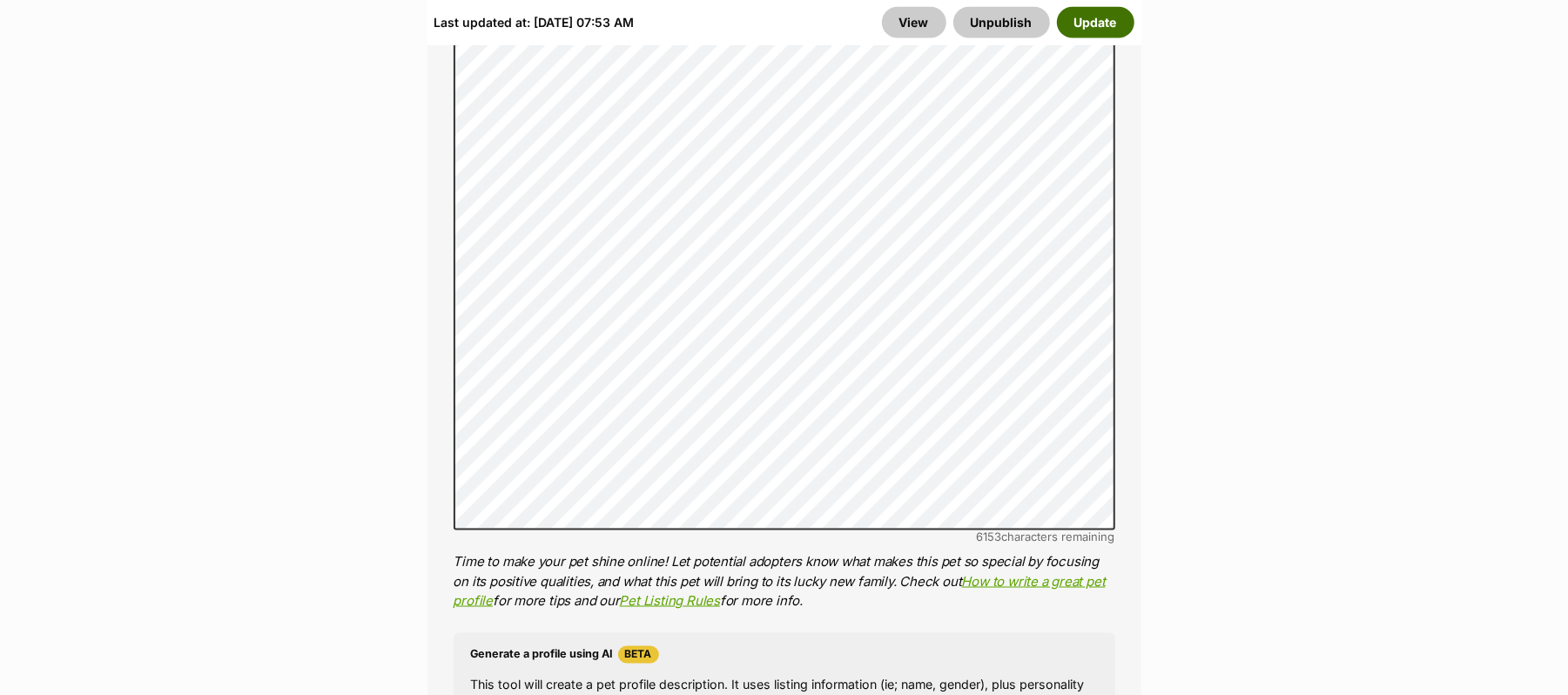
click at [1084, 19] on button "Update" at bounding box center [1095, 22] width 77 height 32
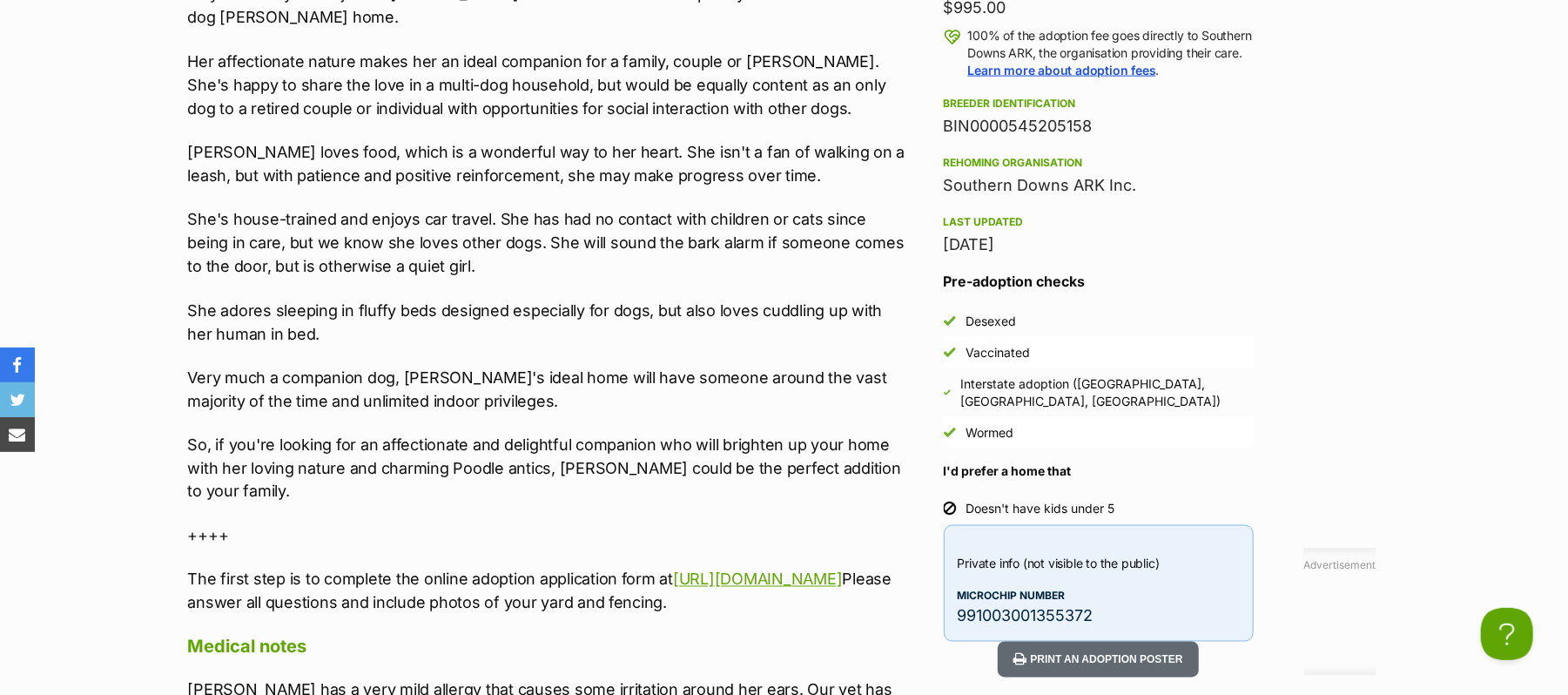
scroll to position [1045, 0]
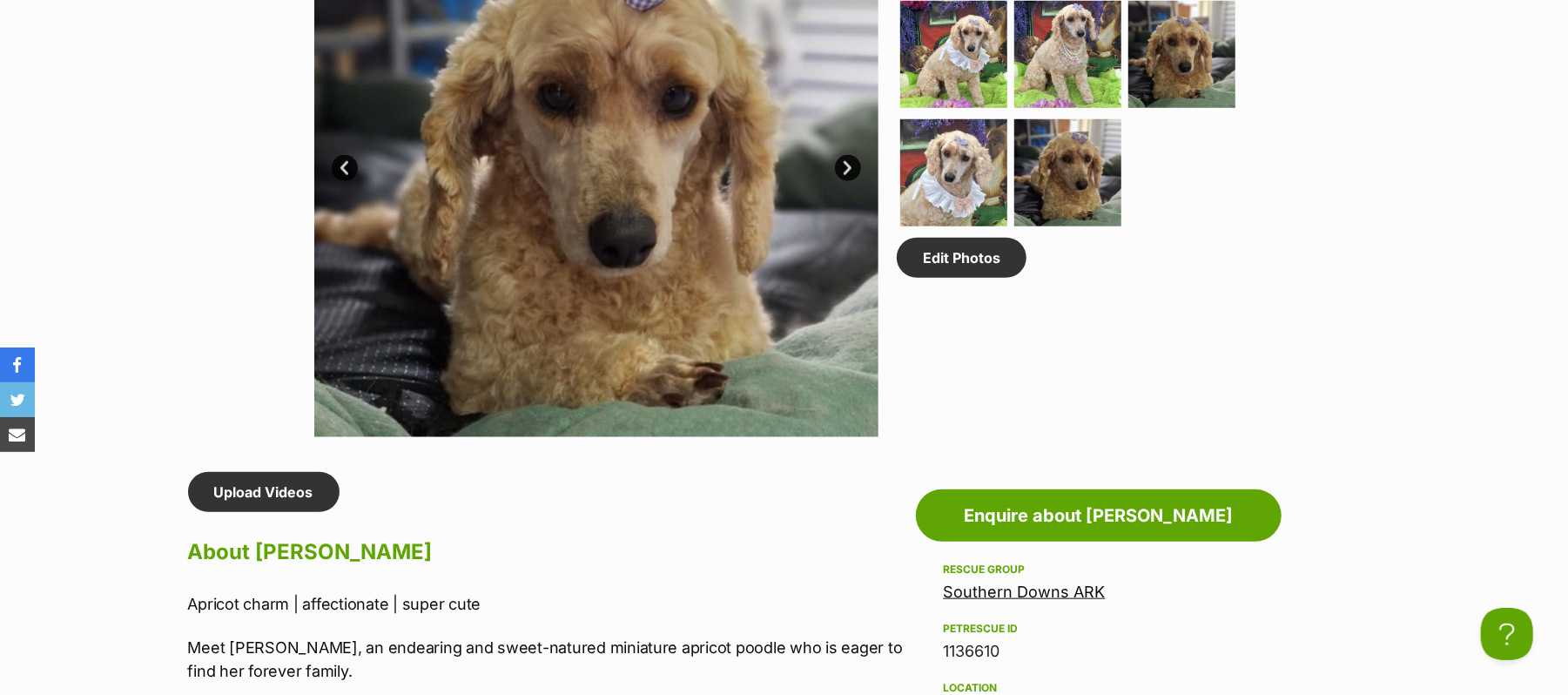
click at [844, 181] on link "Next" at bounding box center [848, 168] width 26 height 26
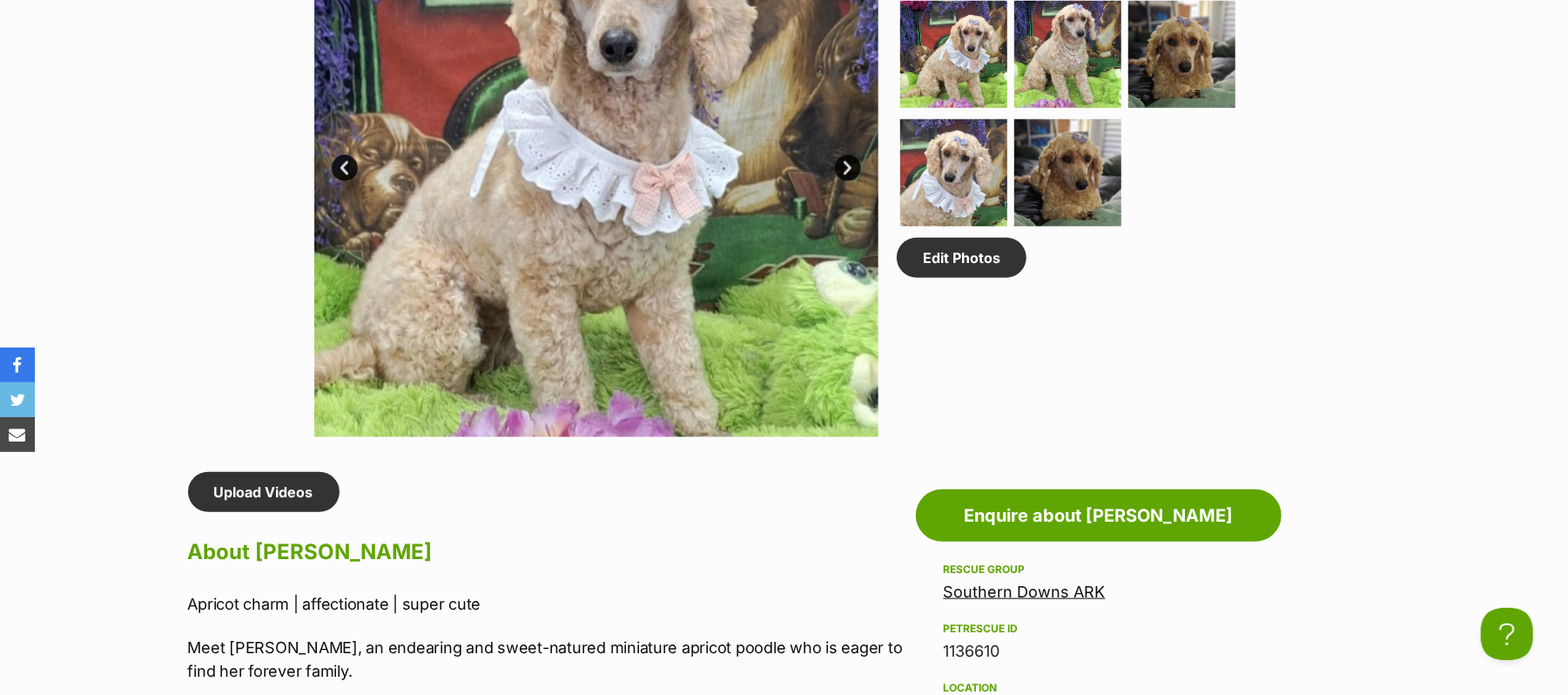
click at [844, 181] on link "Next" at bounding box center [848, 168] width 26 height 26
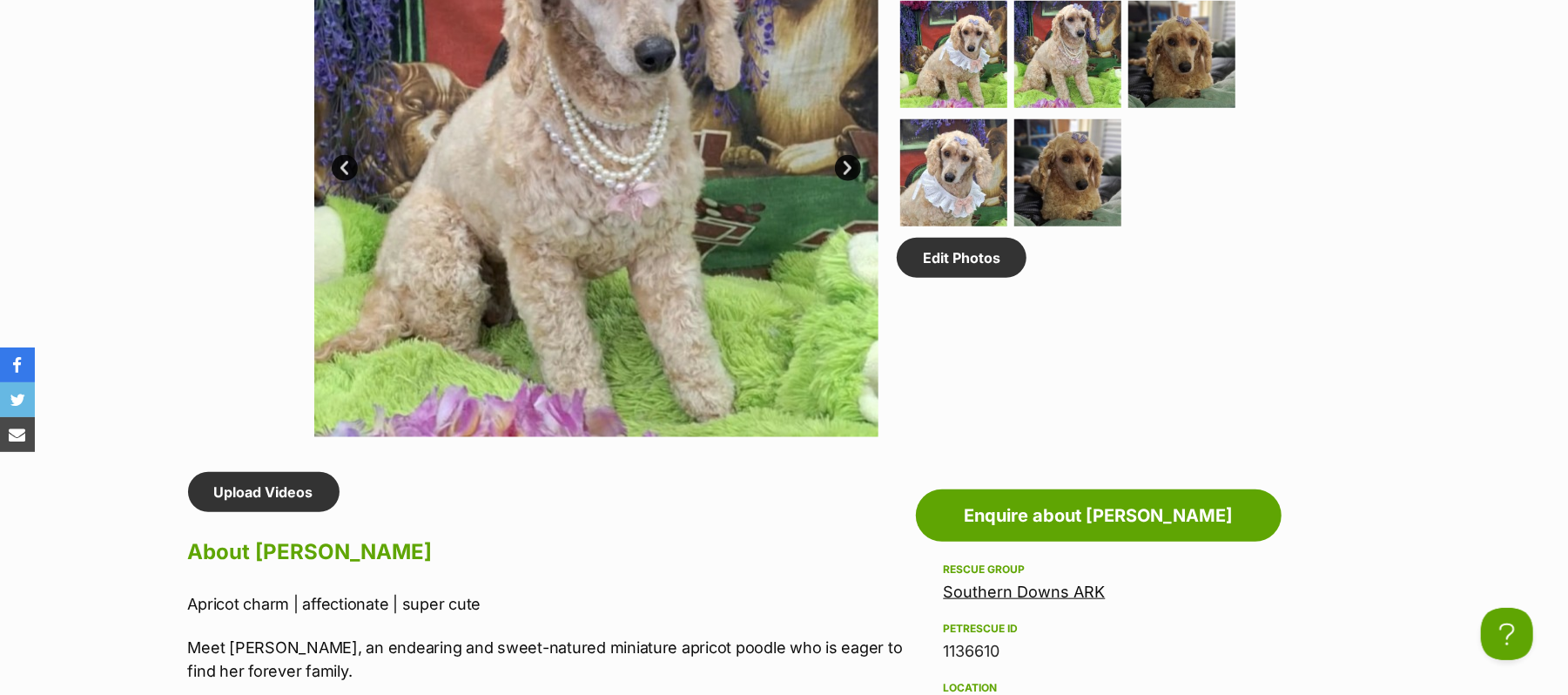
click at [844, 181] on link "Next" at bounding box center [848, 168] width 26 height 26
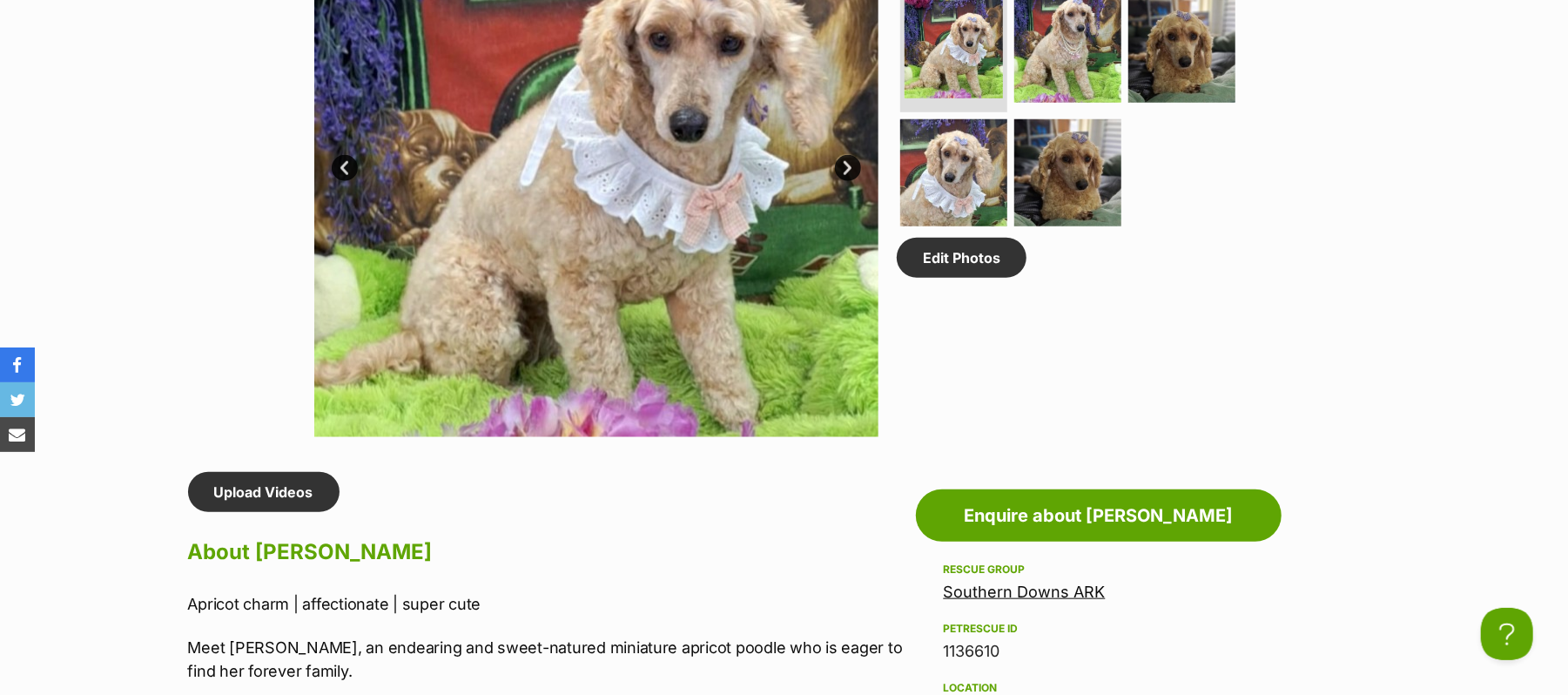
click at [844, 181] on link "Next" at bounding box center [848, 168] width 26 height 26
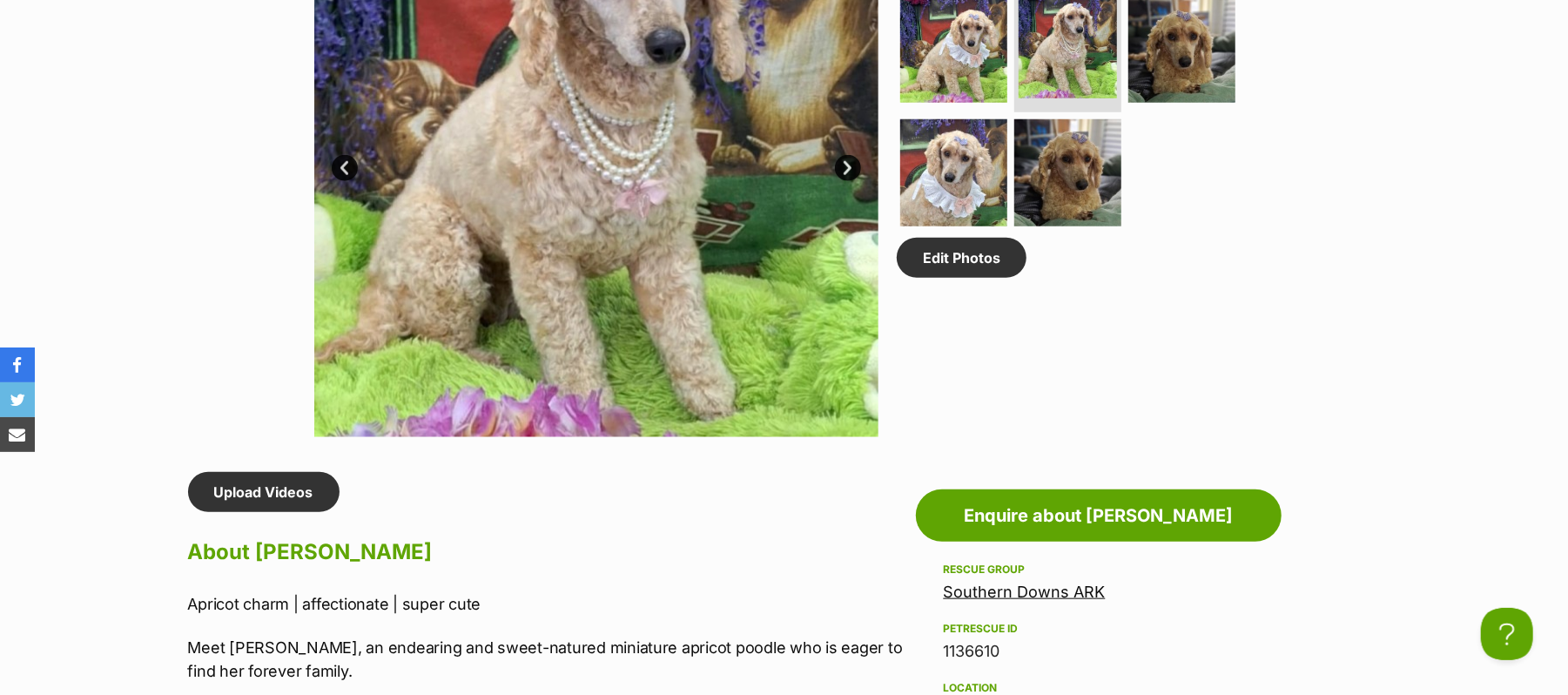
click at [844, 181] on link "Next" at bounding box center [848, 168] width 26 height 26
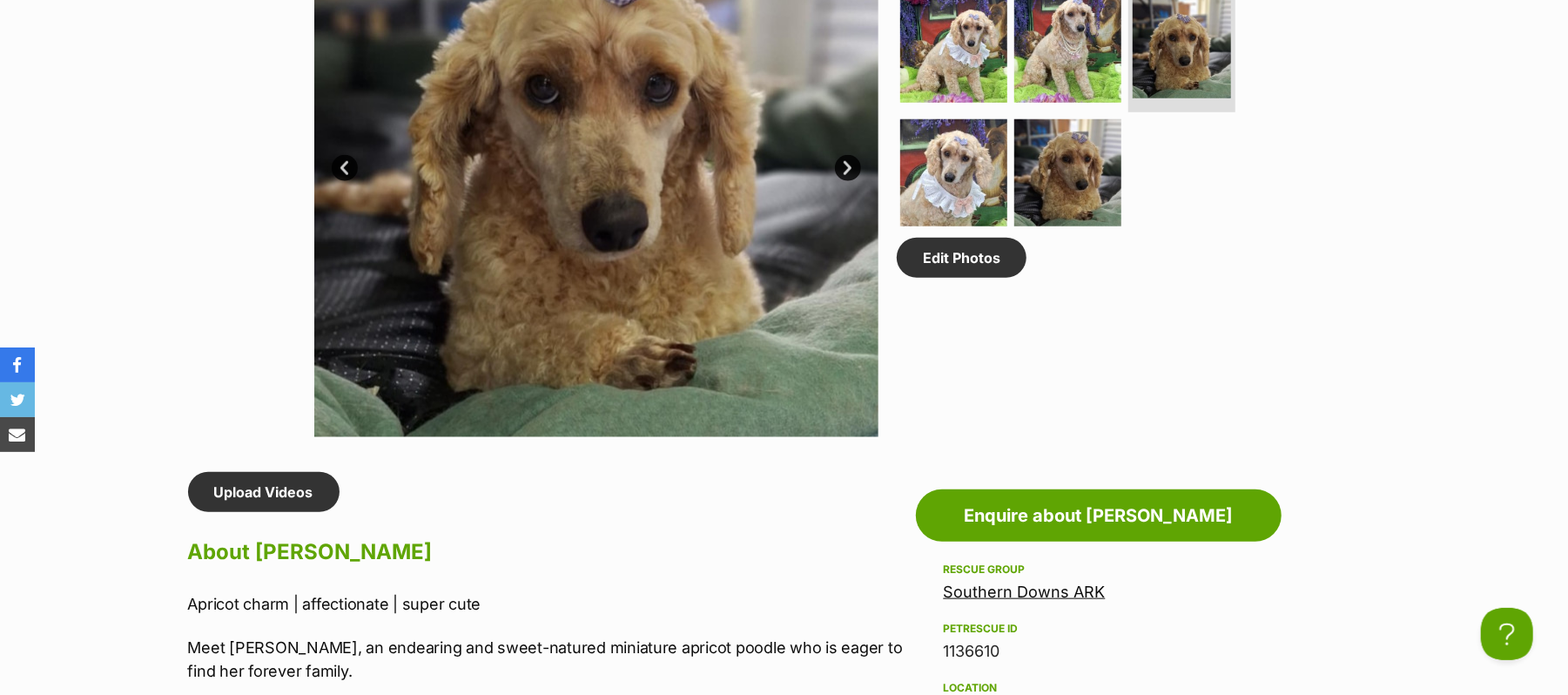
click at [844, 181] on link "Next" at bounding box center [848, 168] width 26 height 26
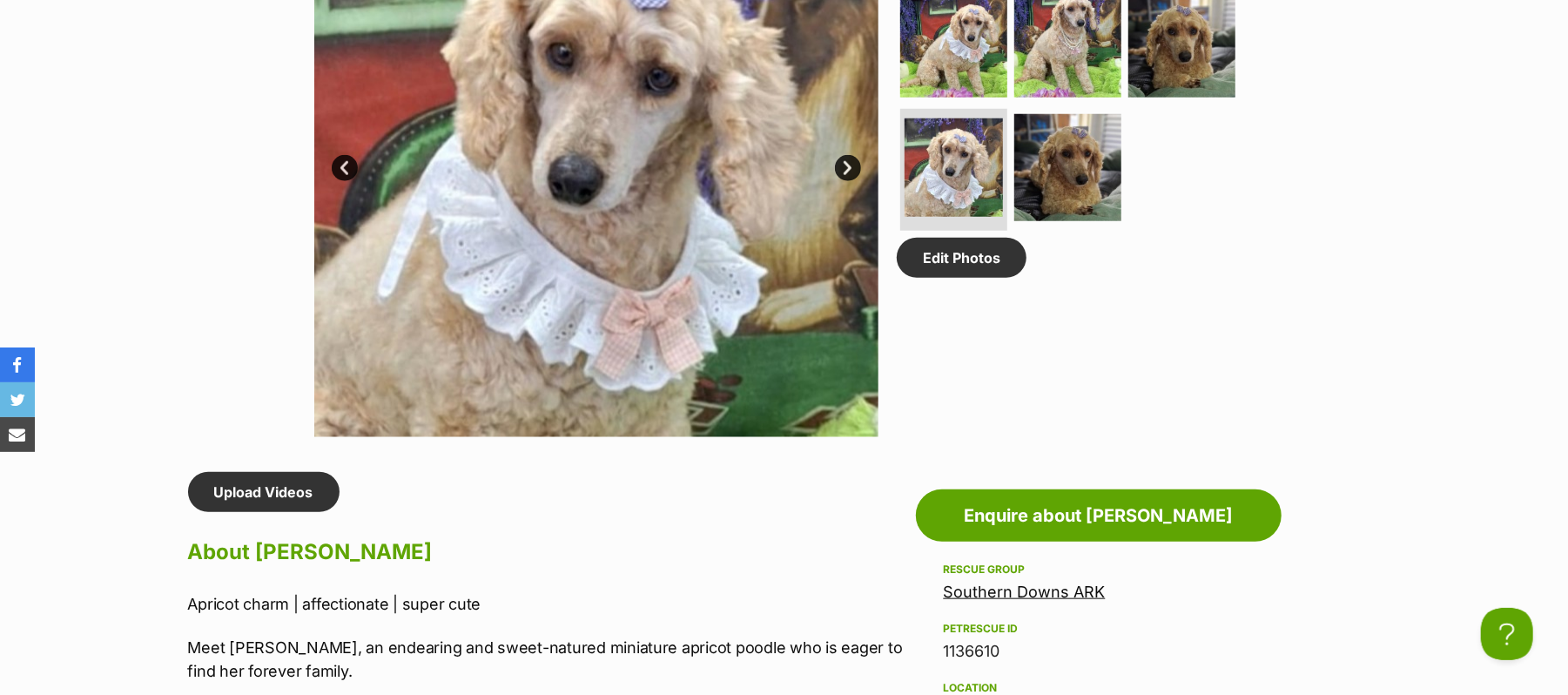
click at [844, 181] on link "Next" at bounding box center [848, 168] width 26 height 26
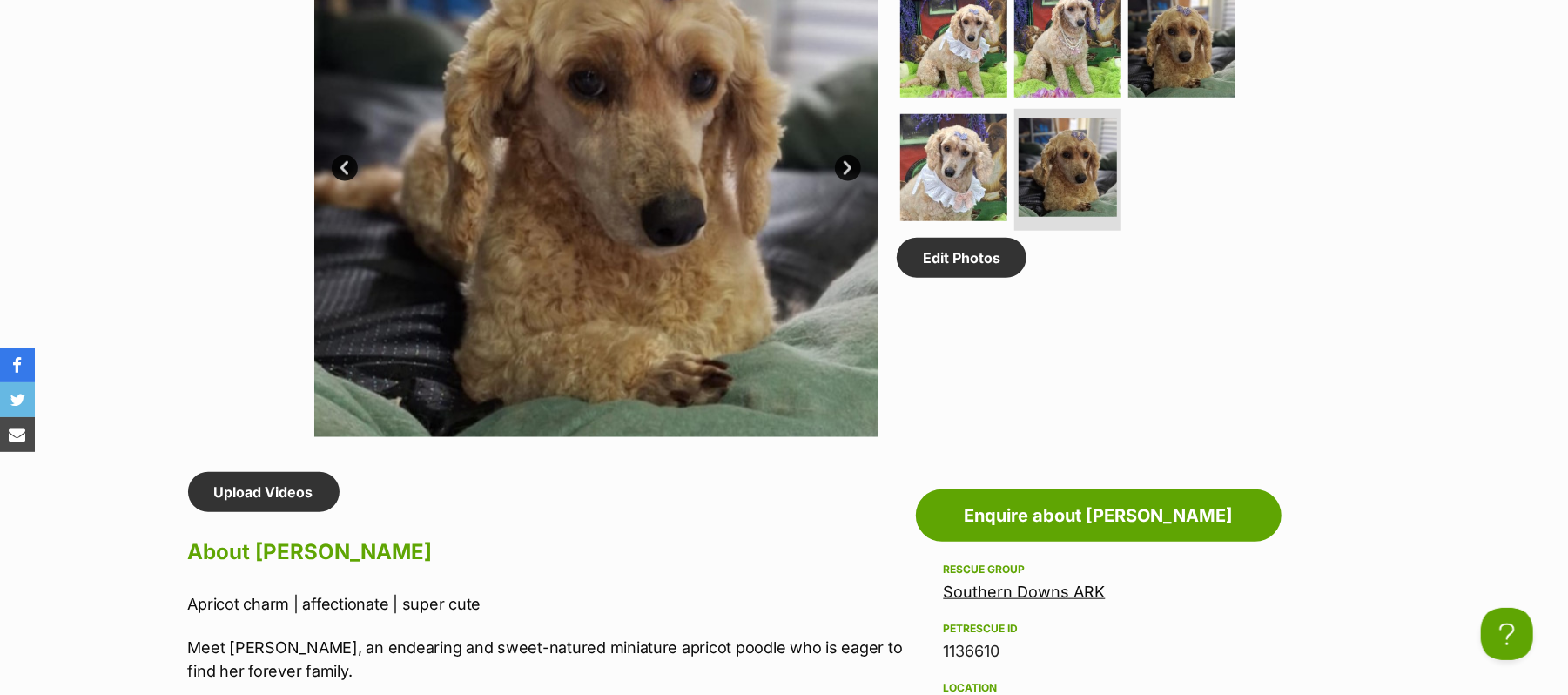
click at [844, 181] on link "Next" at bounding box center [848, 168] width 26 height 26
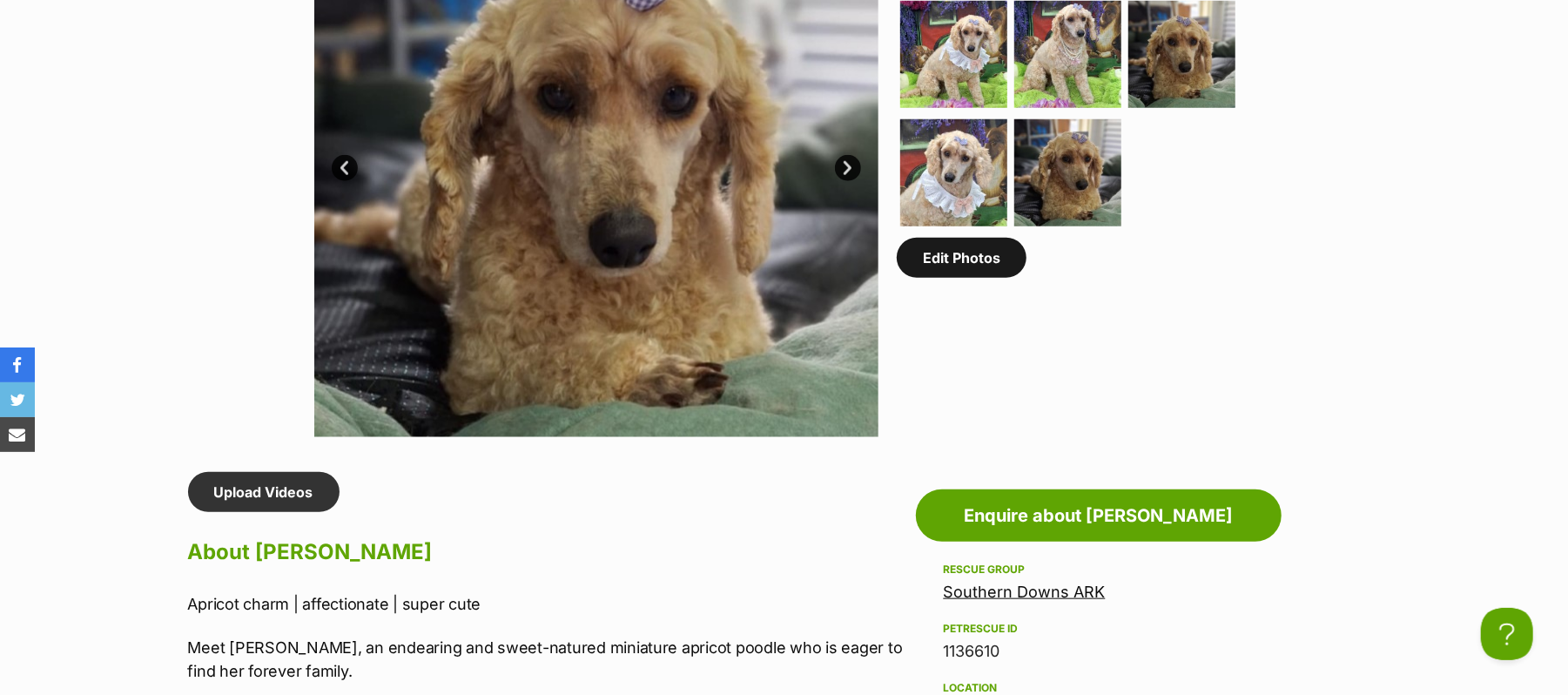
click at [975, 278] on link "Edit Photos" at bounding box center [962, 258] width 130 height 40
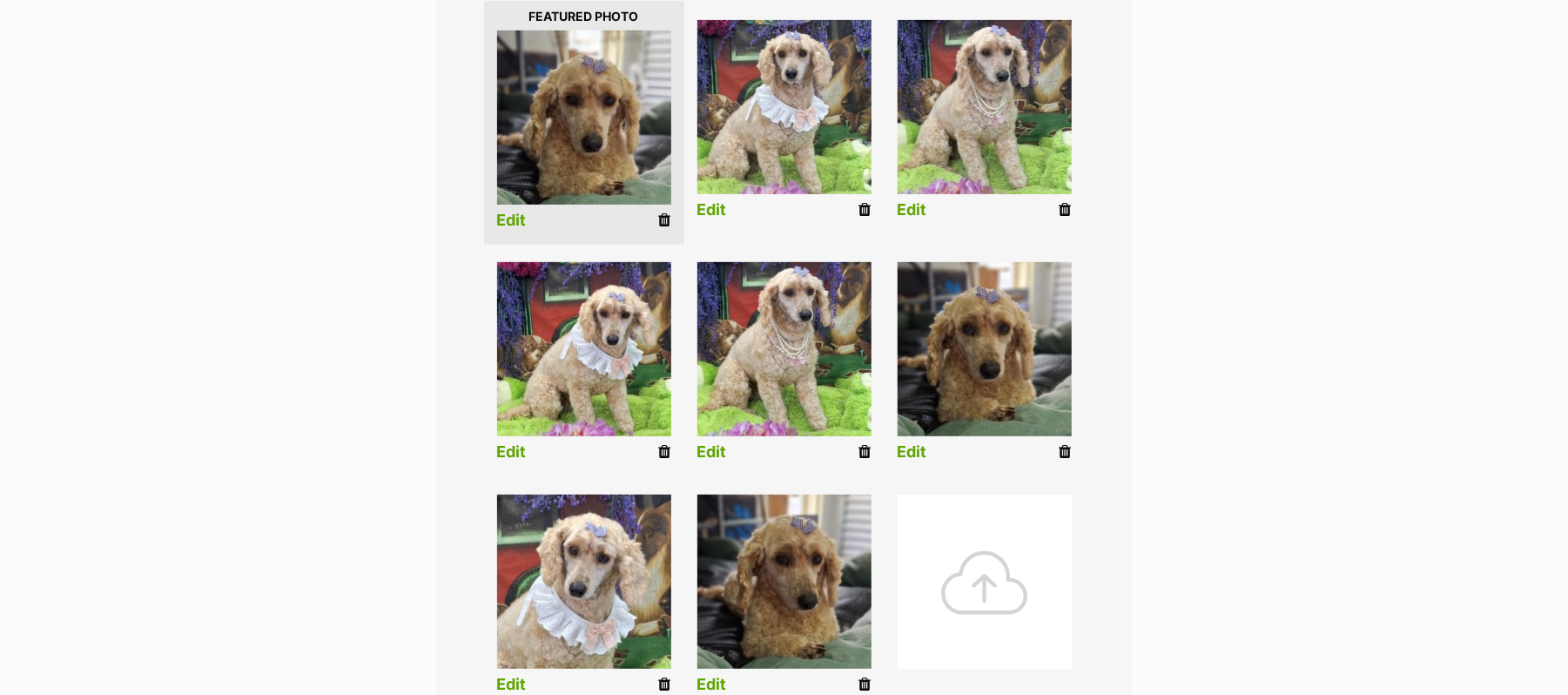
scroll to position [465, 0]
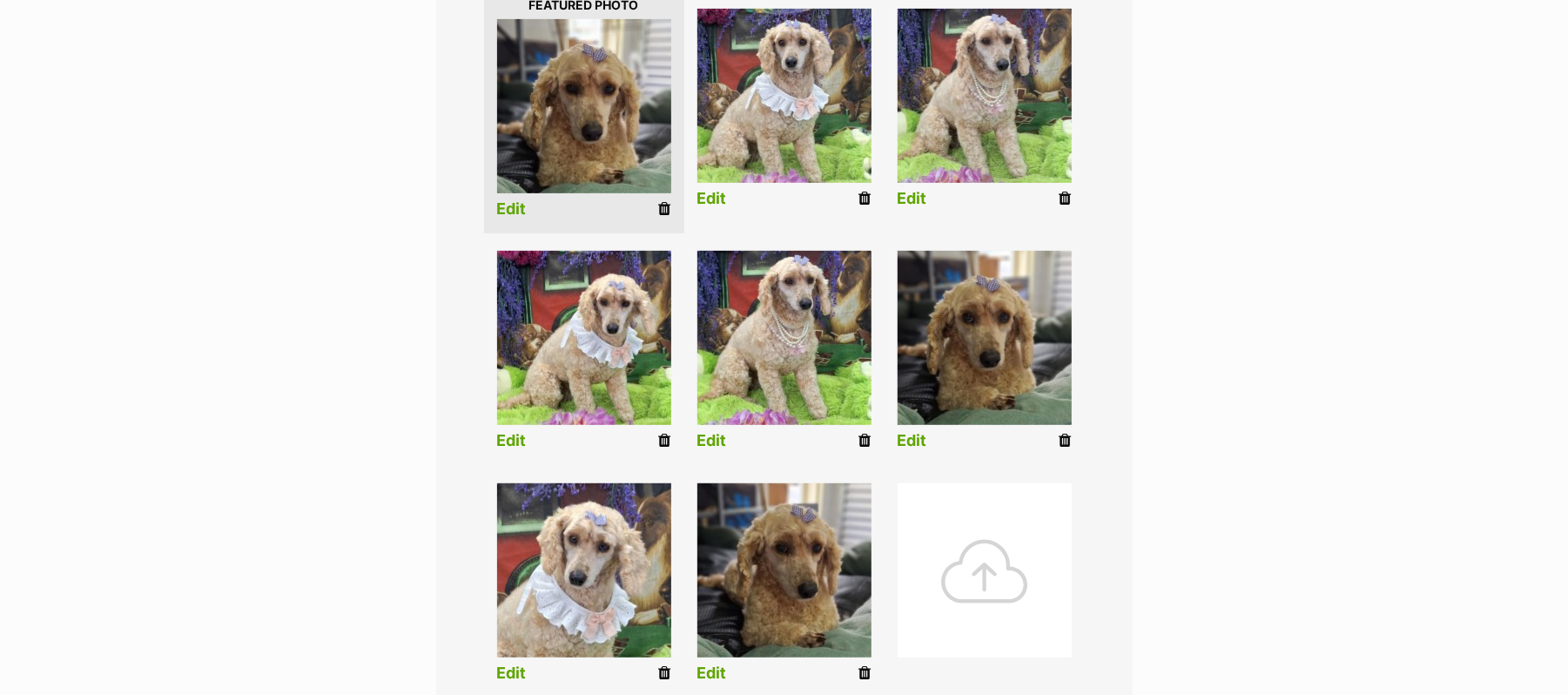
click at [913, 450] on link "Edit" at bounding box center [913, 441] width 30 height 18
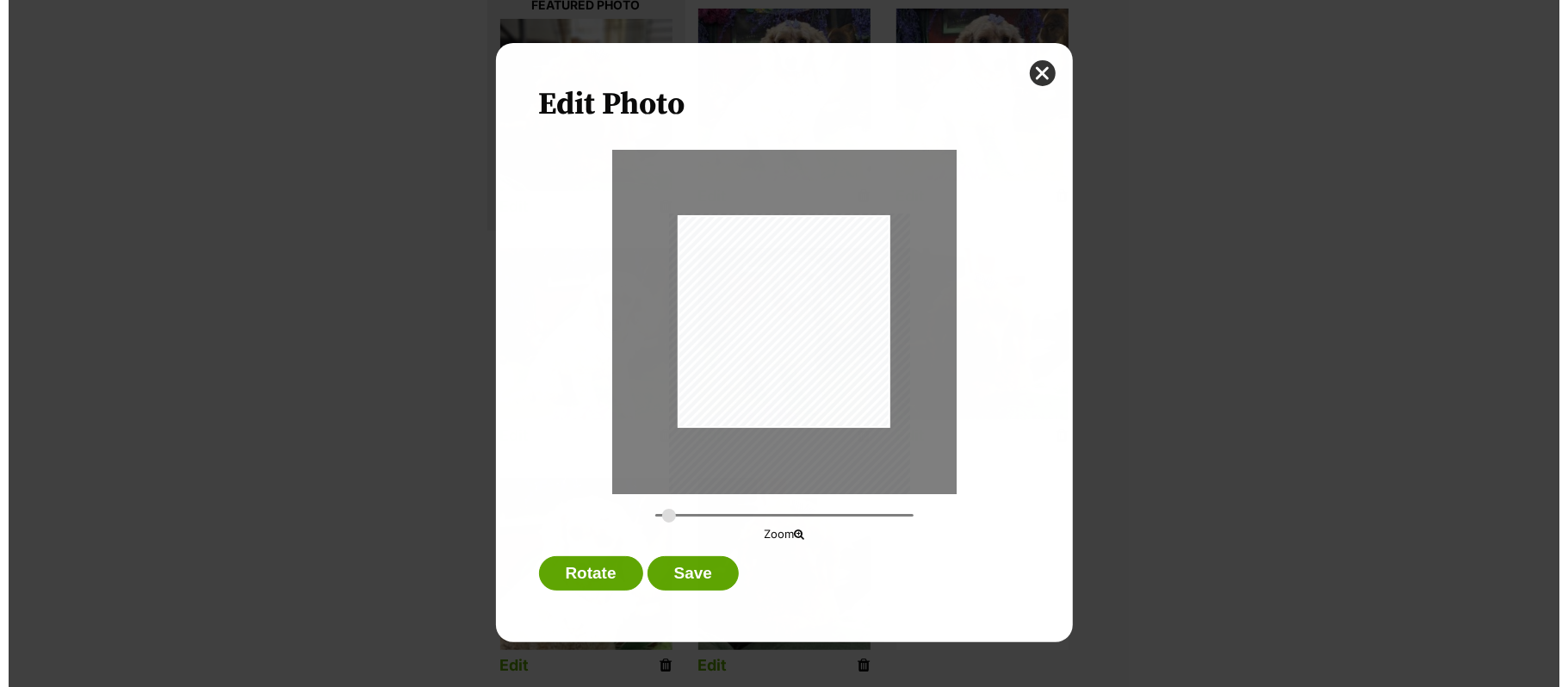
scroll to position [0, 0]
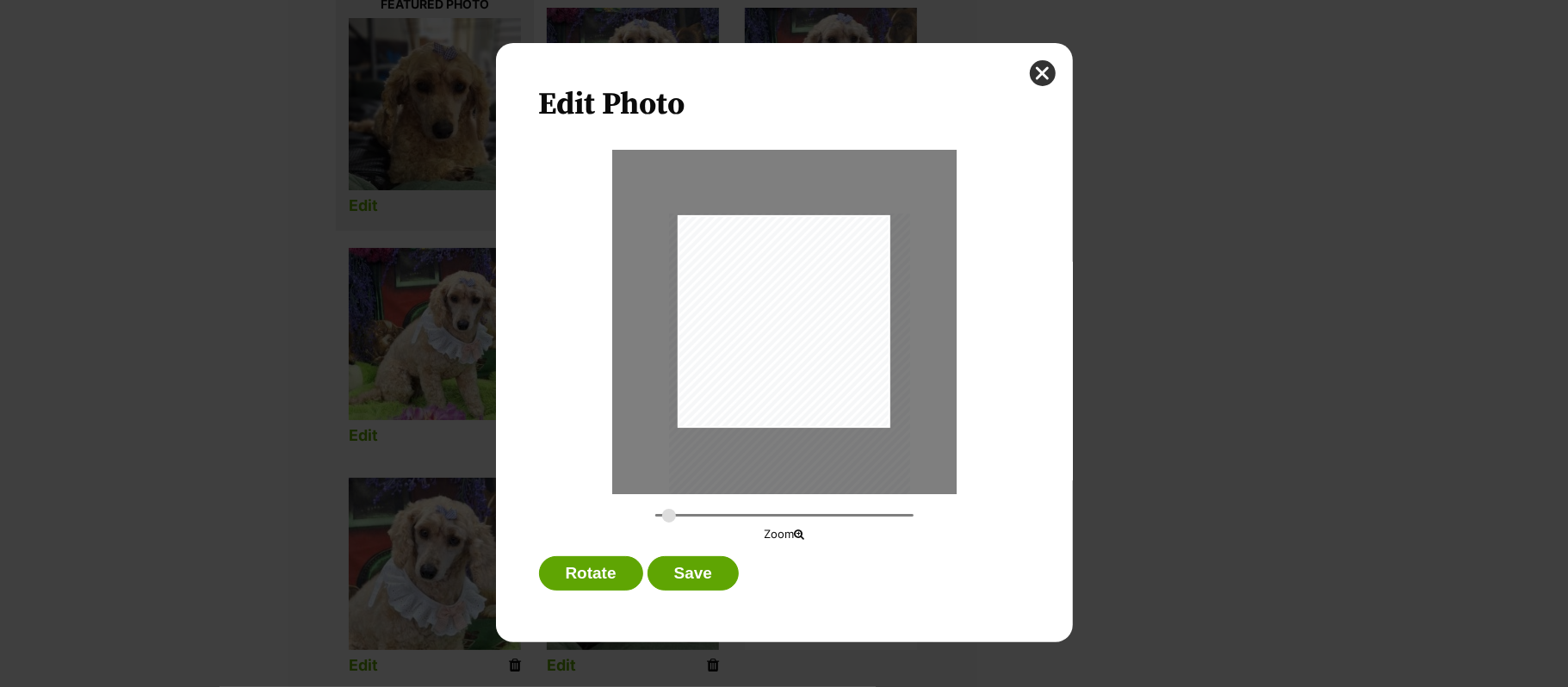
type input "0.3526"
click at [696, 575] on button "Save" at bounding box center [692, 574] width 91 height 35
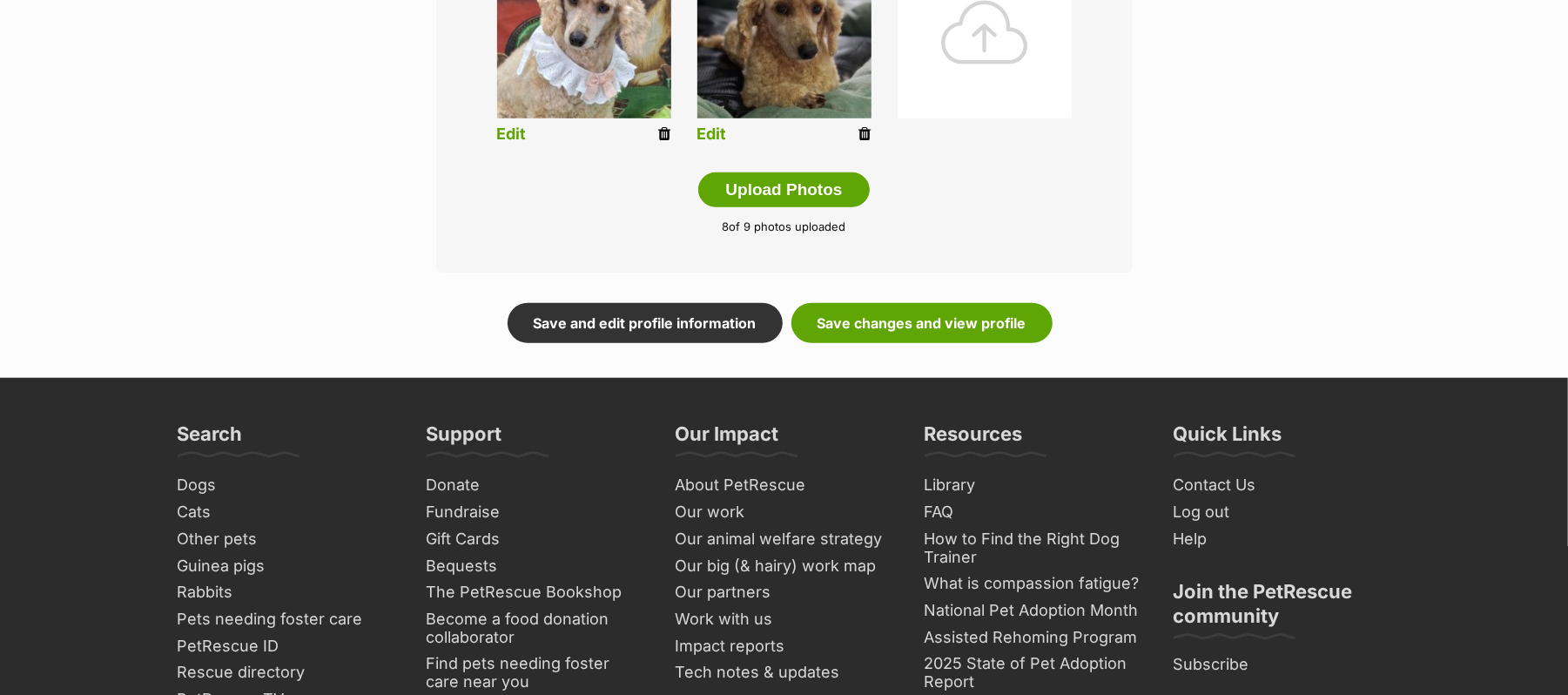
scroll to position [1055, 0]
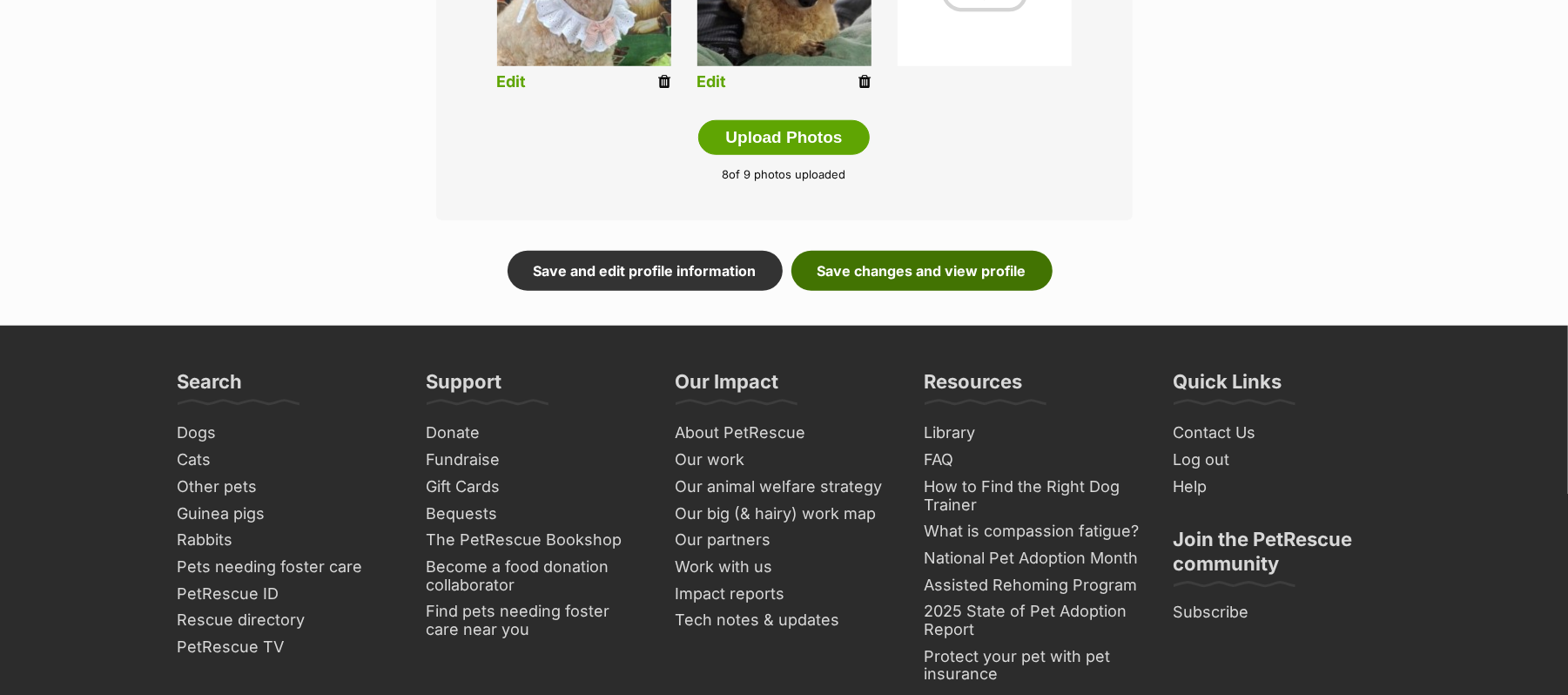
click at [1031, 291] on link "Save changes and view profile" at bounding box center [922, 271] width 261 height 40
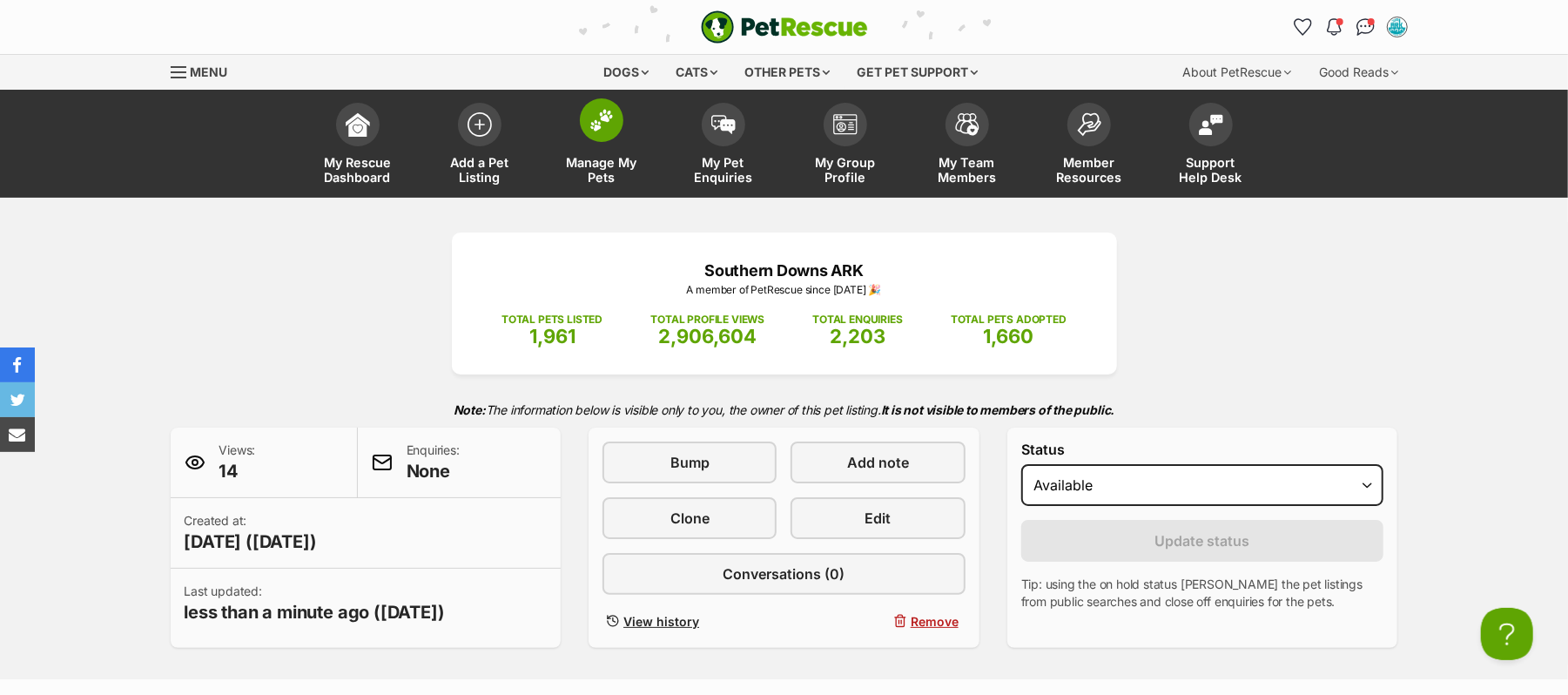
click at [603, 131] on img at bounding box center [602, 120] width 25 height 23
